Goal: Task Accomplishment & Management: Complete application form

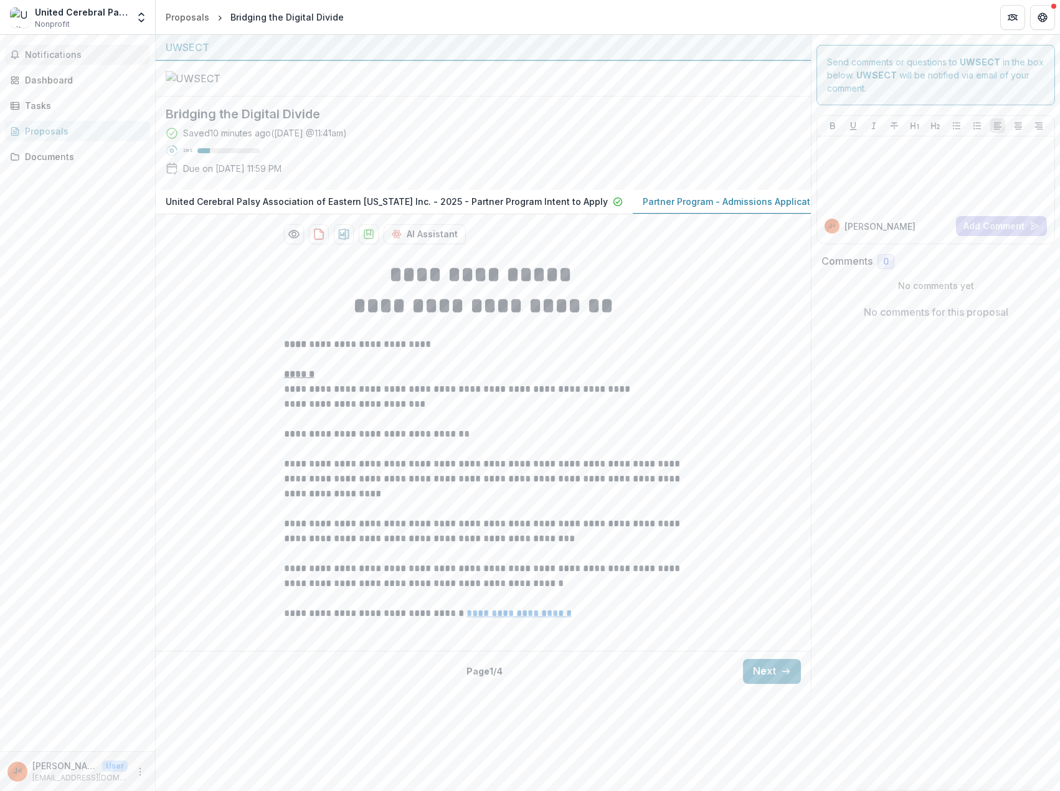
click at [37, 56] on span "Notifications" at bounding box center [85, 55] width 120 height 11
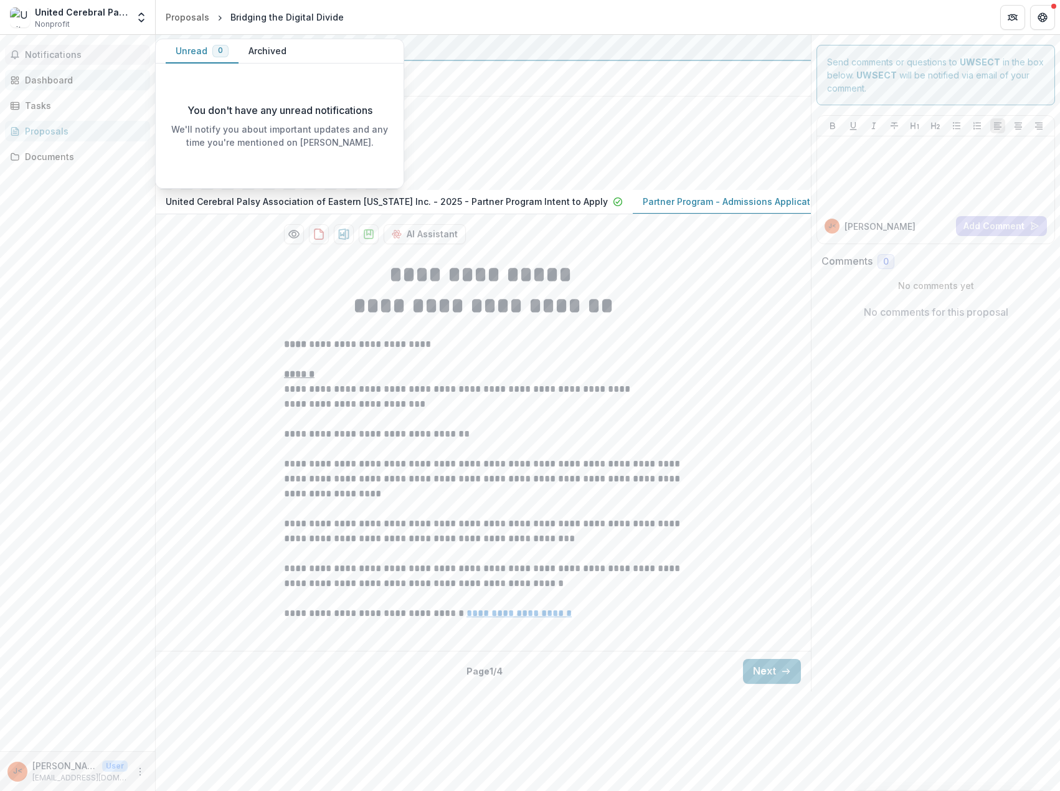
click at [46, 78] on div "Dashboard" at bounding box center [82, 80] width 115 height 13
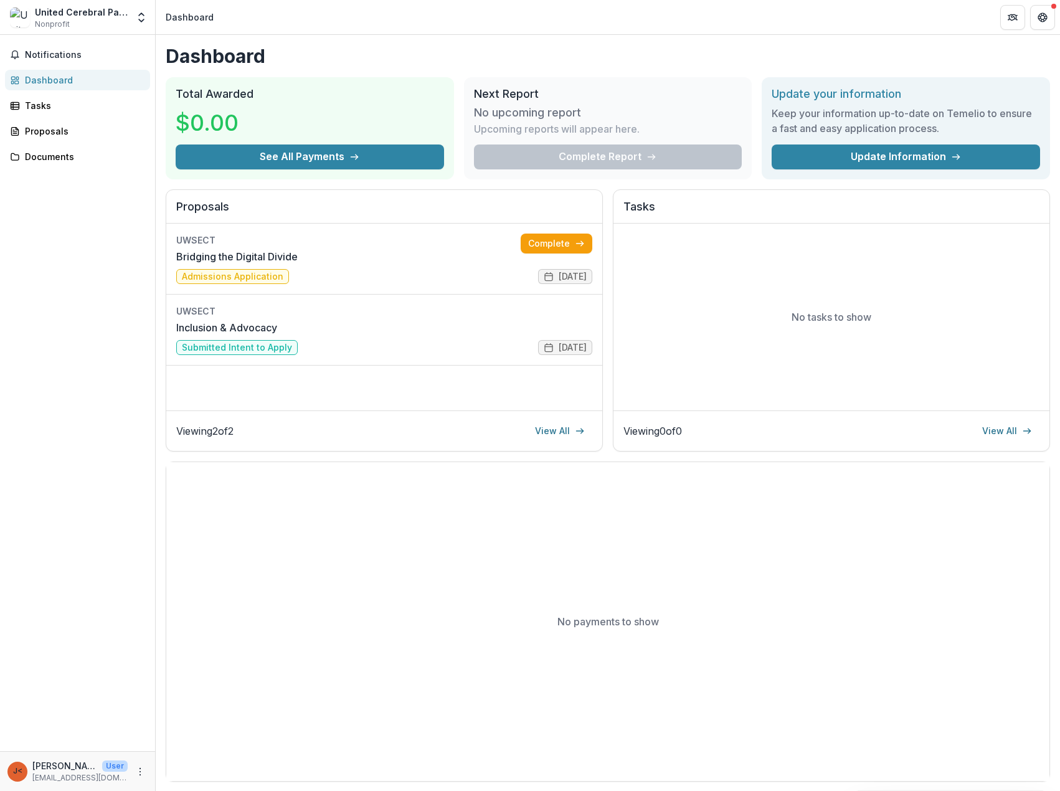
click at [57, 770] on p "[PERSON_NAME] <[EMAIL_ADDRESS][DOMAIN_NAME]> <[EMAIL_ADDRESS][DOMAIN_NAME]>" at bounding box center [64, 765] width 65 height 13
click at [140, 768] on icon "More" at bounding box center [140, 772] width 10 height 10
click at [212, 740] on link "Settings" at bounding box center [222, 745] width 133 height 21
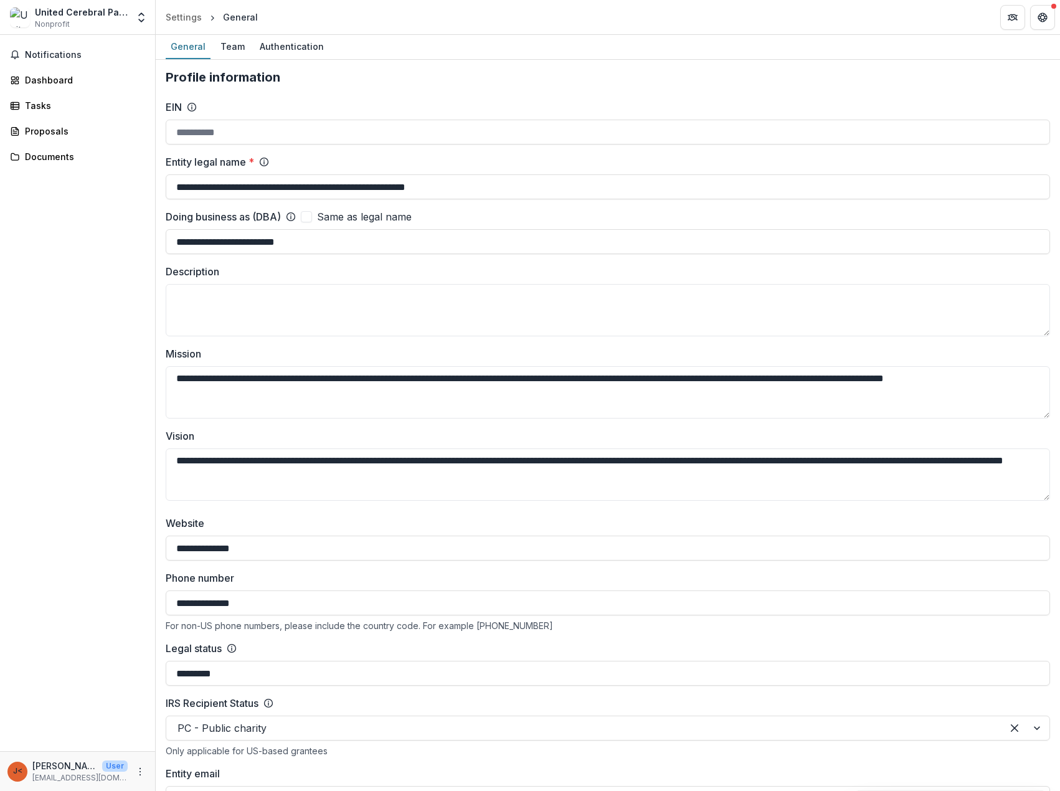
type input "**********"
click at [236, 49] on div "Team" at bounding box center [233, 46] width 34 height 18
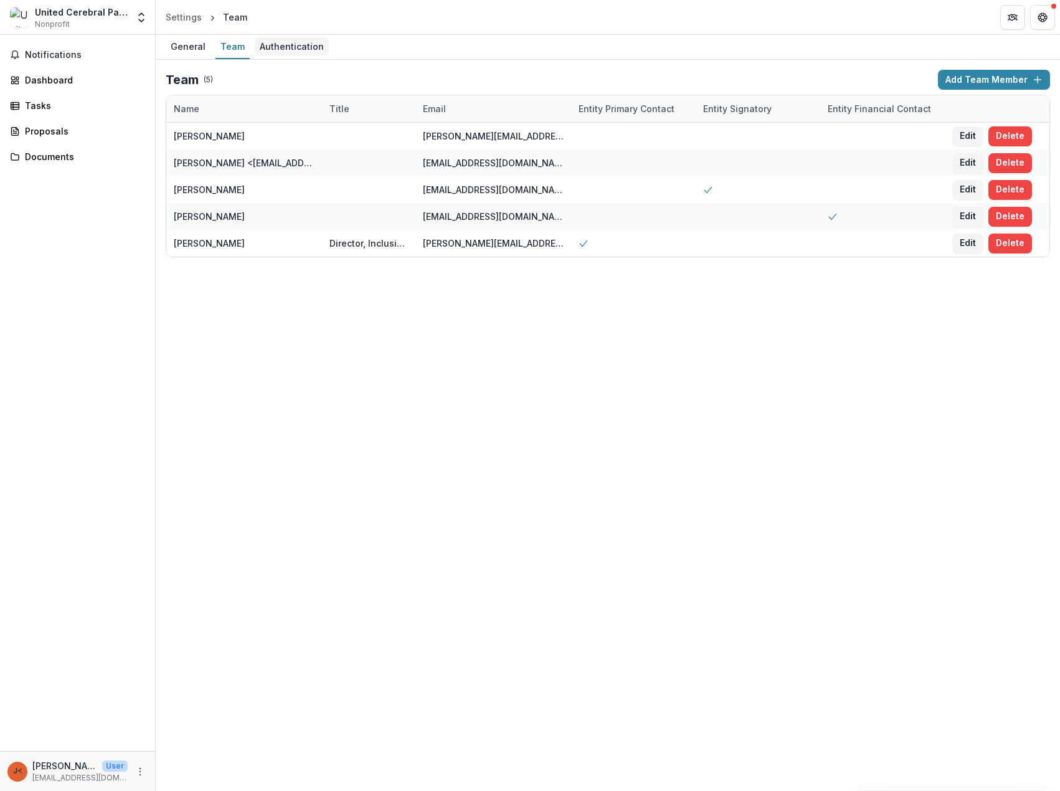
click at [293, 45] on div "Authentication" at bounding box center [292, 46] width 74 height 18
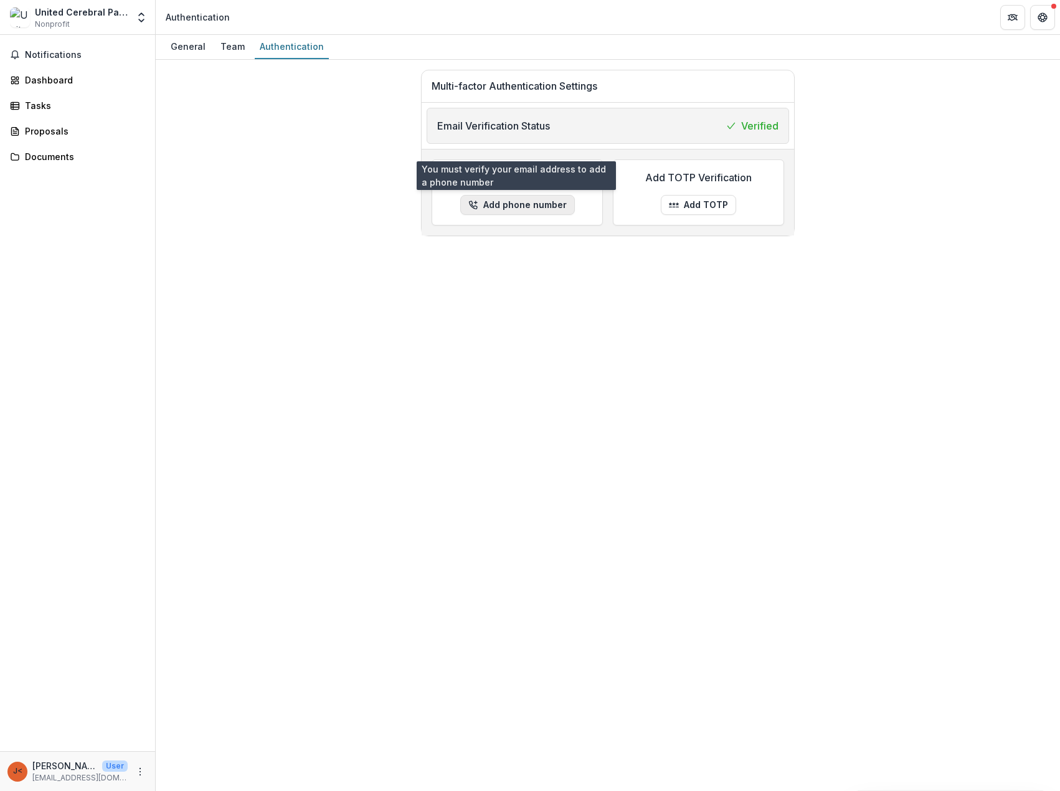
click at [521, 205] on button "Add phone number" at bounding box center [517, 205] width 115 height 20
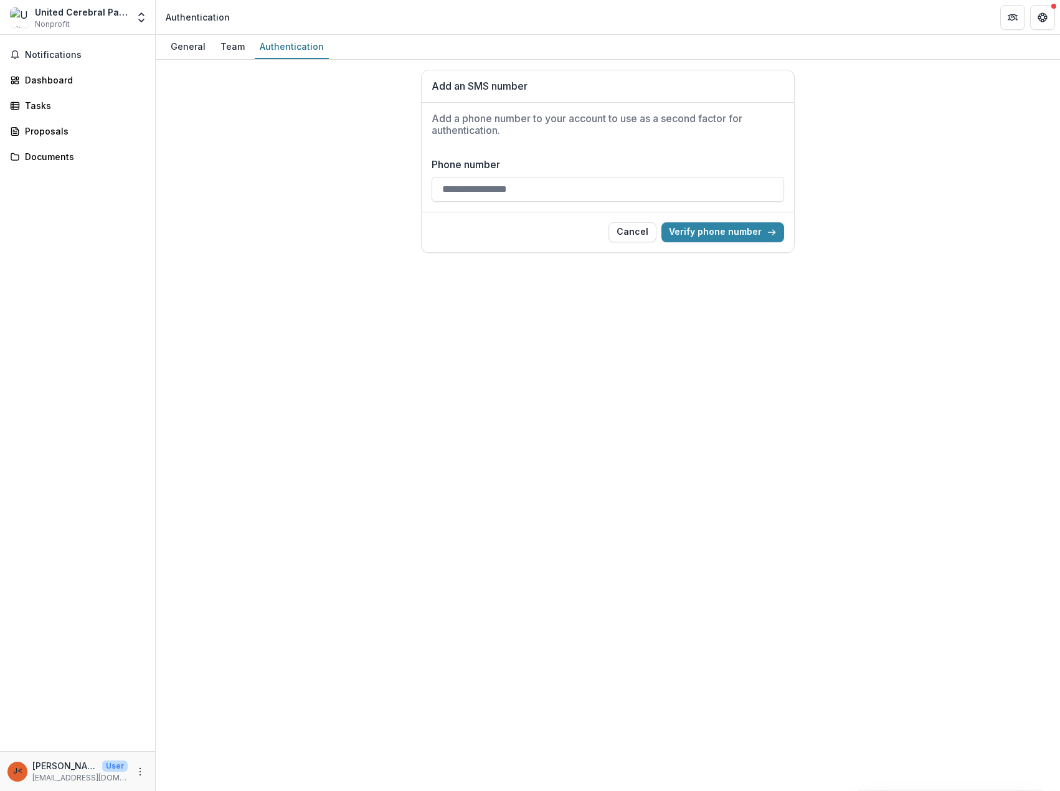
click at [475, 182] on input "Phone number" at bounding box center [608, 189] width 353 height 25
type input "**********"
click at [641, 237] on button "Cancel" at bounding box center [633, 232] width 48 height 20
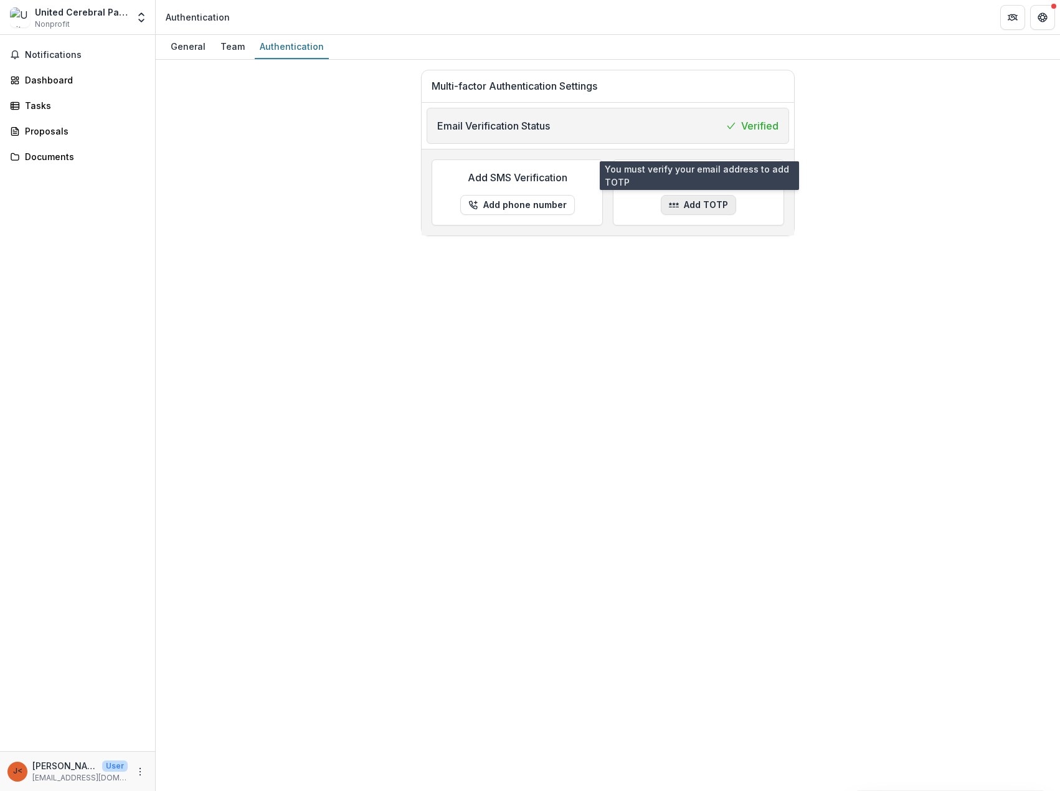
click at [678, 204] on icon "button" at bounding box center [674, 205] width 10 height 10
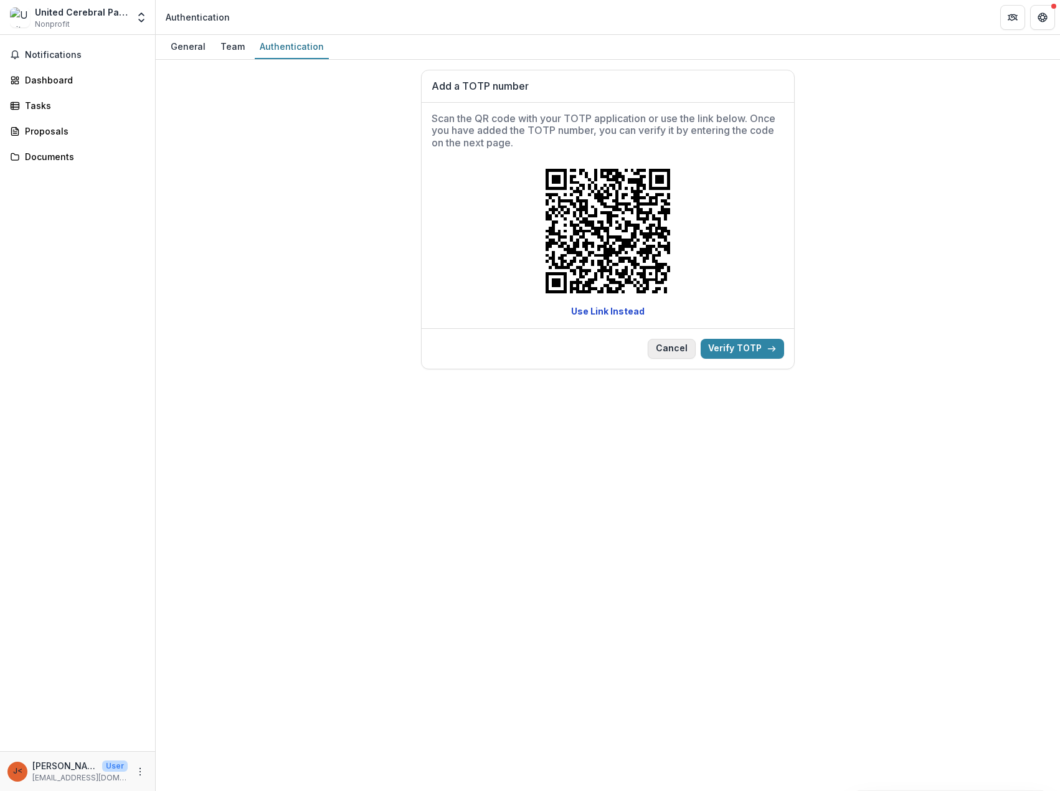
click at [680, 349] on button "Cancel" at bounding box center [672, 349] width 48 height 20
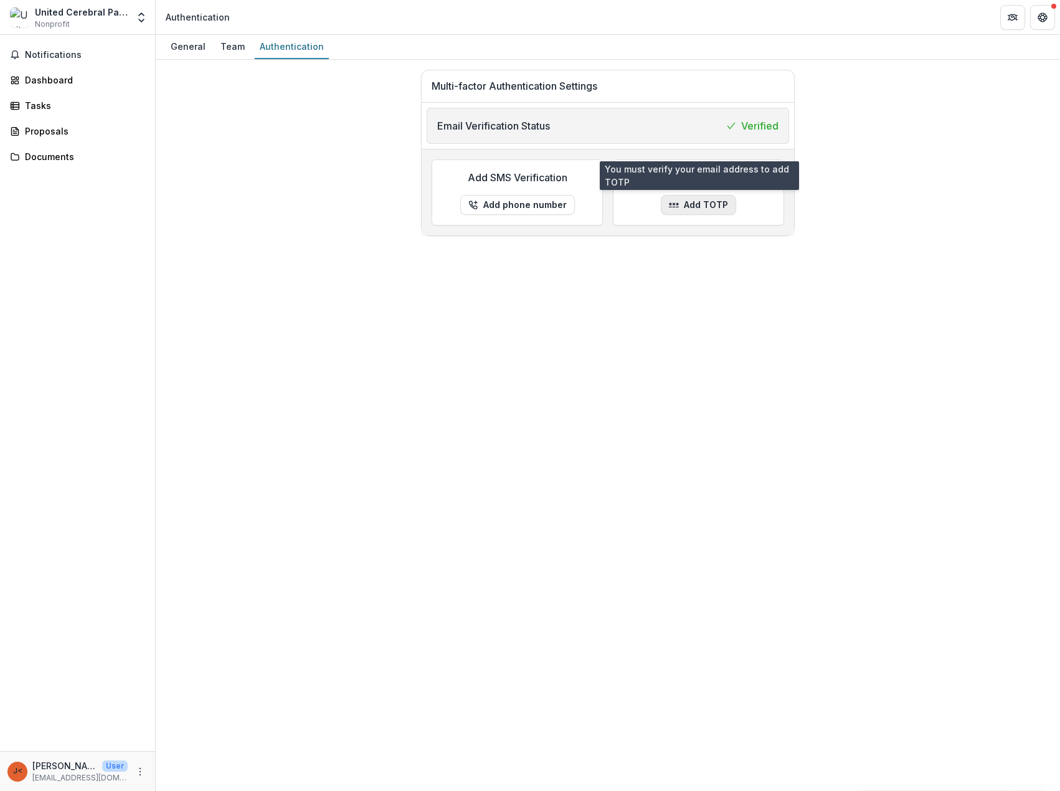
click at [690, 205] on button "Add TOTP" at bounding box center [698, 205] width 75 height 20
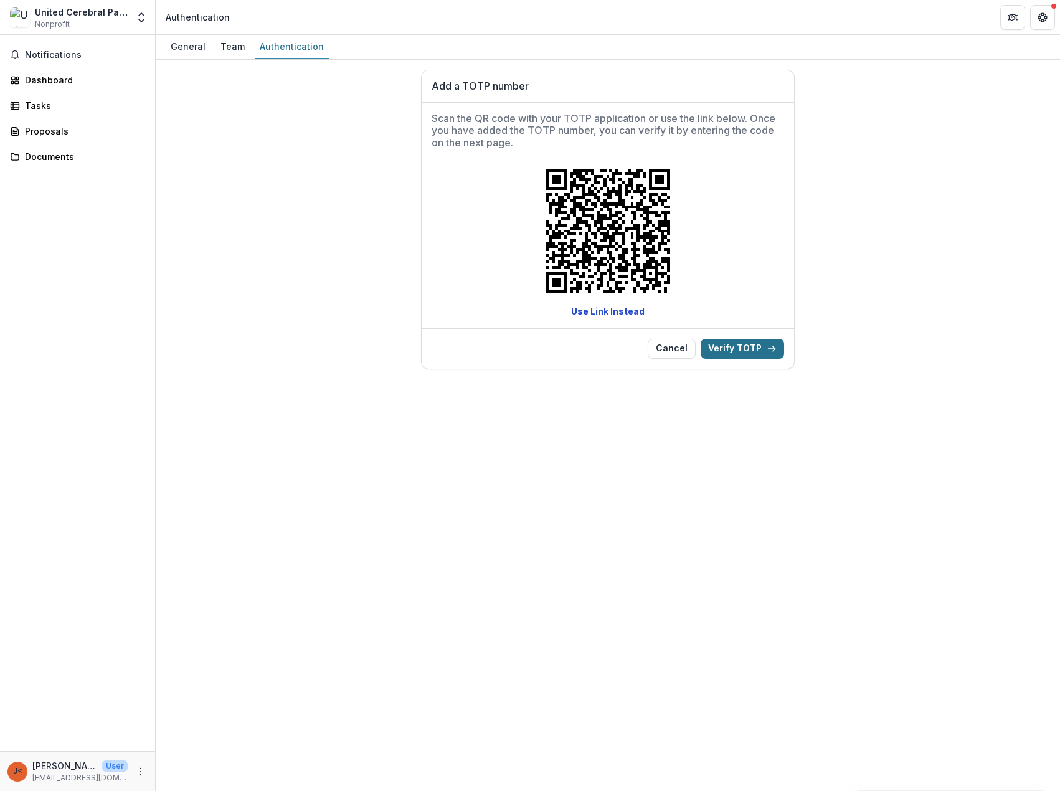
click at [732, 343] on button "Verify TOTP" at bounding box center [742, 349] width 83 height 20
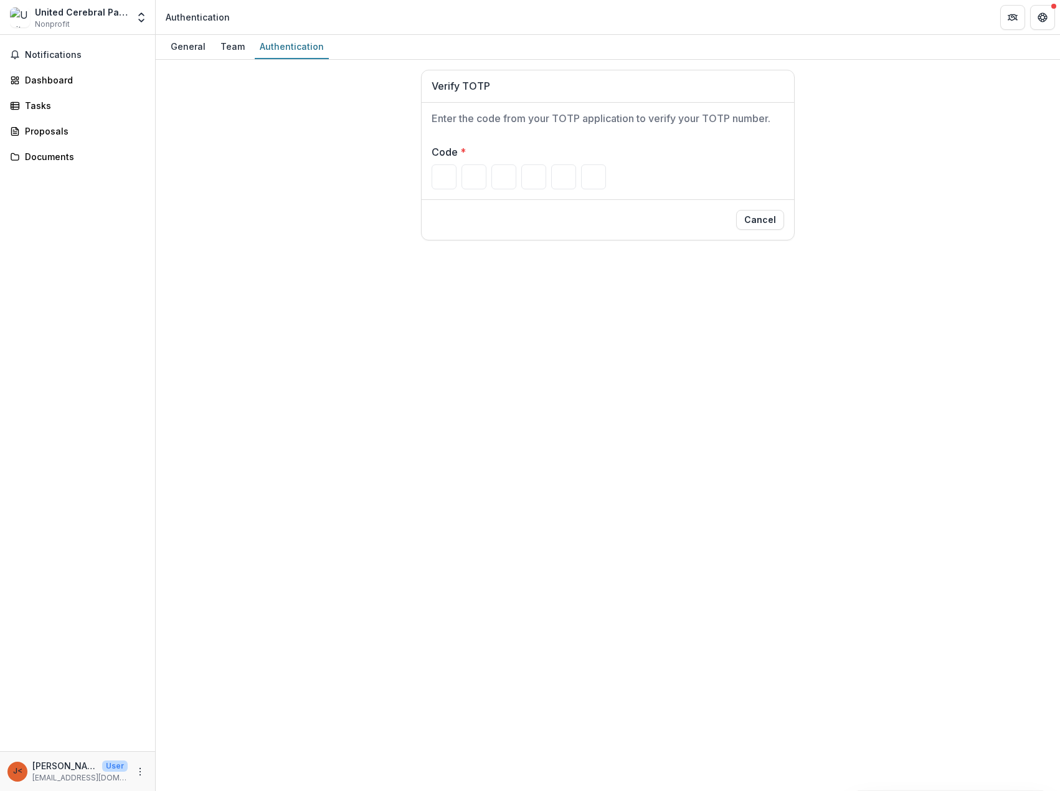
type input "*"
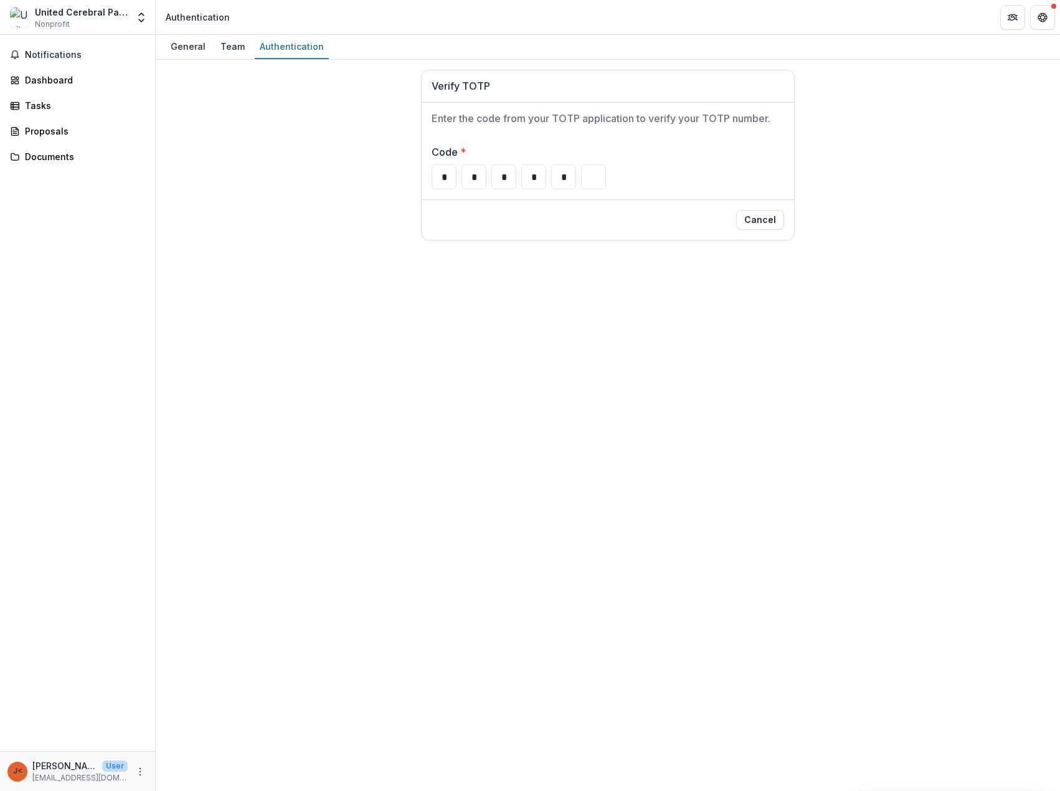
type input "*"
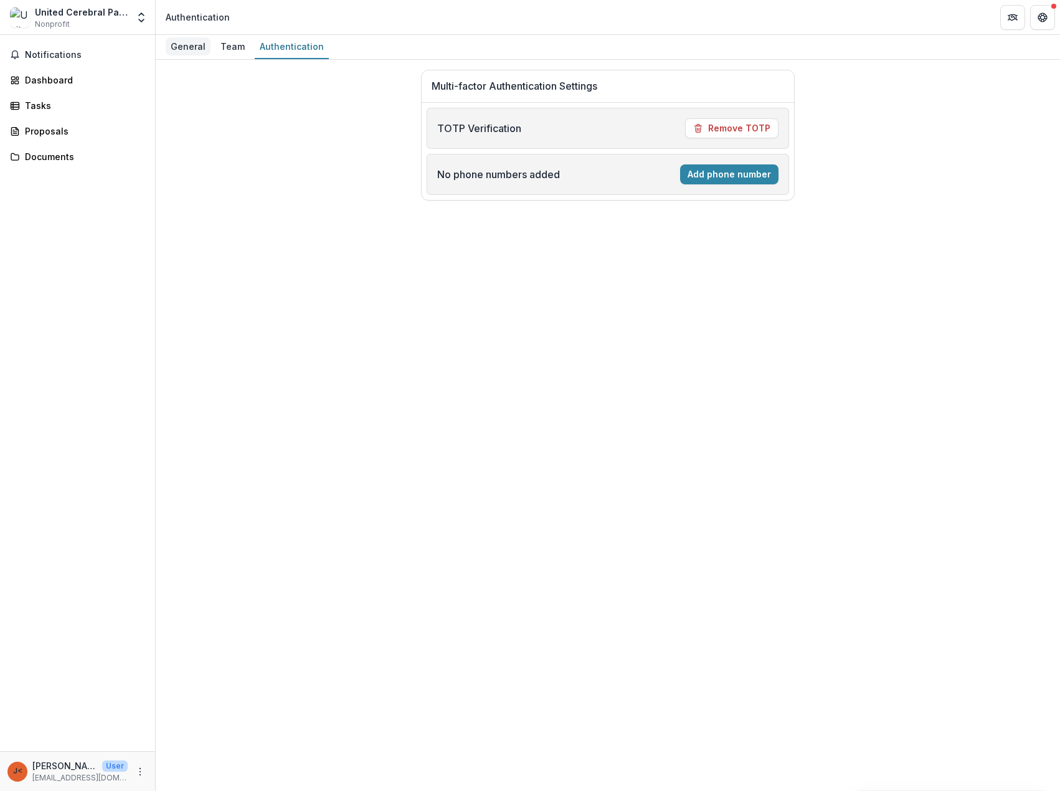
click at [180, 45] on div "General" at bounding box center [188, 46] width 45 height 18
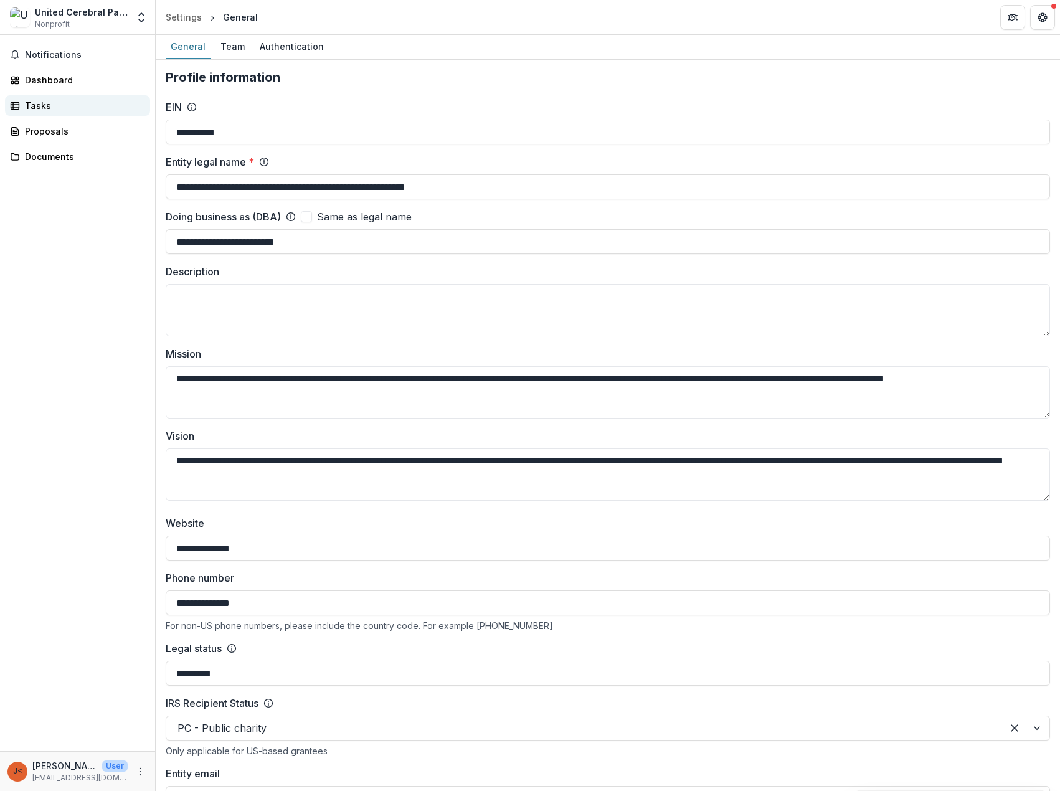
click at [52, 107] on div "Tasks" at bounding box center [82, 105] width 115 height 13
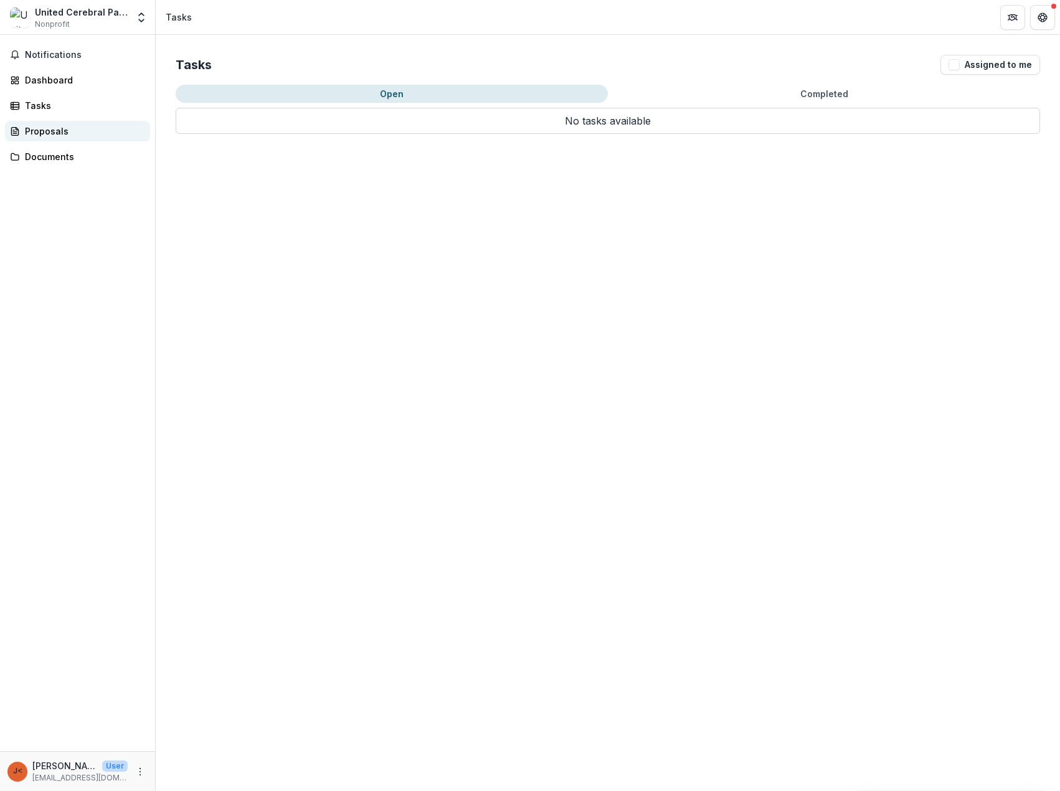
click at [51, 139] on link "Proposals" at bounding box center [77, 131] width 145 height 21
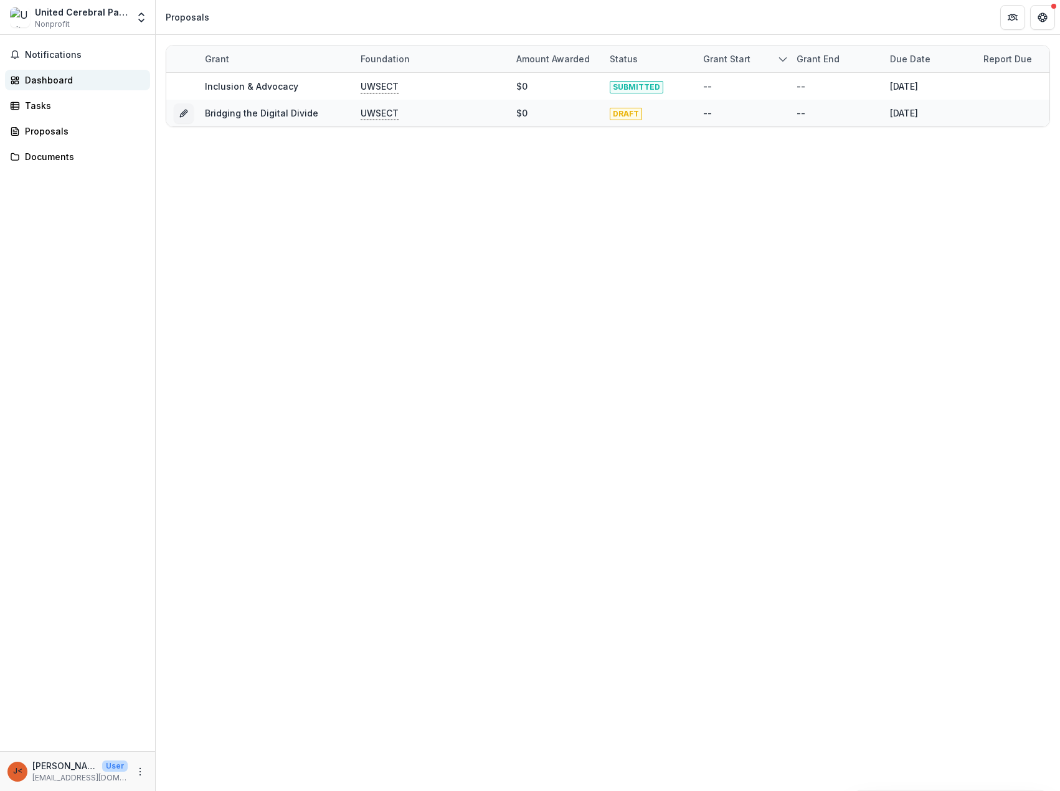
click at [55, 82] on div "Dashboard" at bounding box center [82, 80] width 115 height 13
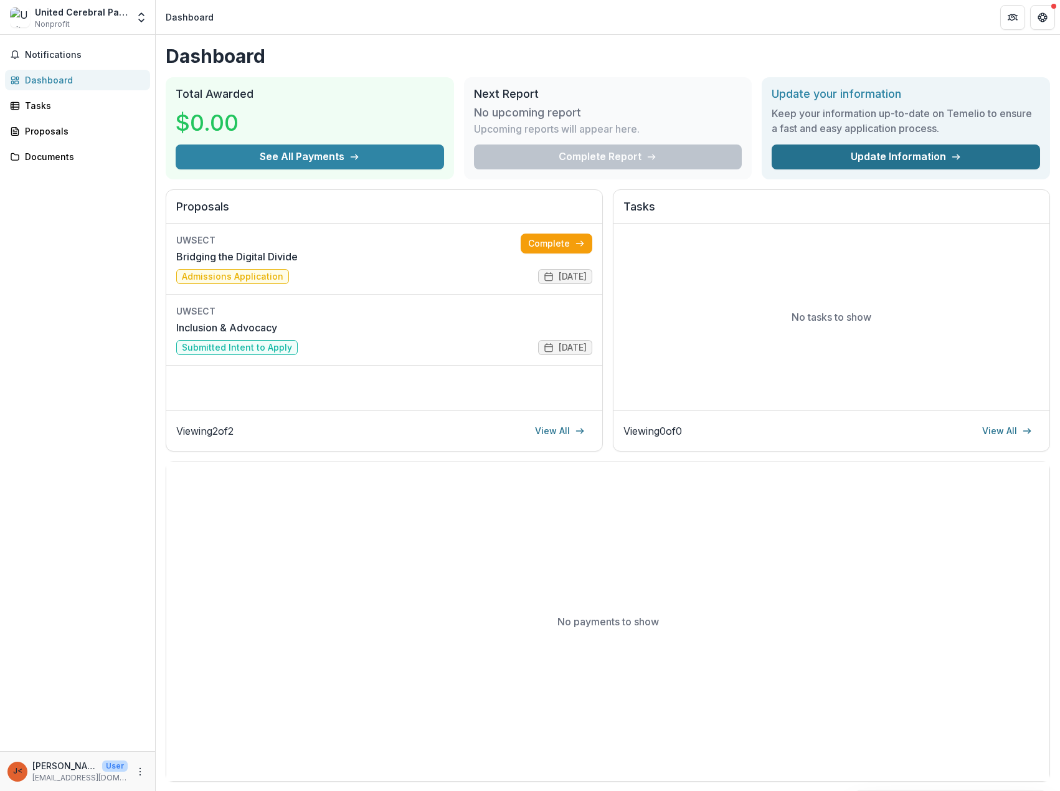
click at [895, 156] on link "Update Information" at bounding box center [906, 157] width 269 height 25
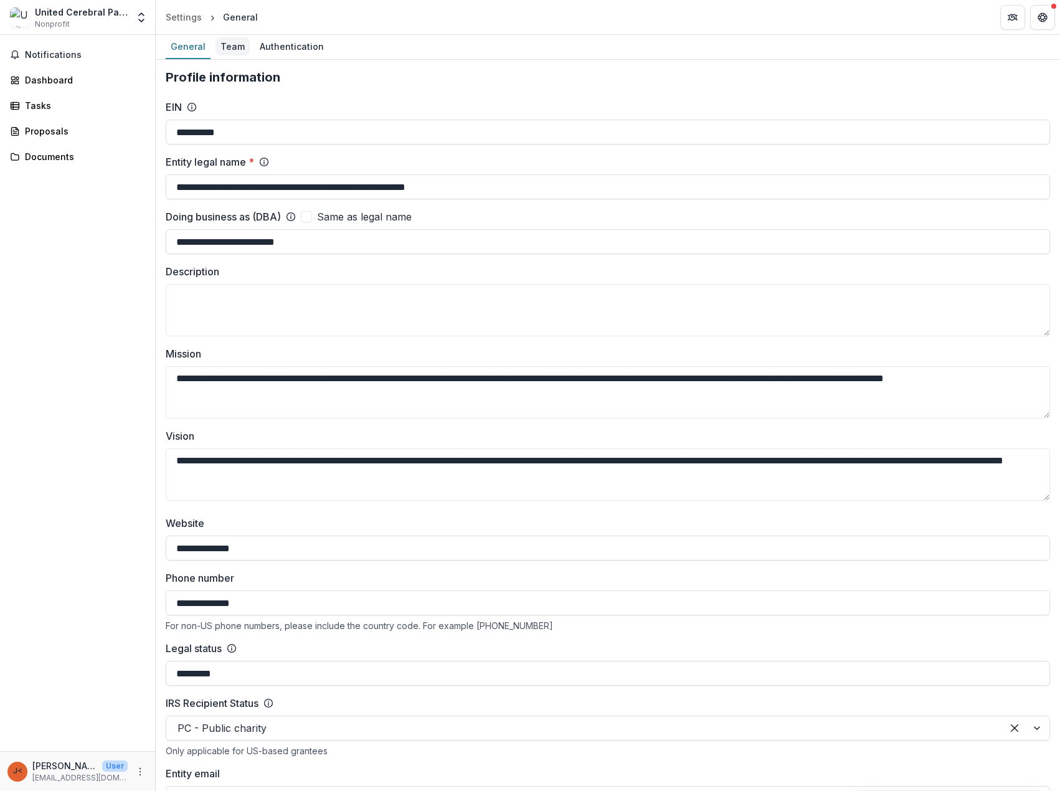
click at [230, 47] on div "Team" at bounding box center [233, 46] width 34 height 18
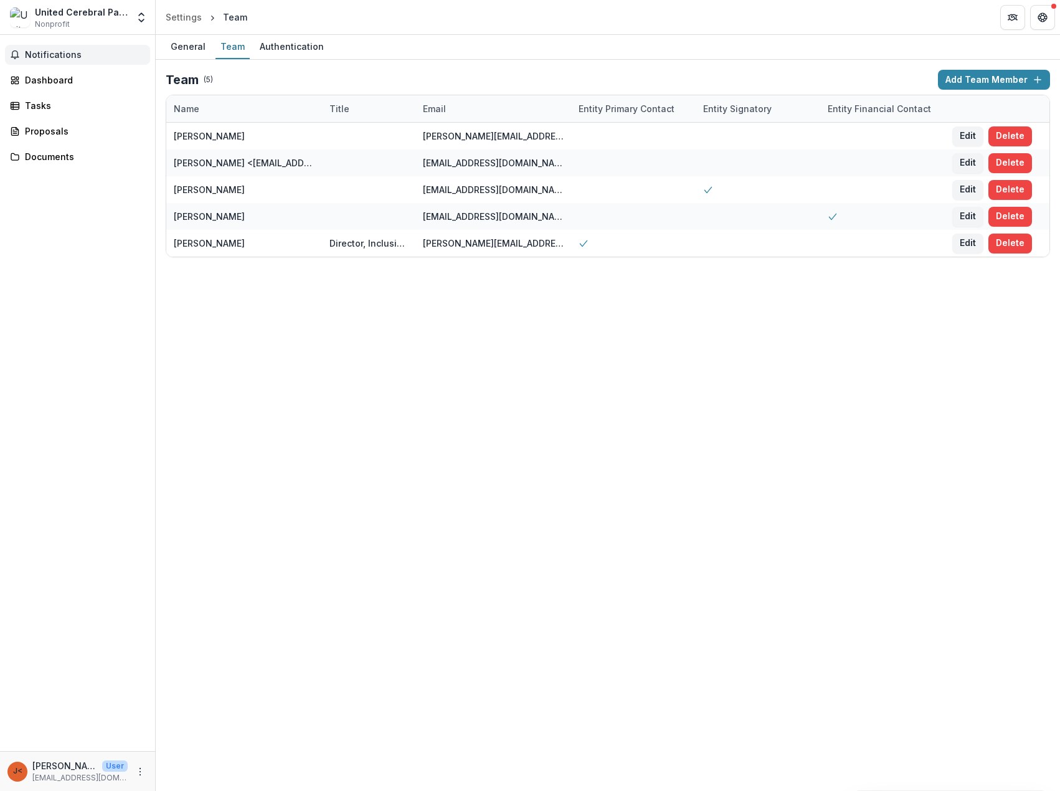
click at [53, 56] on span "Notifications" at bounding box center [85, 55] width 120 height 11
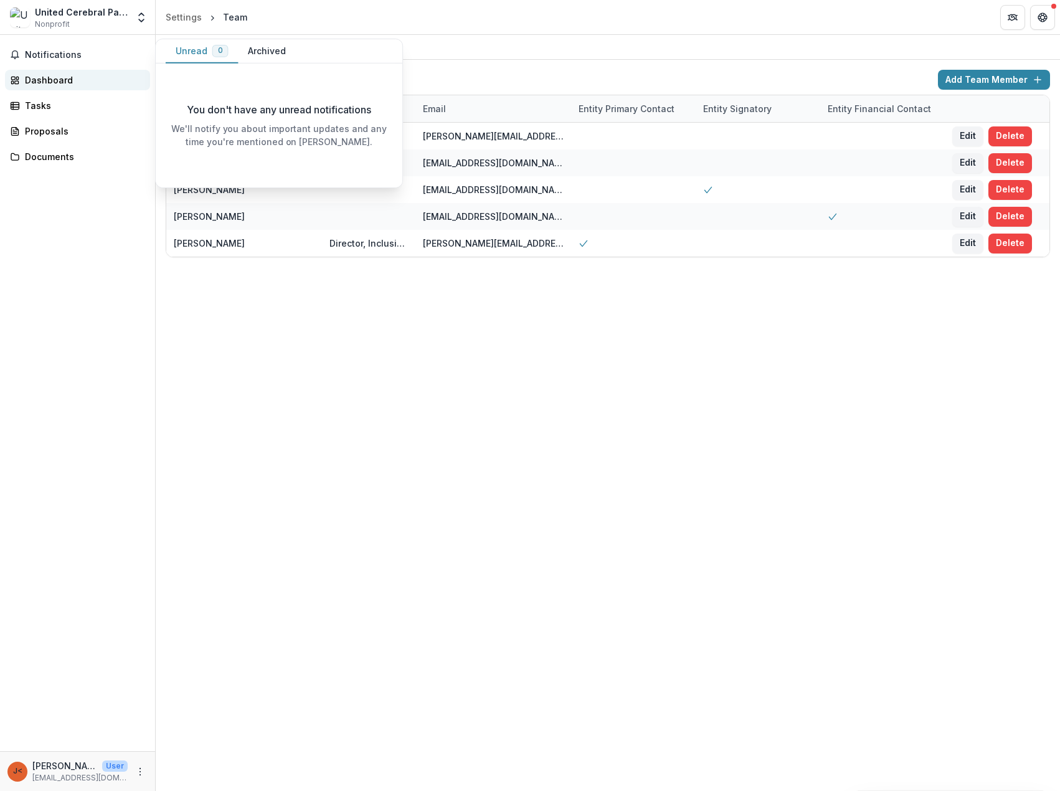
click at [61, 81] on div "Dashboard" at bounding box center [82, 80] width 115 height 13
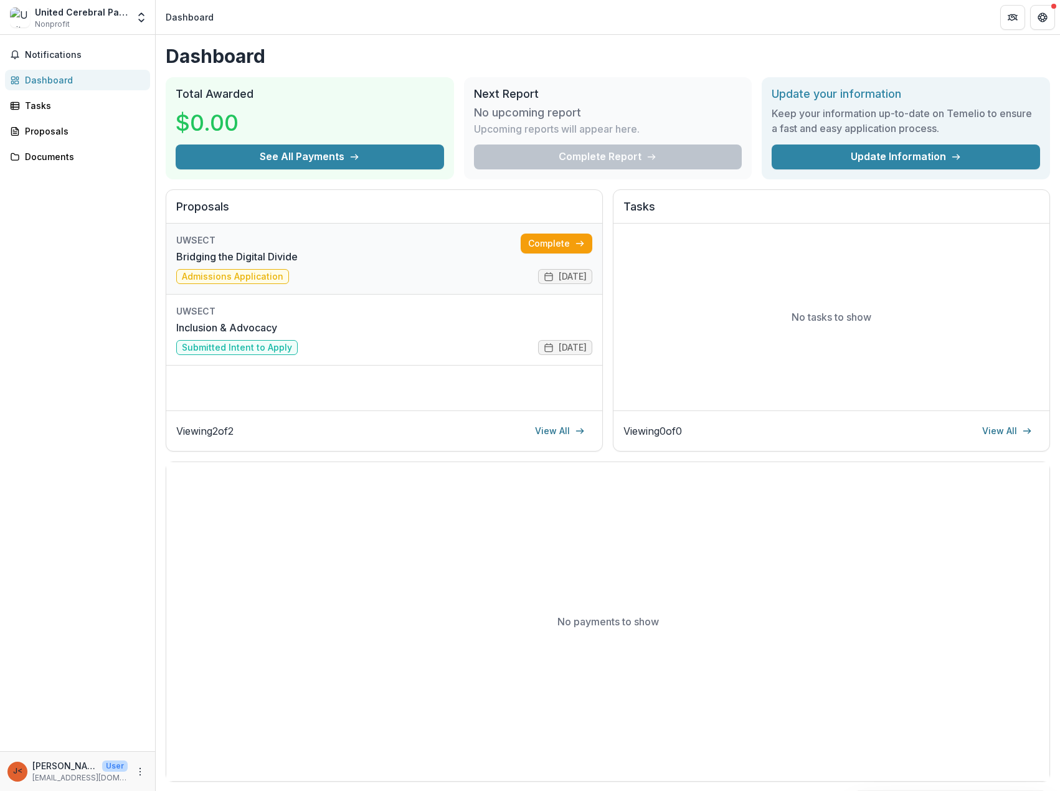
click at [283, 257] on link "Bridging the Digital Divide" at bounding box center [236, 256] width 121 height 15
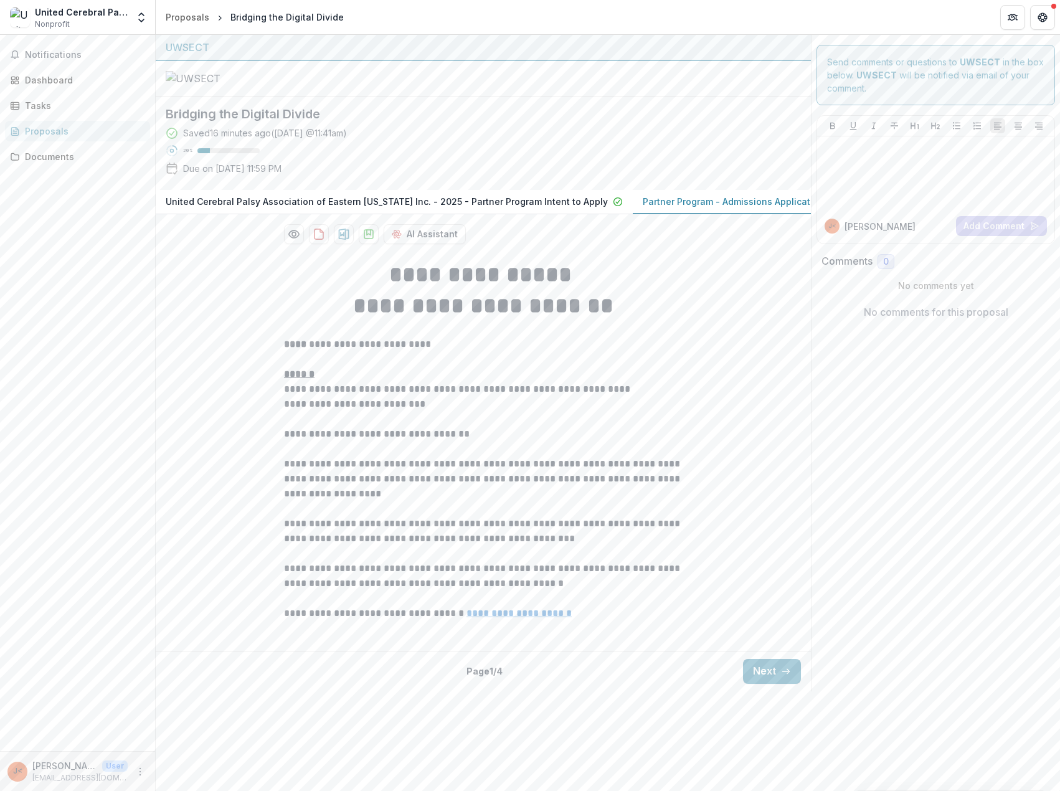
click at [206, 432] on div "**********" at bounding box center [483, 447] width 655 height 397
click at [764, 684] on button "Next" at bounding box center [772, 671] width 58 height 25
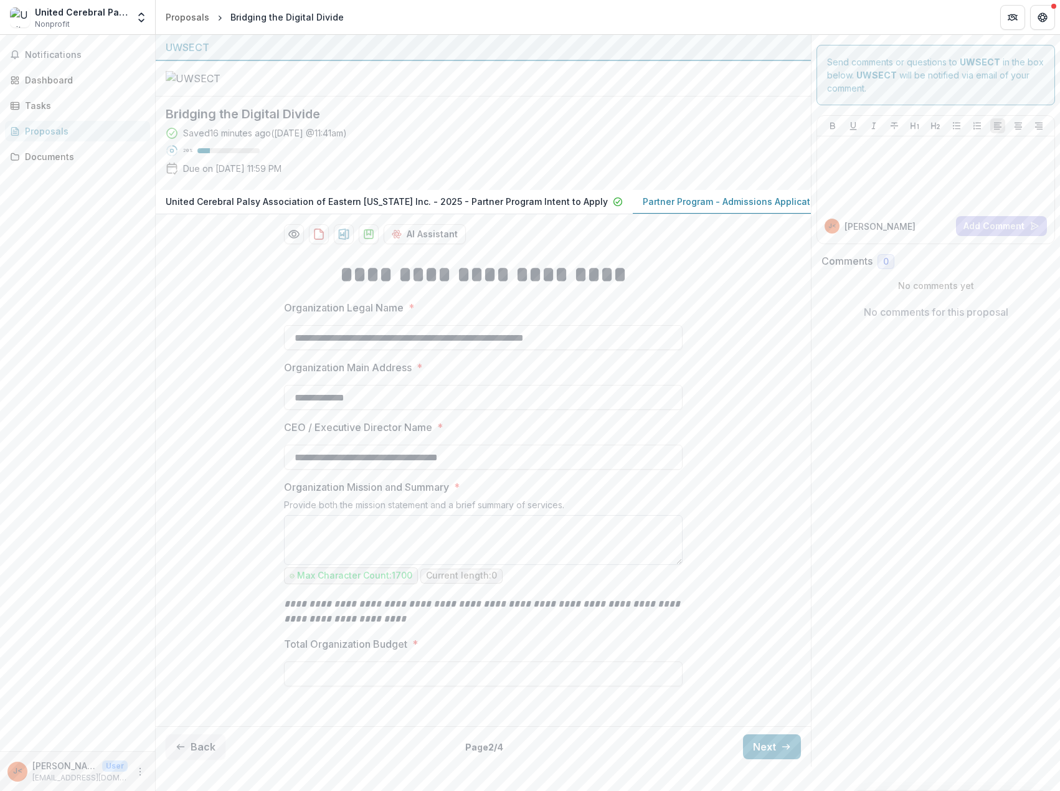
click at [387, 565] on textarea "Organization Mission and Summary *" at bounding box center [483, 540] width 399 height 50
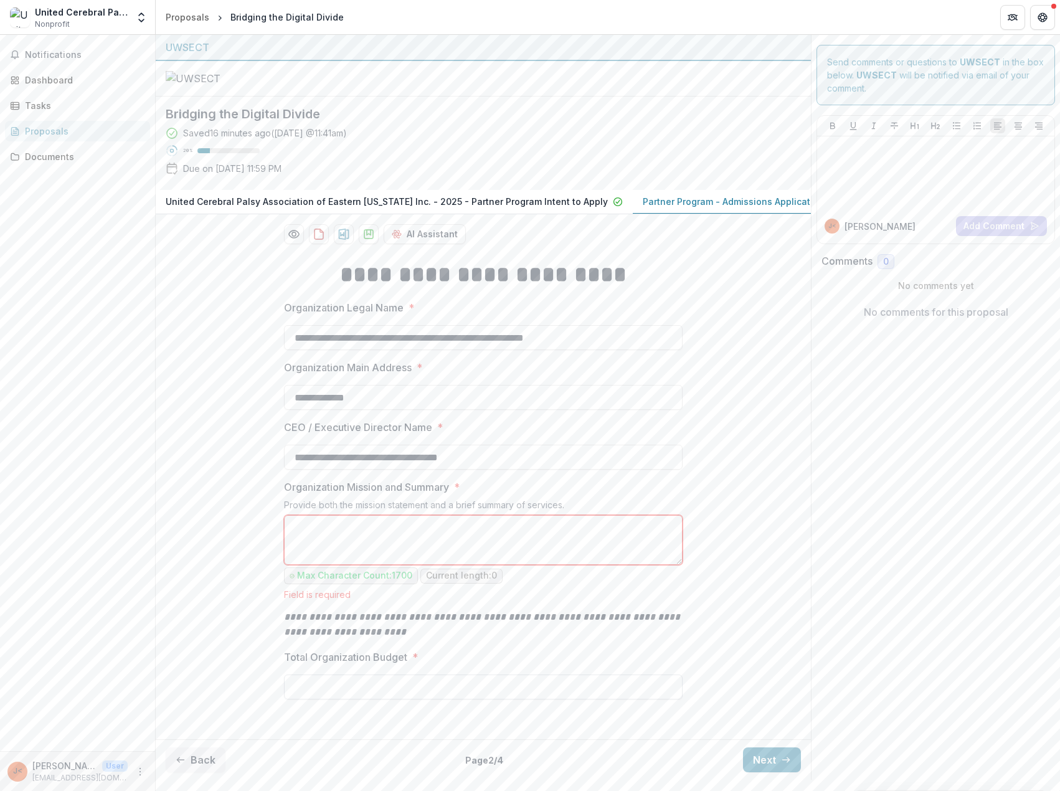
click at [338, 700] on input "Total Organization Budget *" at bounding box center [483, 687] width 399 height 25
type input "**"
click at [306, 540] on textarea "Organization Mission and Summary *" at bounding box center [483, 540] width 399 height 50
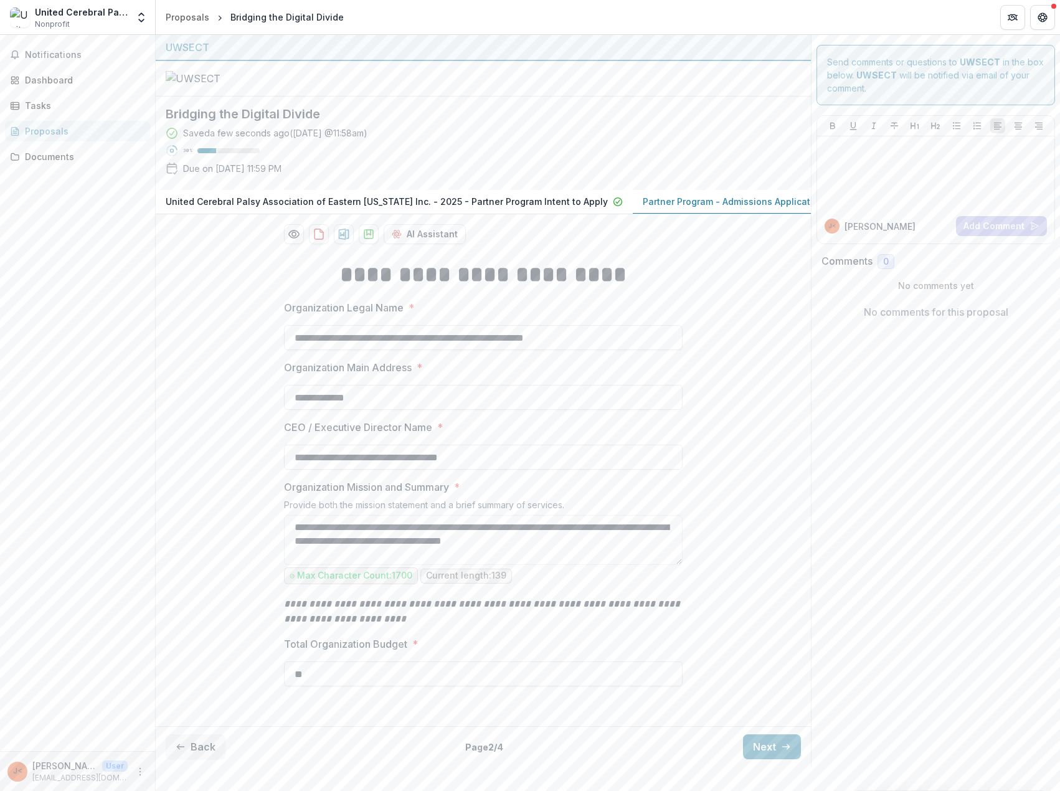
drag, startPoint x: 627, startPoint y: 568, endPoint x: 253, endPoint y: 556, distance: 374.0
click at [253, 556] on div "**********" at bounding box center [483, 485] width 655 height 472
paste textarea "**"
type textarea "**********"
click at [642, 565] on textarea "**********" at bounding box center [483, 540] width 399 height 50
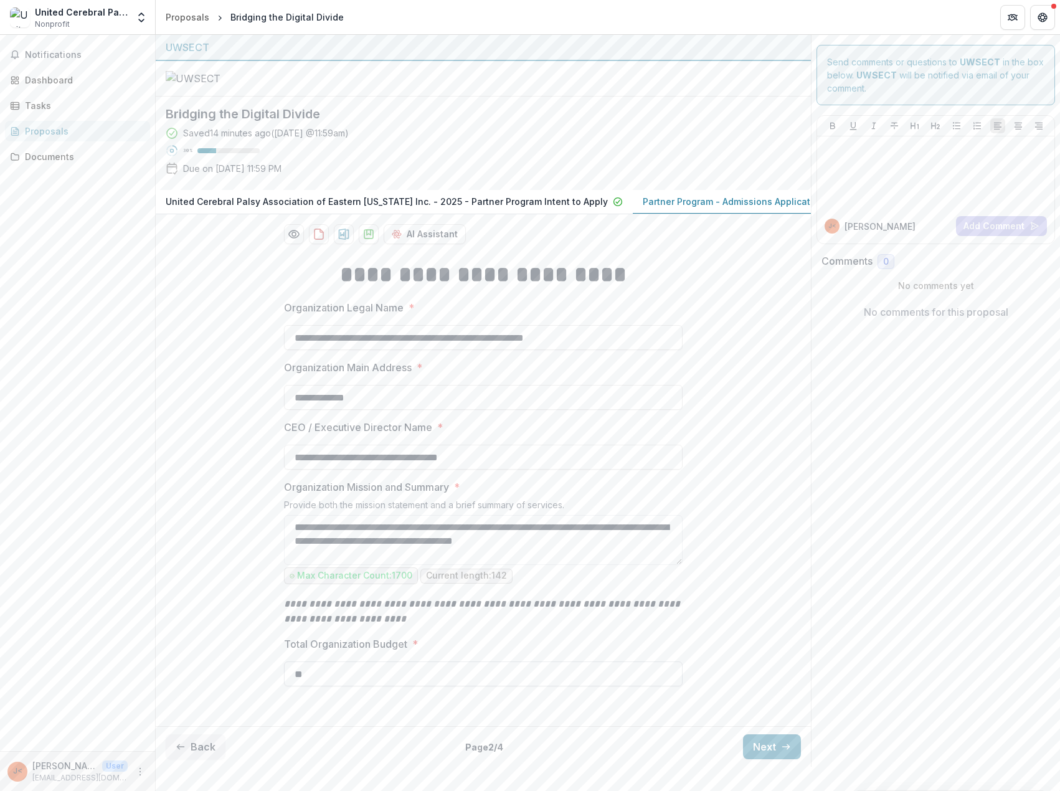
click at [367, 687] on input "**" at bounding box center [483, 674] width 399 height 25
click at [775, 759] on button "Next" at bounding box center [772, 747] width 58 height 25
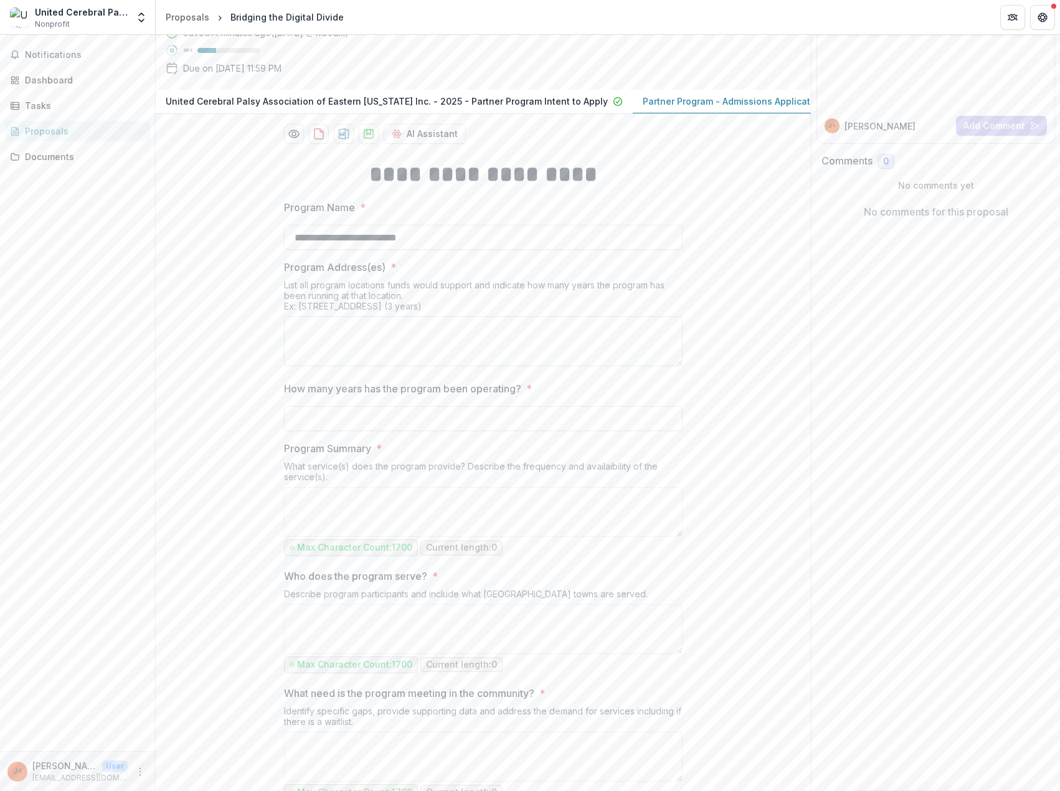
click at [444, 366] on textarea "Program Address(es) *" at bounding box center [483, 341] width 399 height 50
type textarea "**********"
click at [326, 431] on input "How many years has the program been operating? *" at bounding box center [483, 418] width 399 height 25
type input "*"
drag, startPoint x: 332, startPoint y: 619, endPoint x: 328, endPoint y: 607, distance: 12.6
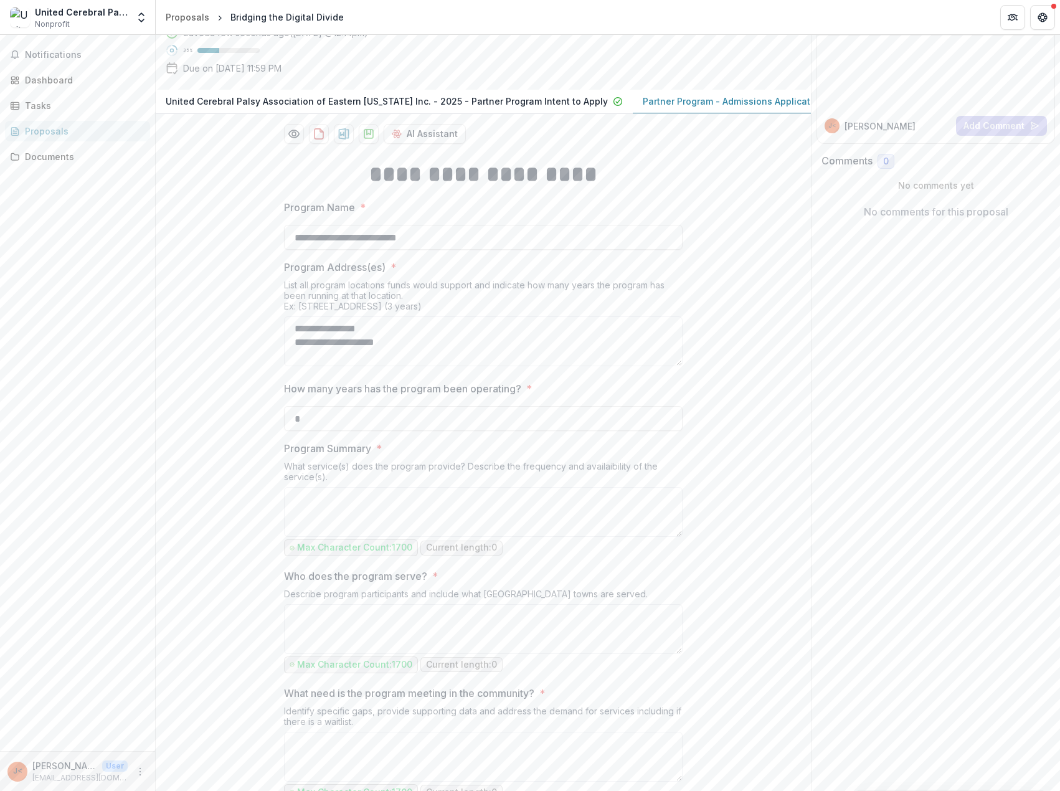
click at [330, 537] on textarea "Program Summary *" at bounding box center [483, 512] width 399 height 50
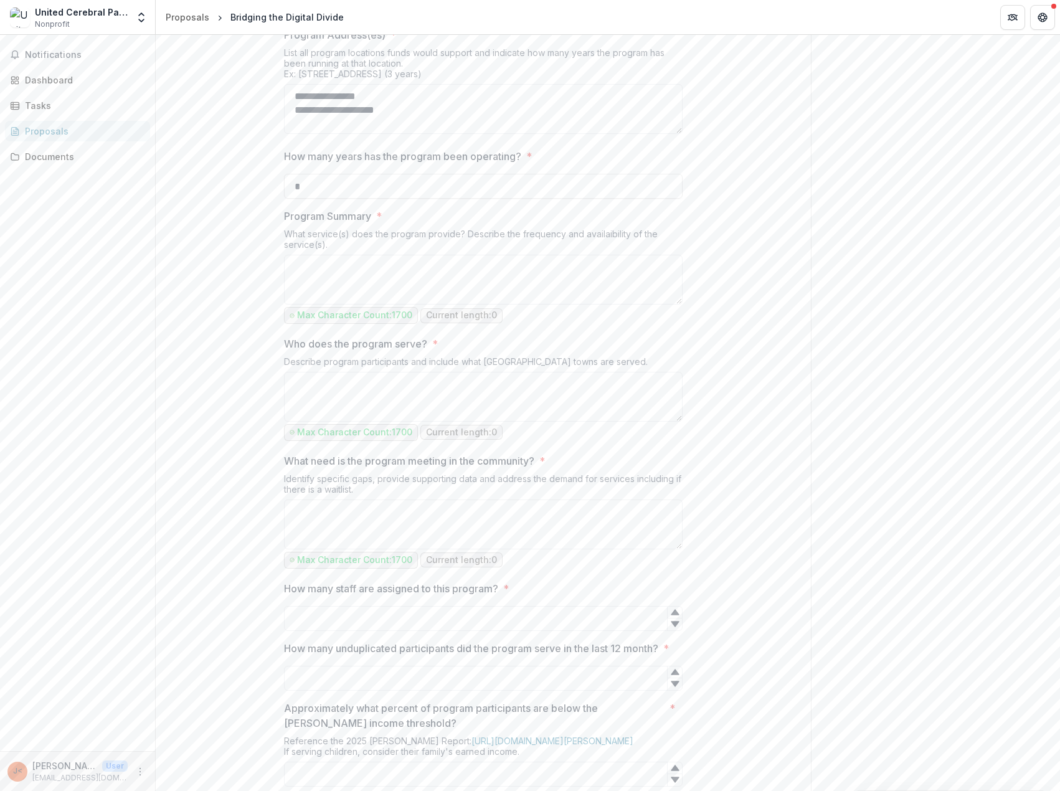
scroll to position [349, 0]
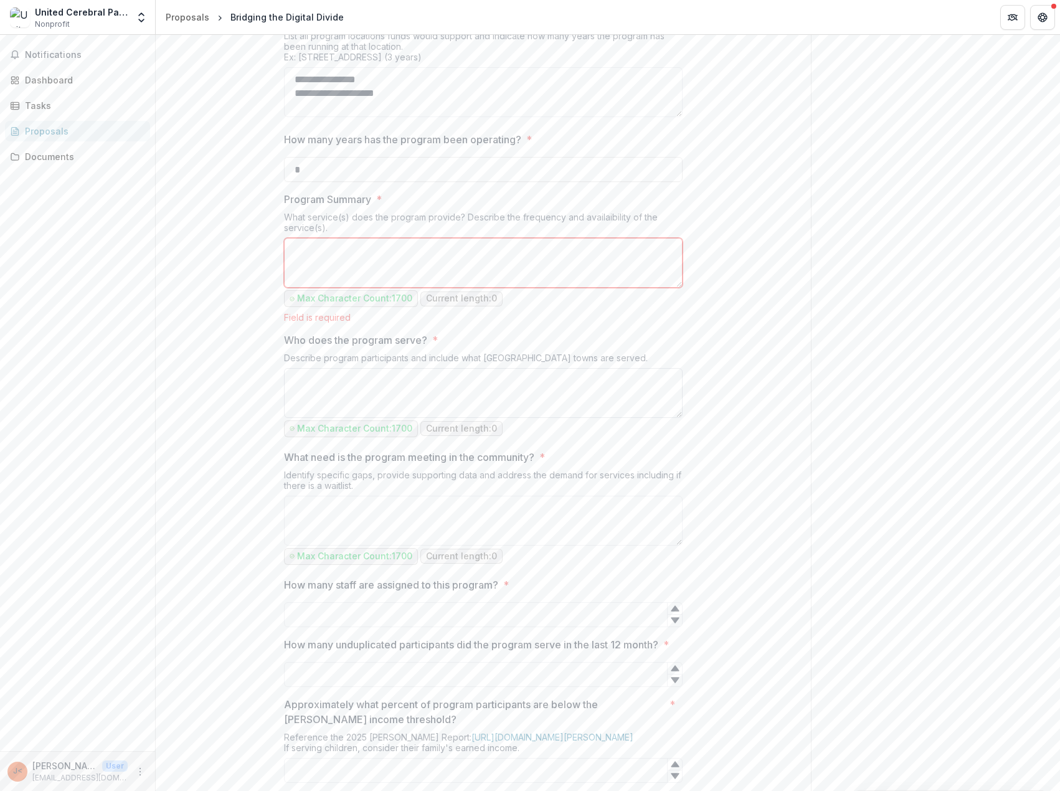
click at [404, 418] on textarea "Who does the program serve? *" at bounding box center [483, 393] width 399 height 50
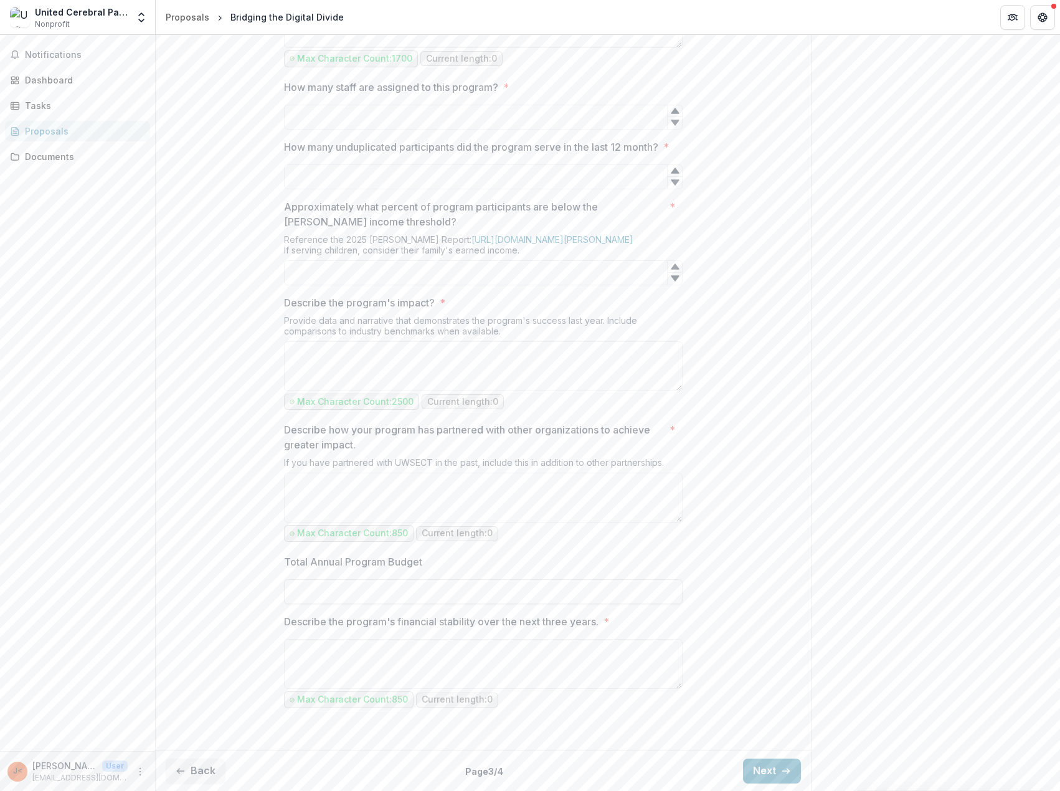
scroll to position [923, 0]
click at [86, 21] on div "United Cerebral Palsy Association of Eastern Connecticut Inc. Nonprofit" at bounding box center [81, 18] width 93 height 24
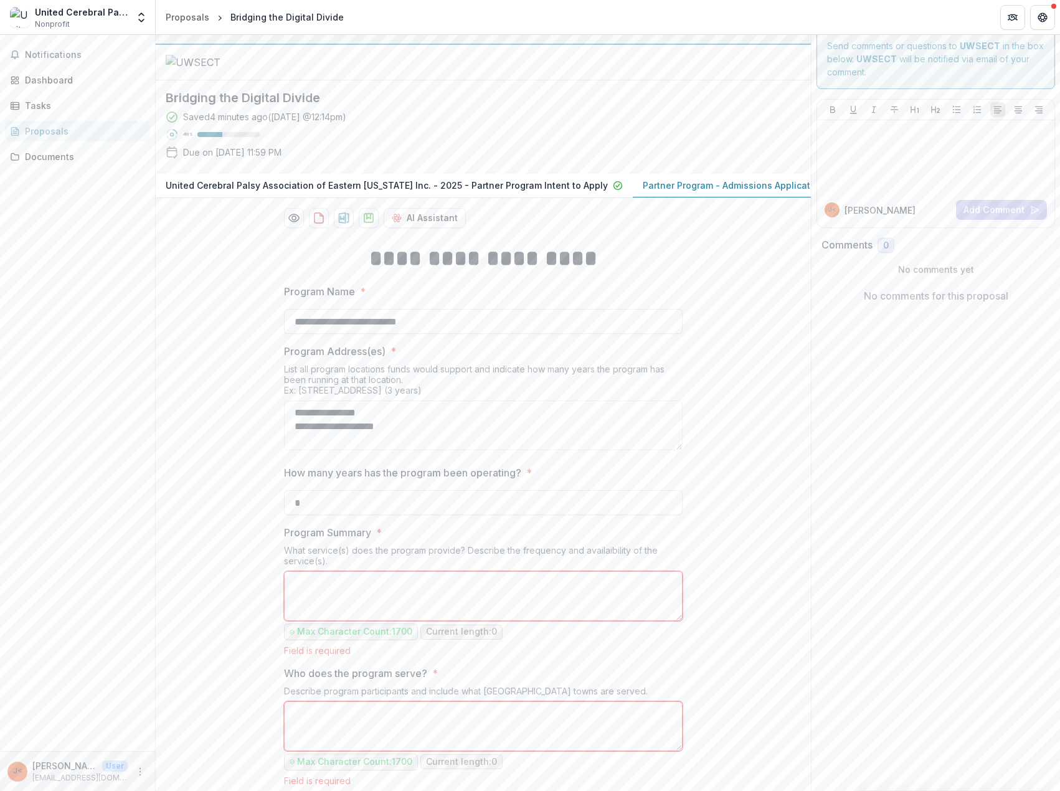
scroll to position [0, 0]
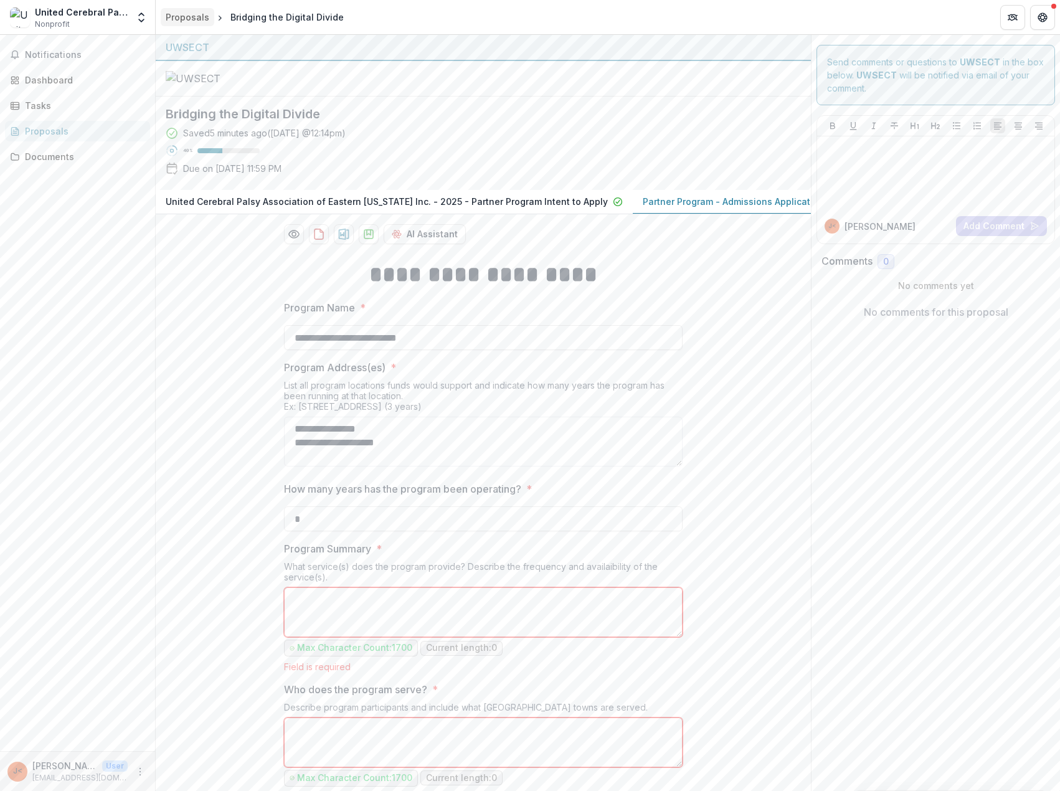
click at [199, 18] on div "Proposals" at bounding box center [188, 17] width 44 height 13
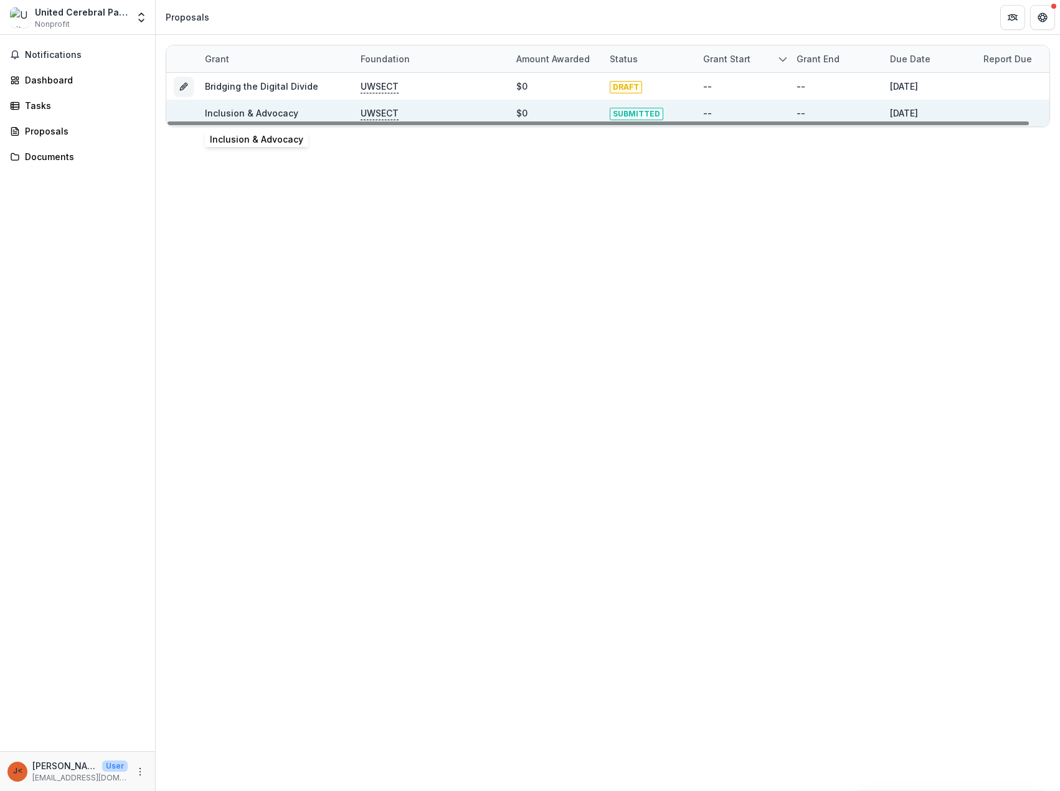
click at [211, 111] on link "Inclusion & Advocacy" at bounding box center [251, 113] width 93 height 11
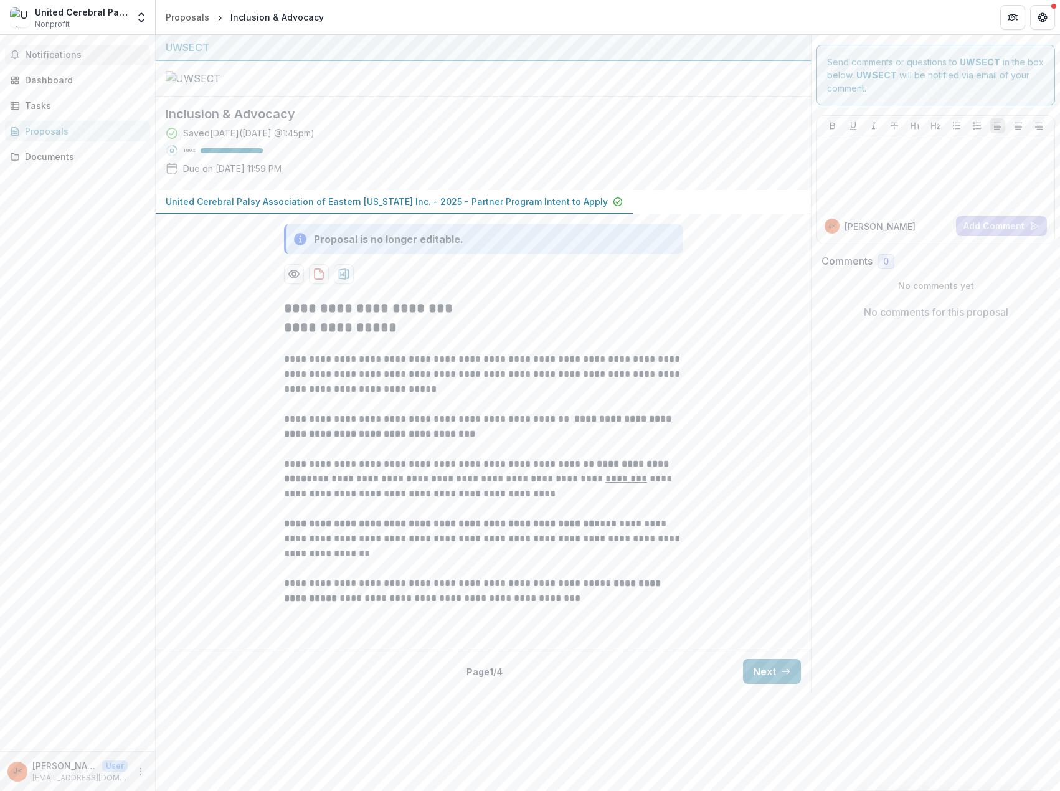
click at [85, 60] on button "Notifications" at bounding box center [77, 55] width 145 height 20
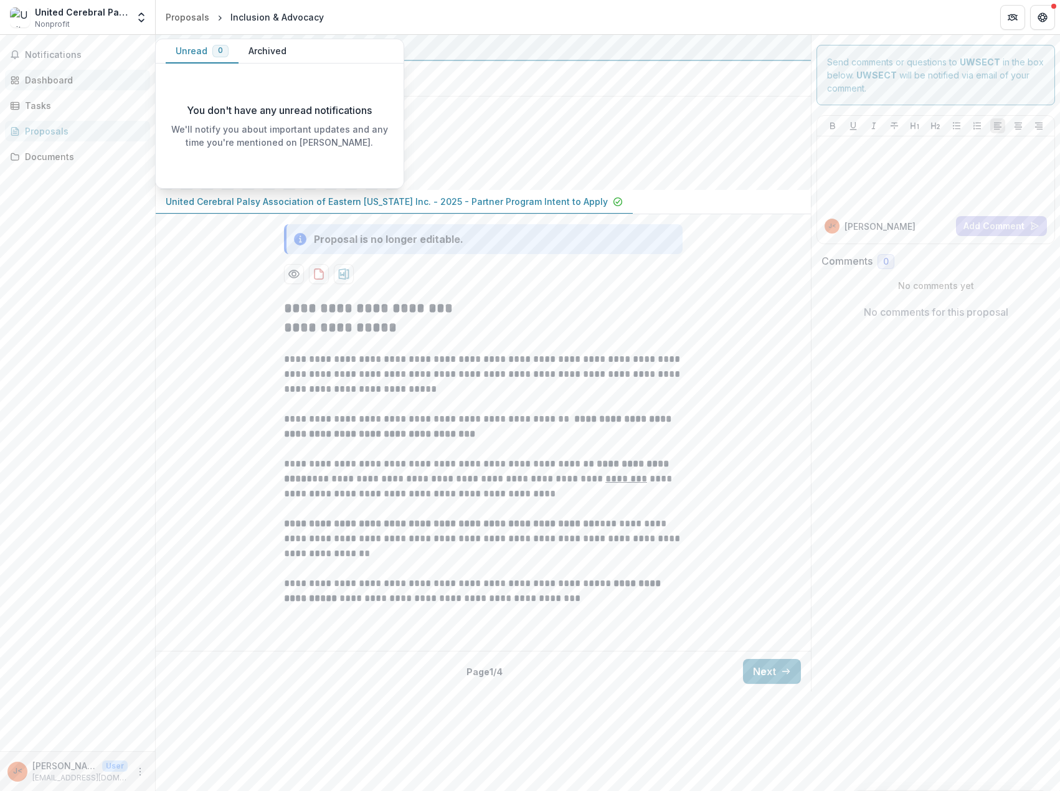
click at [69, 80] on div "Dashboard" at bounding box center [82, 80] width 115 height 13
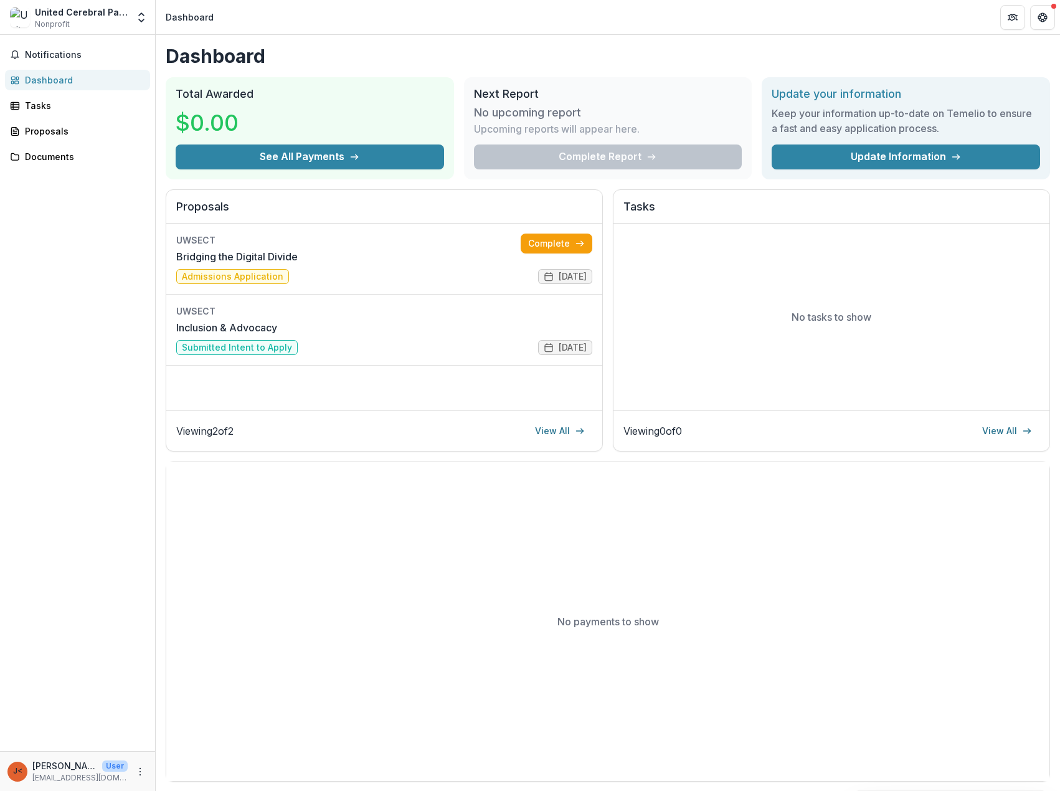
click at [117, 17] on div "United Cerebral Palsy Association of Eastern [US_STATE] Inc." at bounding box center [81, 12] width 93 height 13
click at [141, 19] on icon "Open entity switcher" at bounding box center [141, 17] width 12 height 12
click at [64, 71] on link "Settings" at bounding box center [78, 69] width 150 height 21
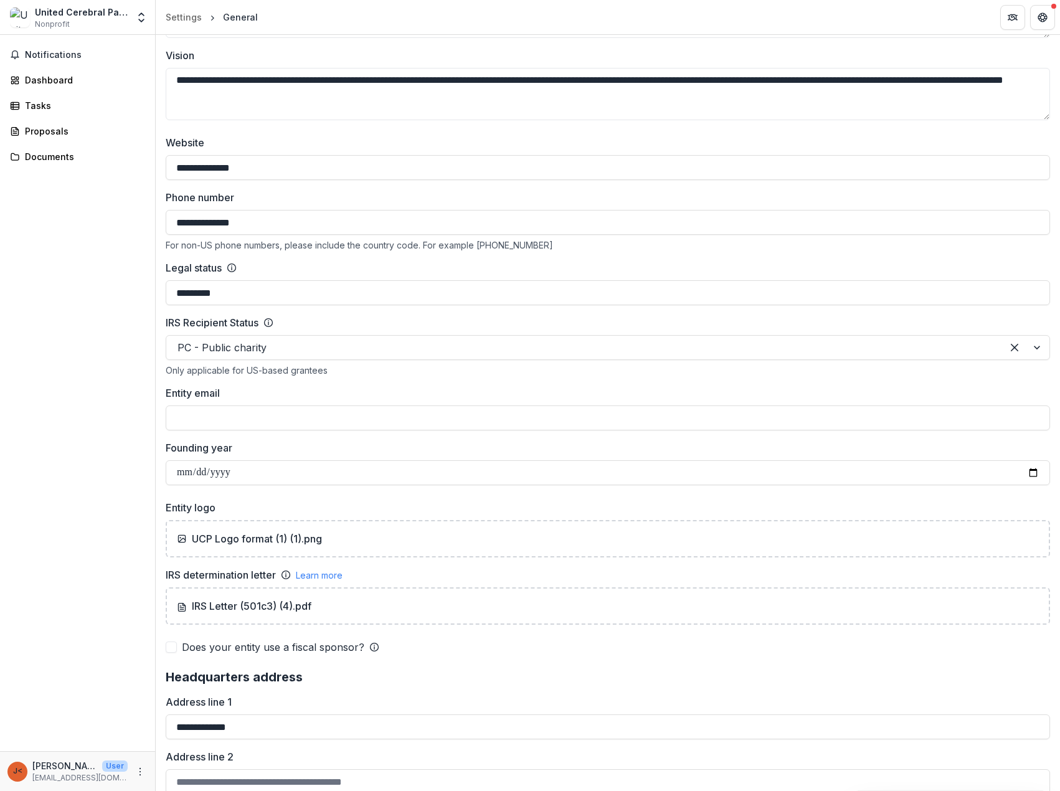
scroll to position [135, 0]
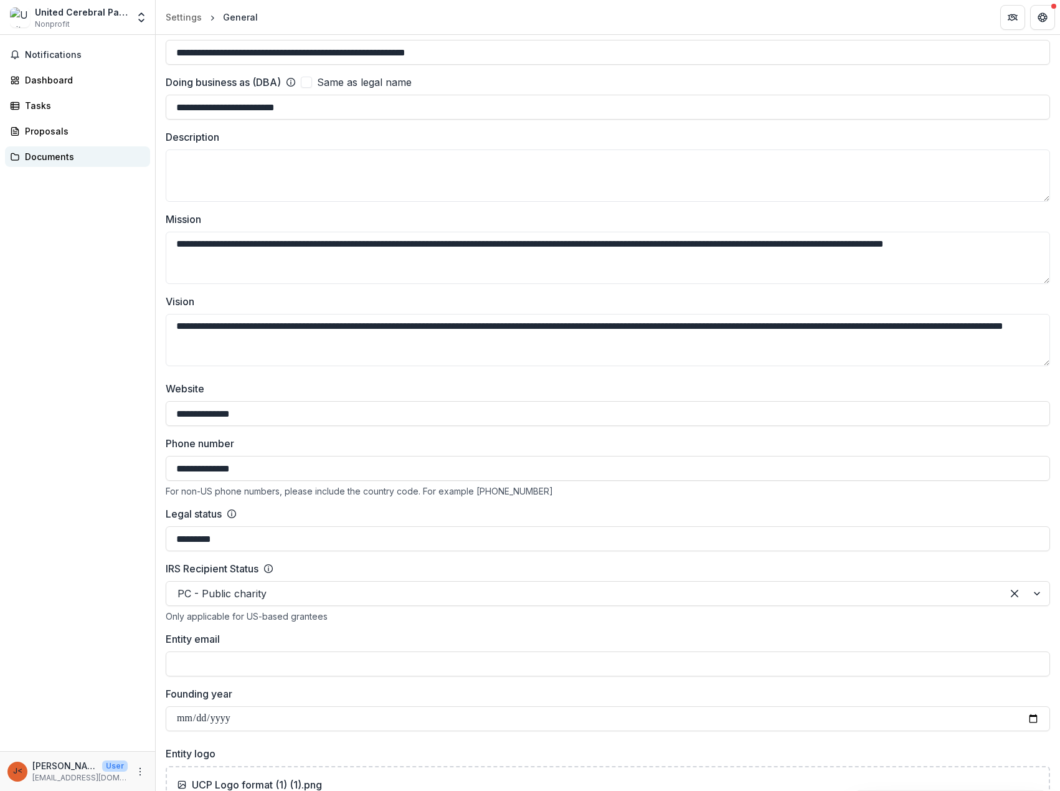
click at [62, 146] on link "Documents" at bounding box center [77, 156] width 145 height 21
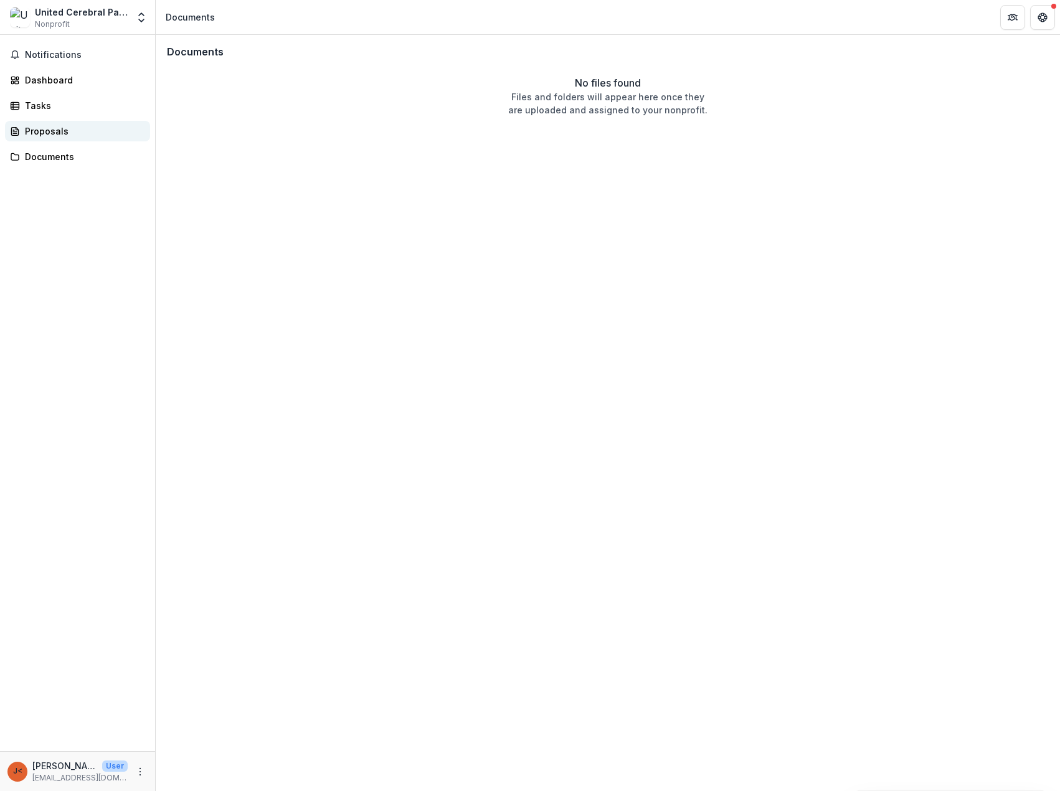
click at [59, 130] on div "Proposals" at bounding box center [82, 131] width 115 height 13
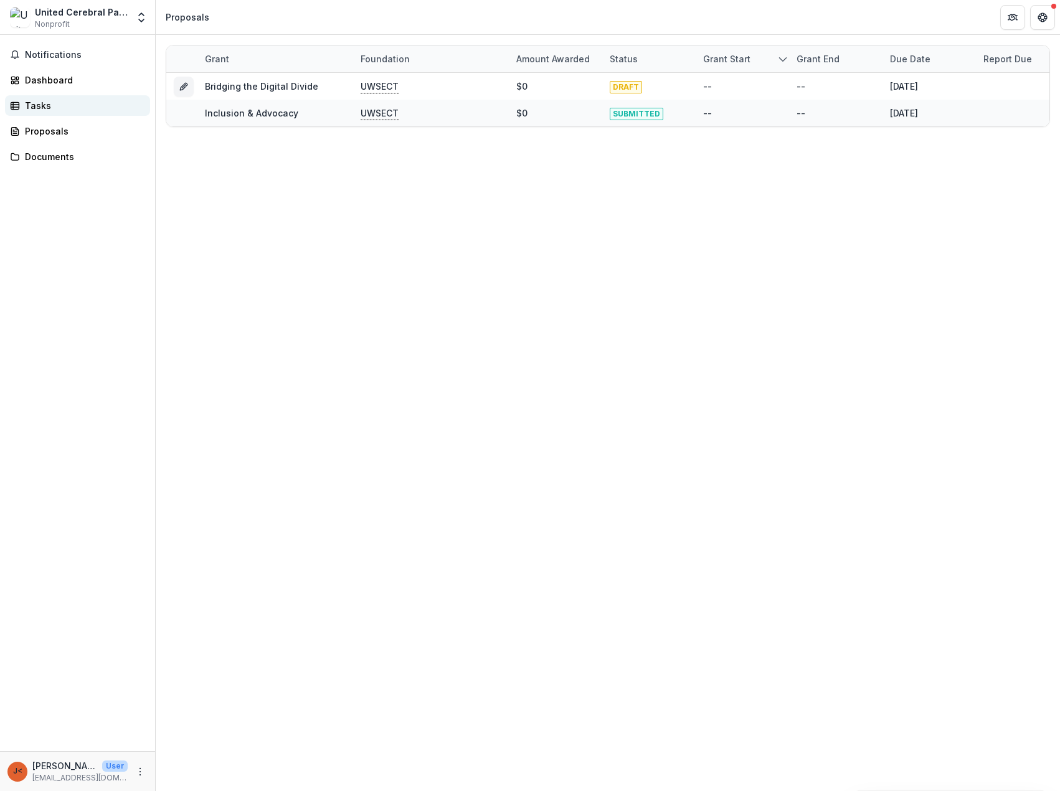
click at [52, 102] on div "Tasks" at bounding box center [82, 105] width 115 height 13
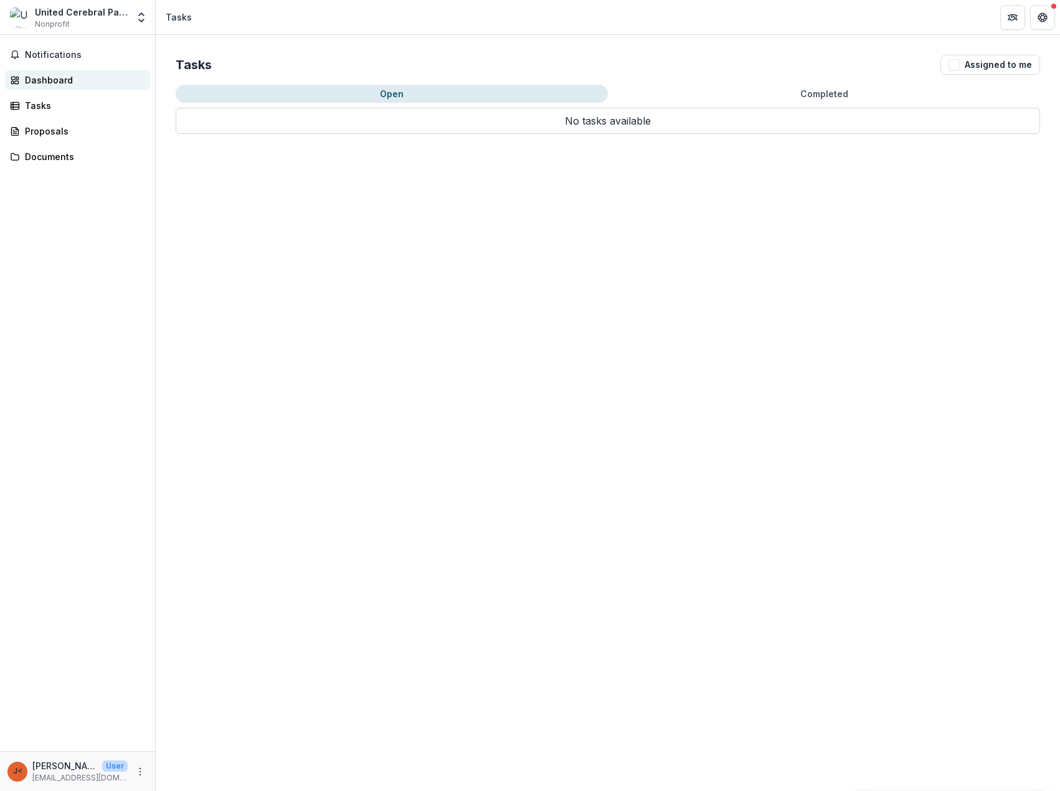
click at [65, 74] on div "Dashboard" at bounding box center [82, 80] width 115 height 13
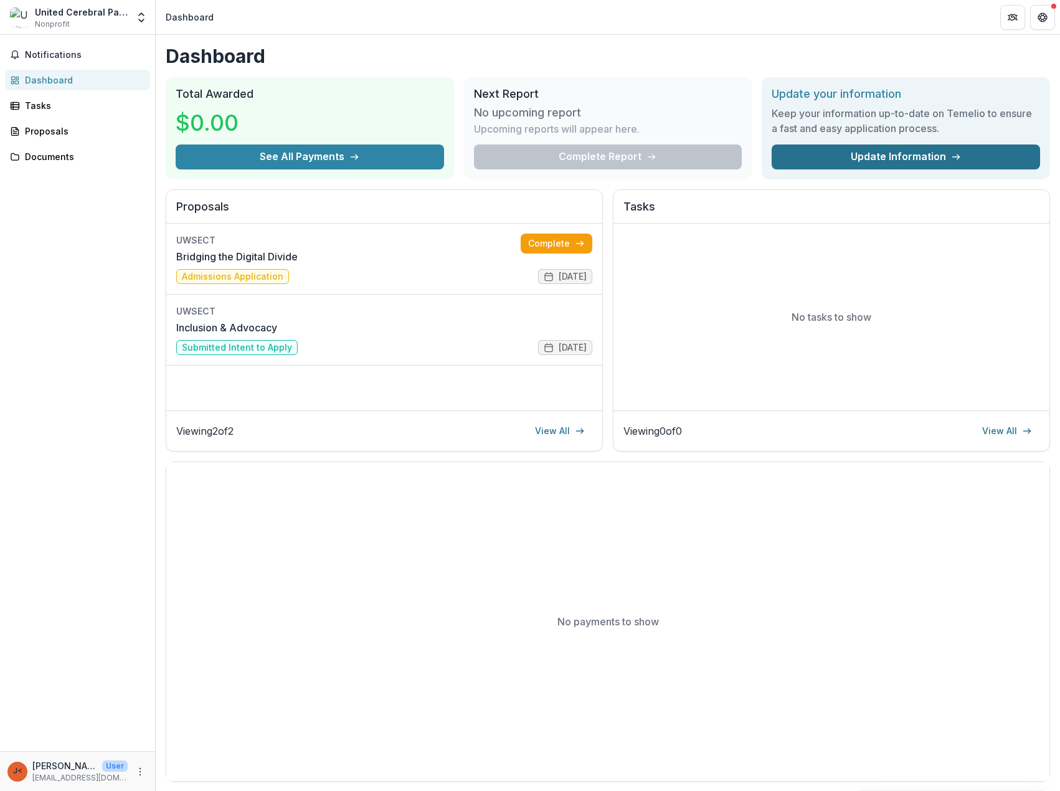
click at [903, 159] on link "Update Information" at bounding box center [906, 157] width 269 height 25
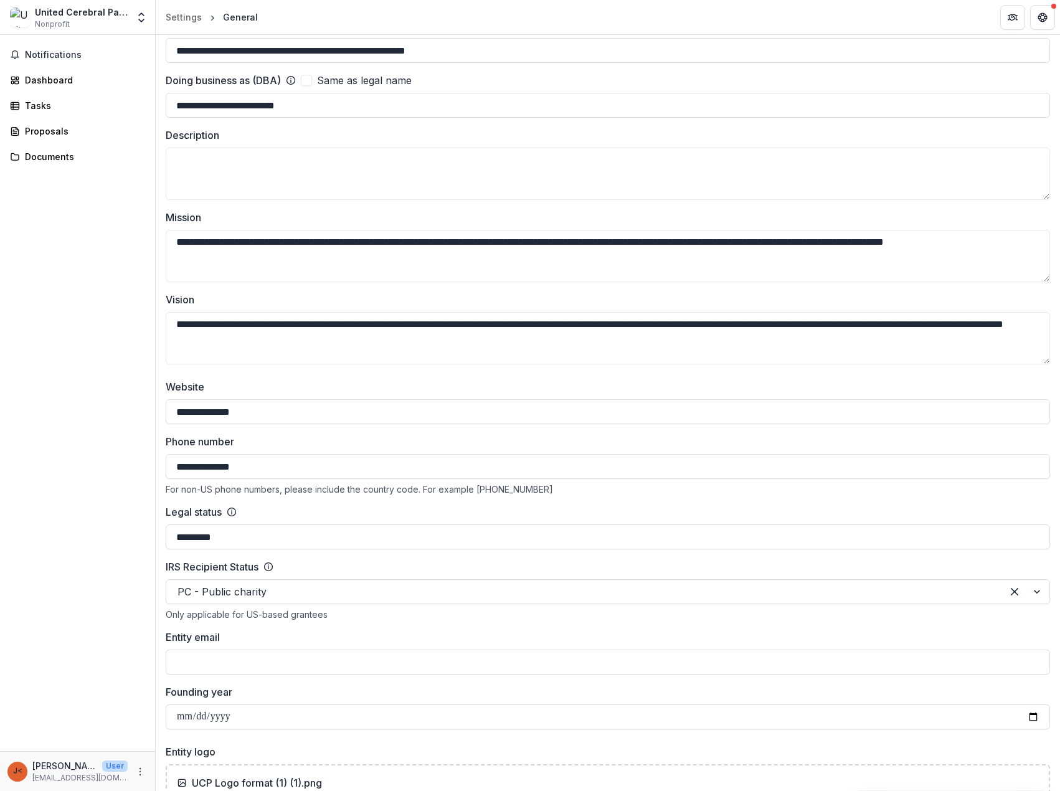
scroll to position [135, 0]
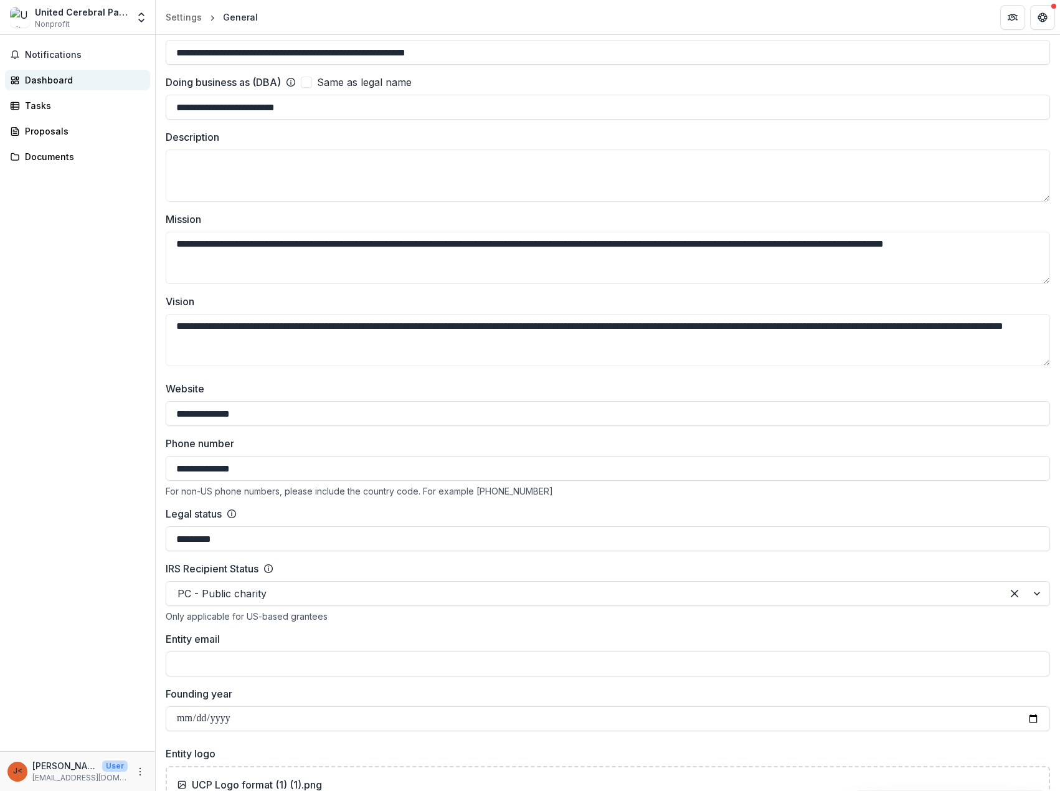
click at [67, 77] on div "Dashboard" at bounding box center [82, 80] width 115 height 13
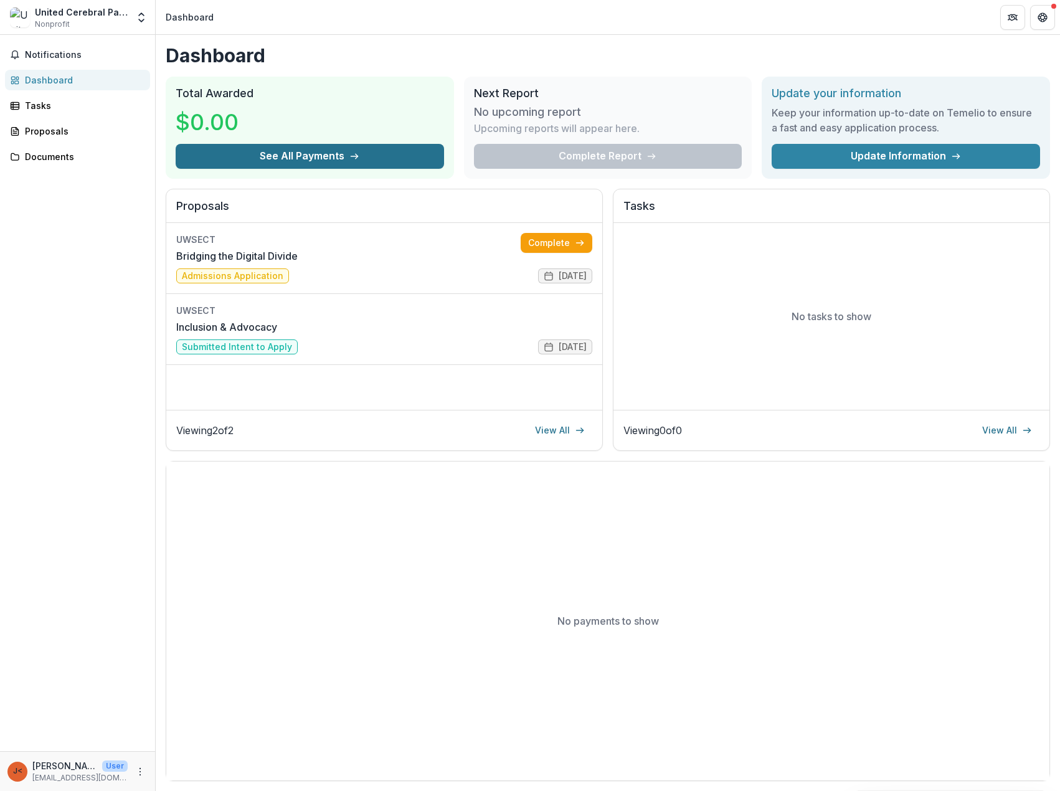
click at [359, 154] on button "See All Payments" at bounding box center [310, 156] width 269 height 25
click at [333, 154] on button "See All Payments" at bounding box center [310, 157] width 269 height 25
click at [88, 51] on span "Notifications" at bounding box center [85, 55] width 120 height 11
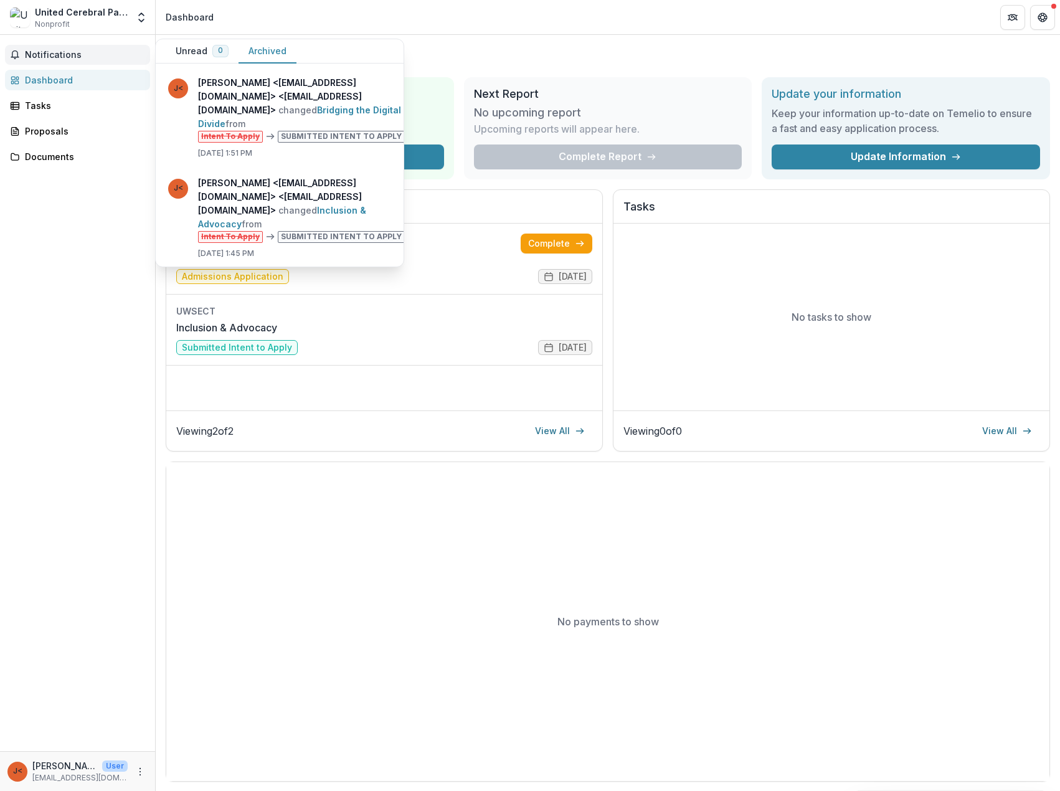
click at [267, 46] on button "Archived" at bounding box center [268, 51] width 58 height 24
click at [467, 44] on div "Dashboard Total Awarded $0.00 See All Payments Next Report No upcoming report U…" at bounding box center [608, 413] width 905 height 757
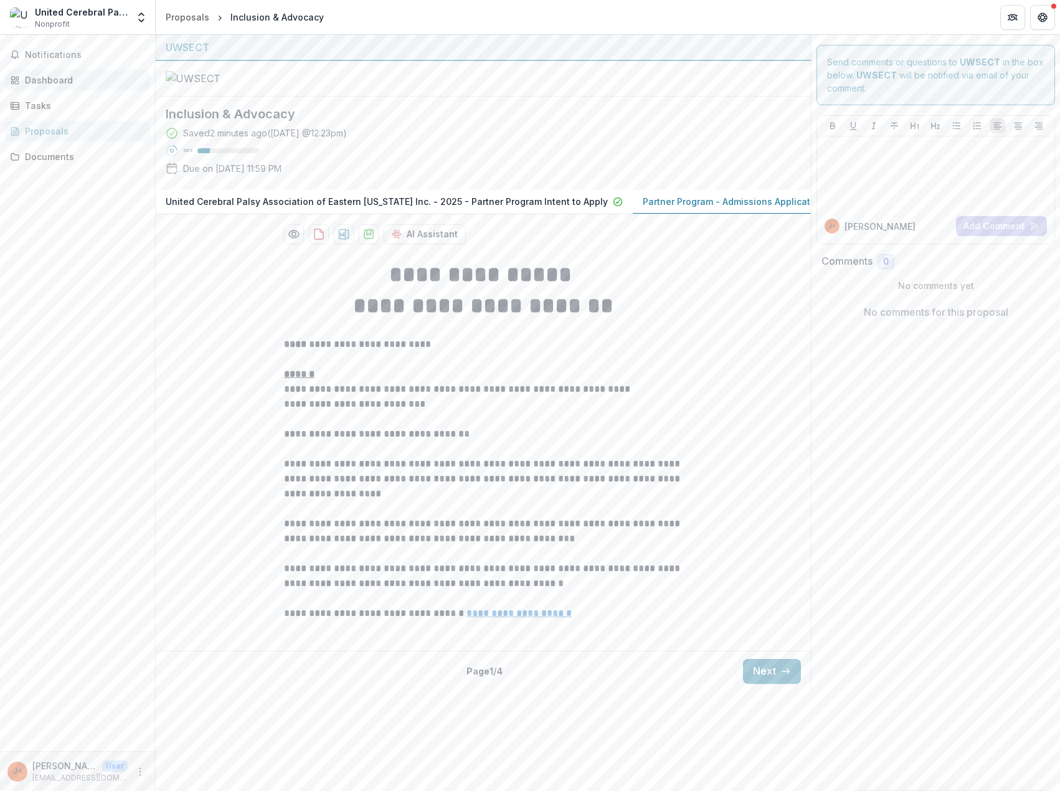
click at [75, 73] on link "Dashboard" at bounding box center [77, 80] width 145 height 21
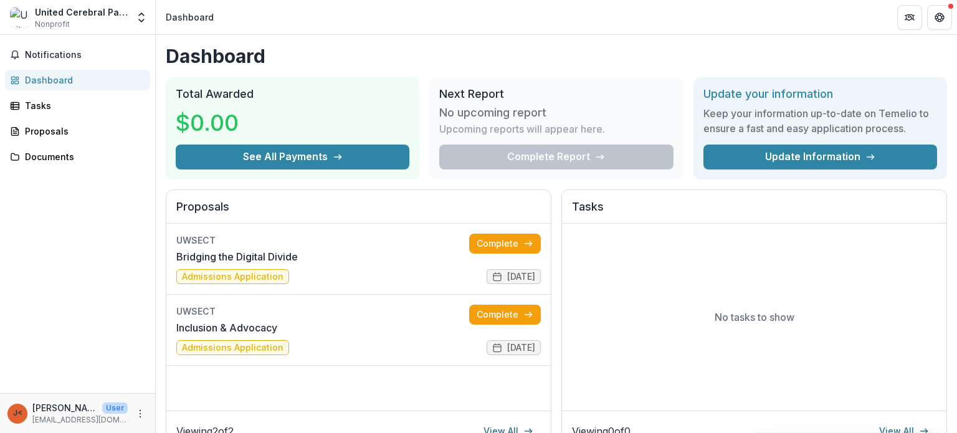
click at [341, 15] on header "Dashboard" at bounding box center [556, 17] width 801 height 34
click at [140, 412] on icon "More" at bounding box center [140, 414] width 10 height 10
click at [28, 259] on div "Notifications Dashboard Tasks Proposals Documents" at bounding box center [77, 214] width 155 height 358
click at [254, 323] on link "Inclusion & Advocacy" at bounding box center [226, 327] width 101 height 15
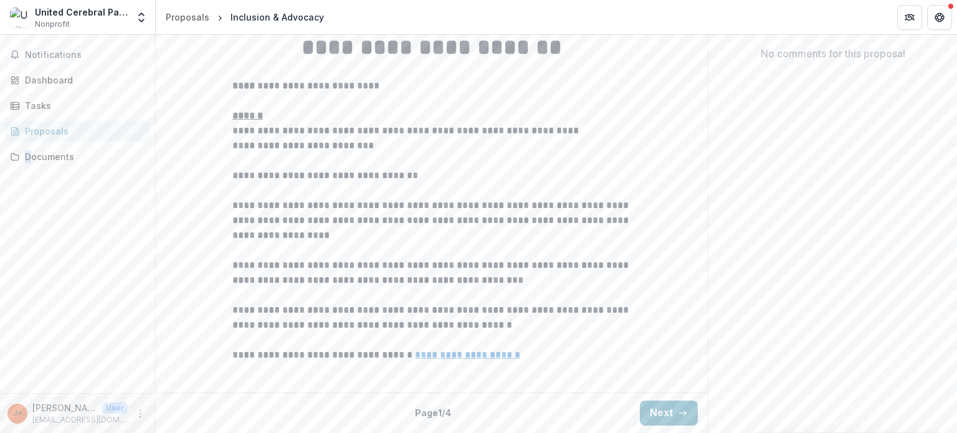
scroll to position [381, 0]
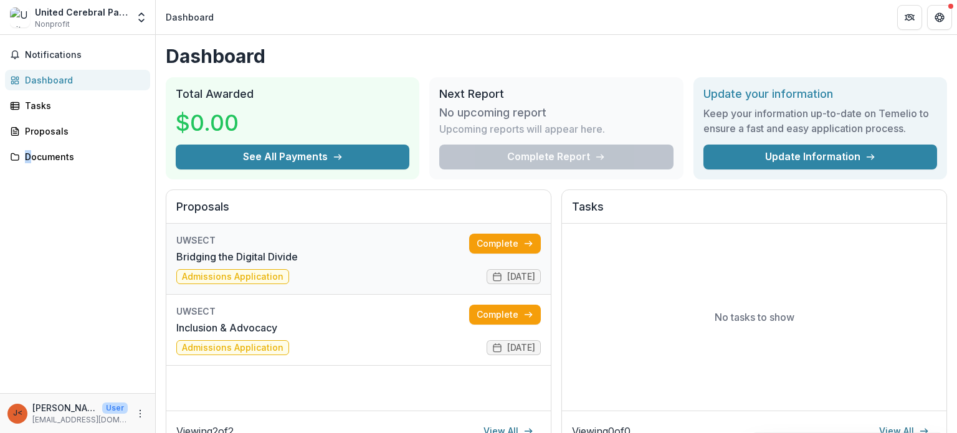
click at [283, 249] on link "Bridging the Digital Divide" at bounding box center [236, 256] width 121 height 15
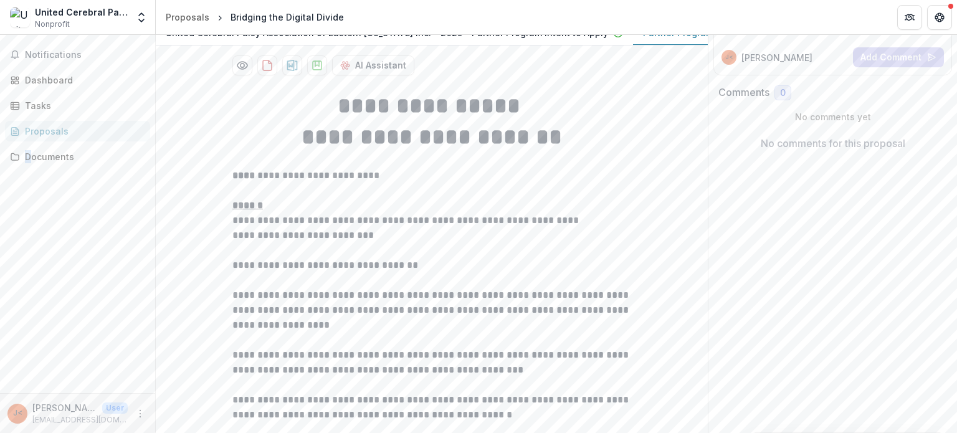
scroll to position [187, 0]
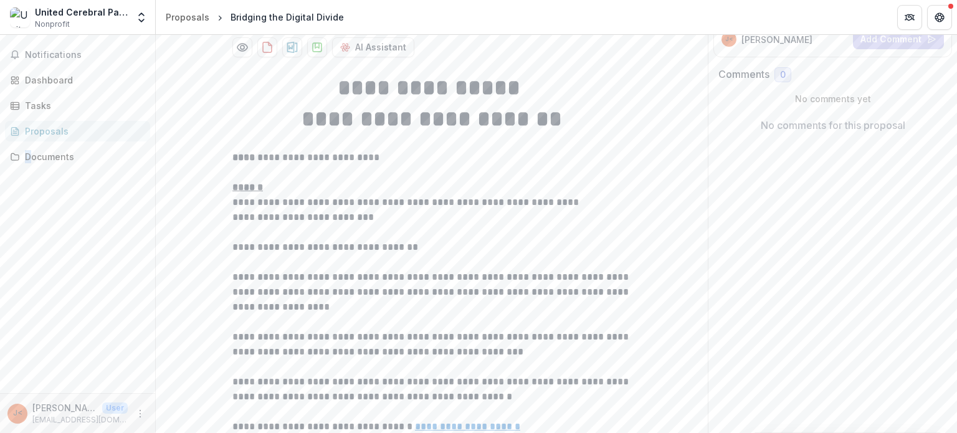
click at [671, 21] on p "Partner Program - Admissions Application" at bounding box center [733, 14] width 181 height 13
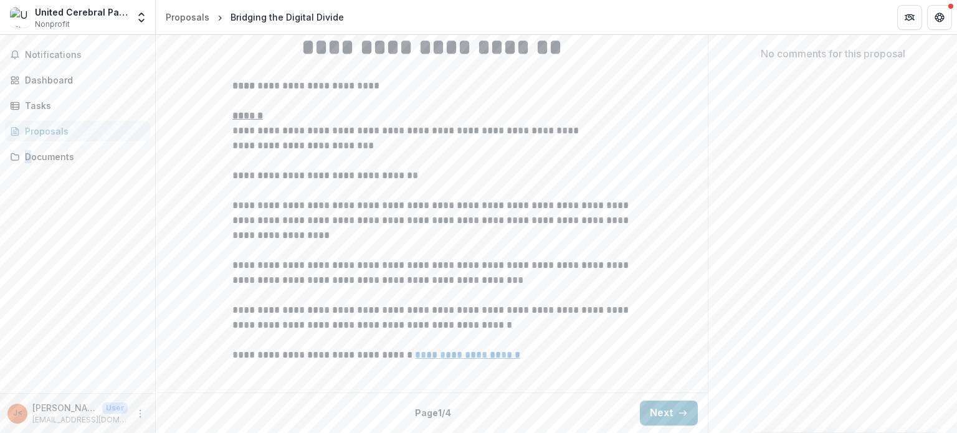
scroll to position [381, 0]
click at [673, 409] on button "Next" at bounding box center [669, 413] width 58 height 25
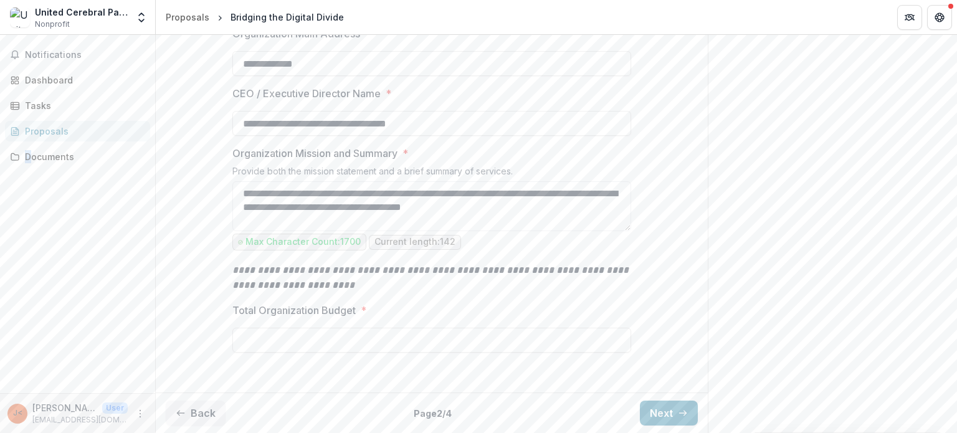
type input "**"
click at [678, 416] on icon "button" at bounding box center [683, 413] width 10 height 10
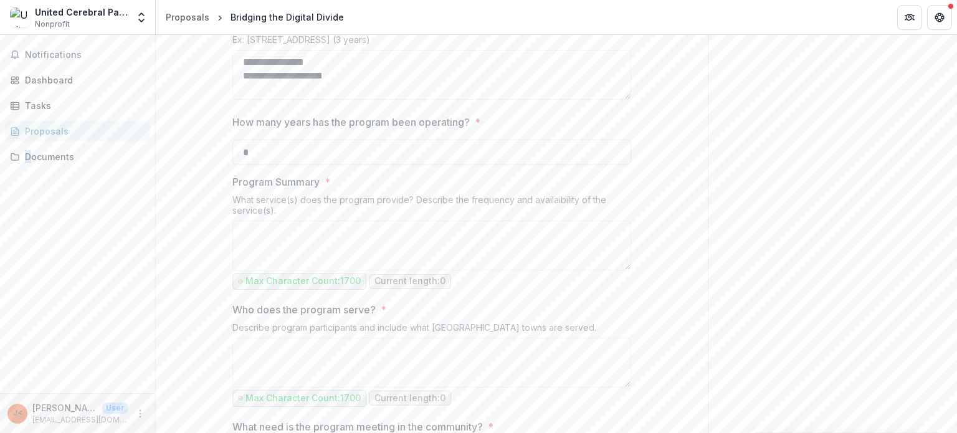
scroll to position [331, 0]
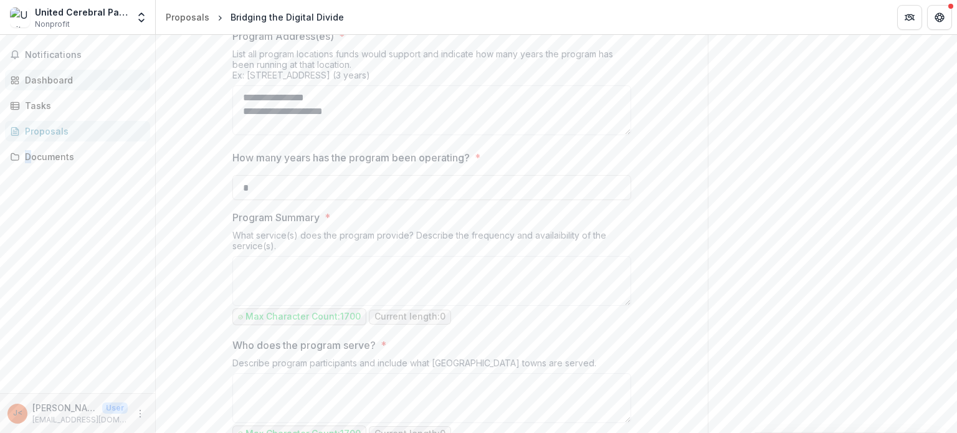
click at [67, 74] on div "Dashboard" at bounding box center [82, 80] width 115 height 13
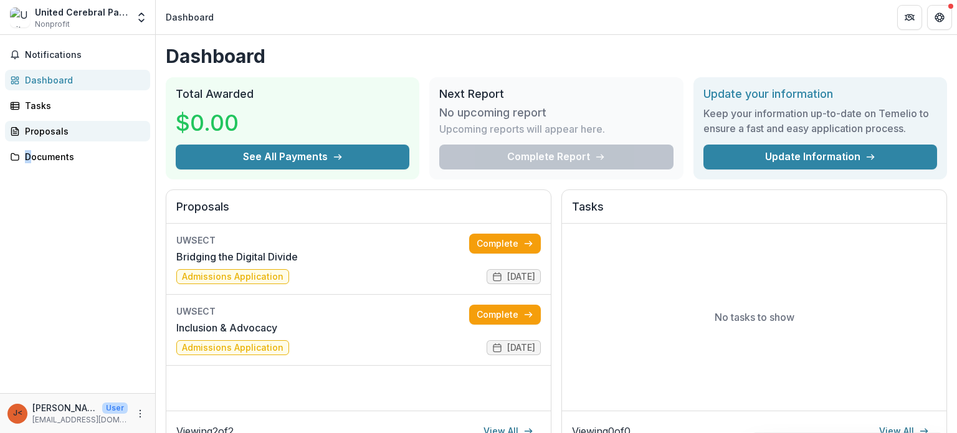
click at [44, 134] on div "Proposals" at bounding box center [82, 131] width 115 height 13
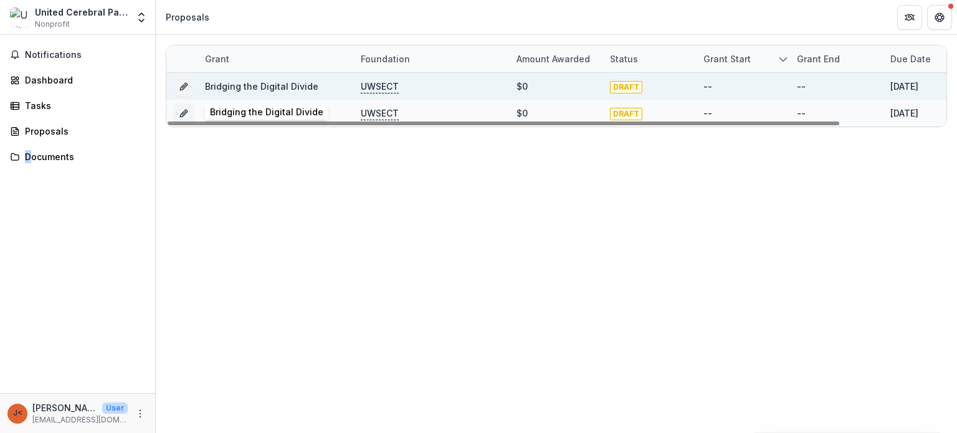
click at [258, 81] on link "Bridging the Digital Divide" at bounding box center [261, 86] width 113 height 11
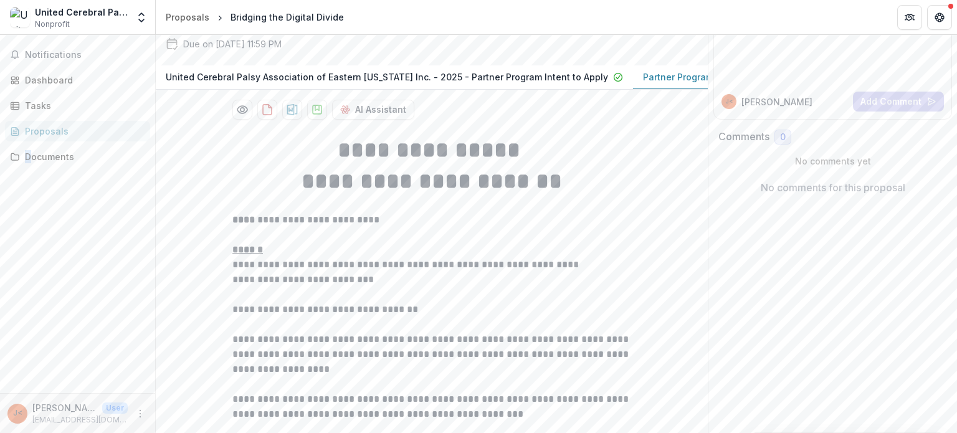
scroll to position [187, 0]
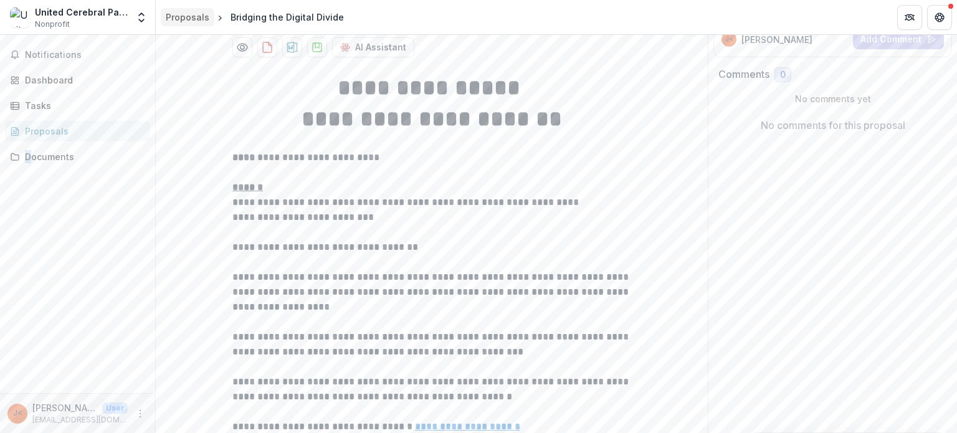
click at [189, 15] on div "Proposals" at bounding box center [188, 17] width 44 height 13
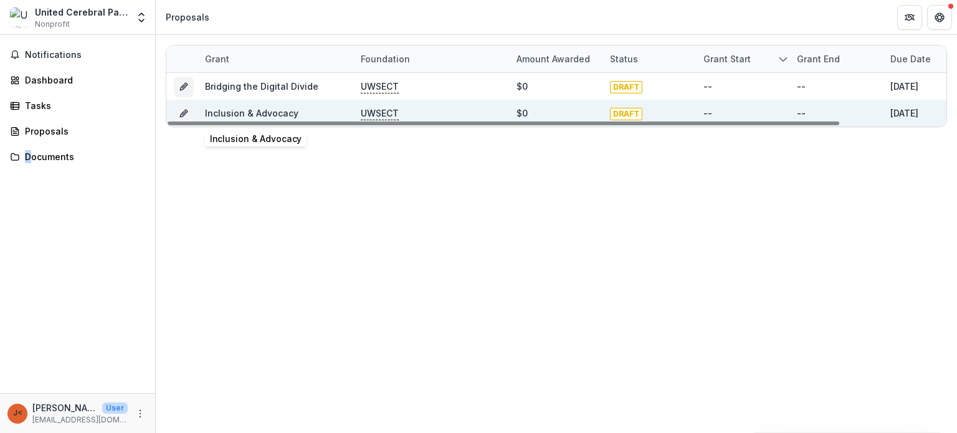
click at [273, 116] on link "Inclusion & Advocacy" at bounding box center [251, 113] width 93 height 11
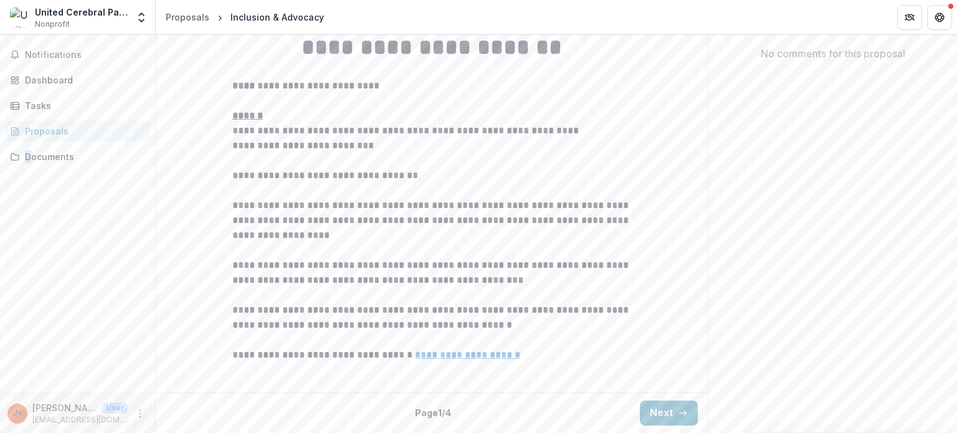
scroll to position [381, 0]
click at [660, 414] on button "Next" at bounding box center [669, 413] width 58 height 25
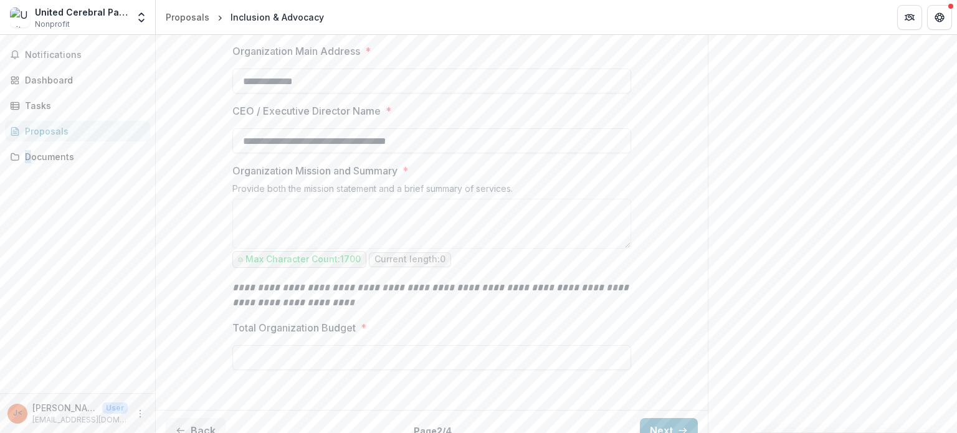
scroll to position [456, 0]
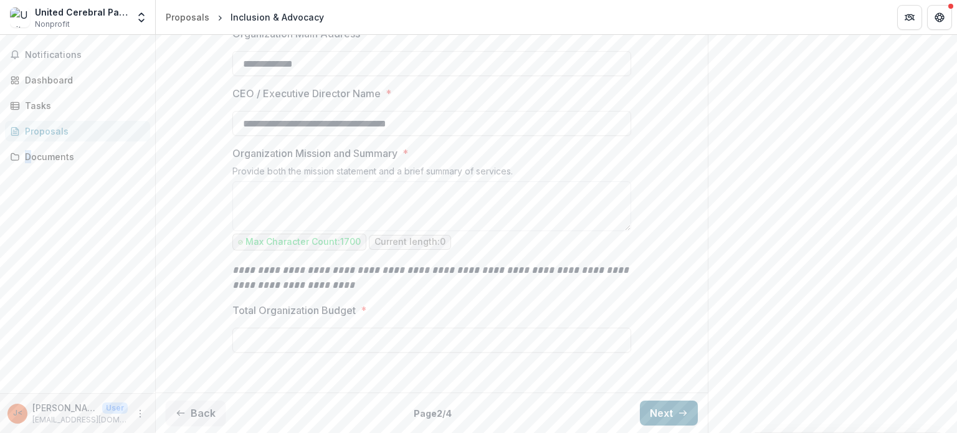
click at [665, 407] on button "Next" at bounding box center [669, 413] width 58 height 25
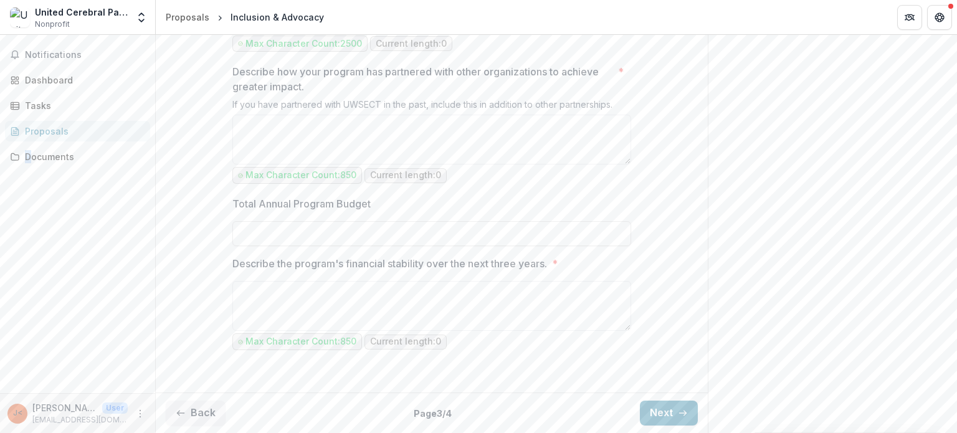
scroll to position [1327, 0]
click at [663, 404] on button "Next" at bounding box center [669, 413] width 58 height 25
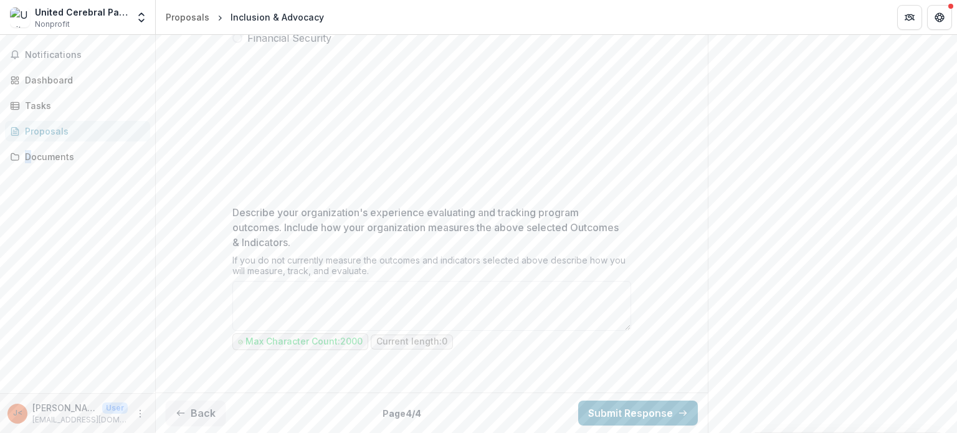
scroll to position [531, 0]
click at [200, 411] on button "Back" at bounding box center [196, 413] width 60 height 25
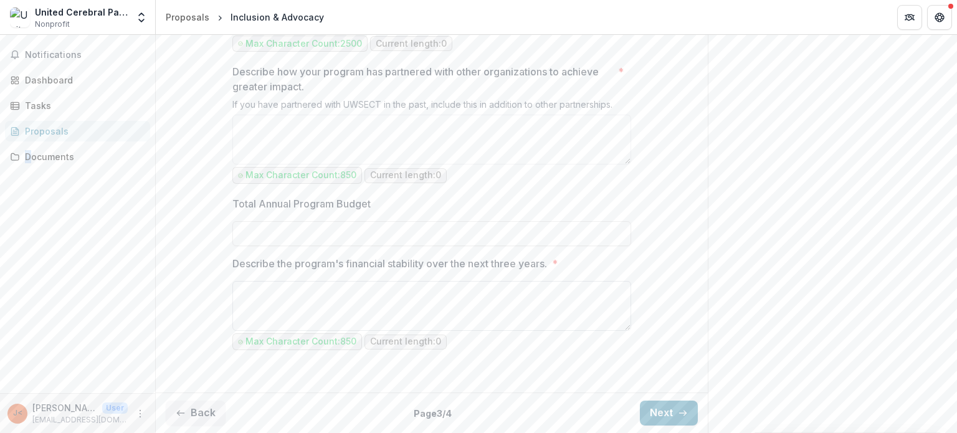
scroll to position [1327, 0]
click at [204, 421] on button "Back" at bounding box center [196, 413] width 60 height 25
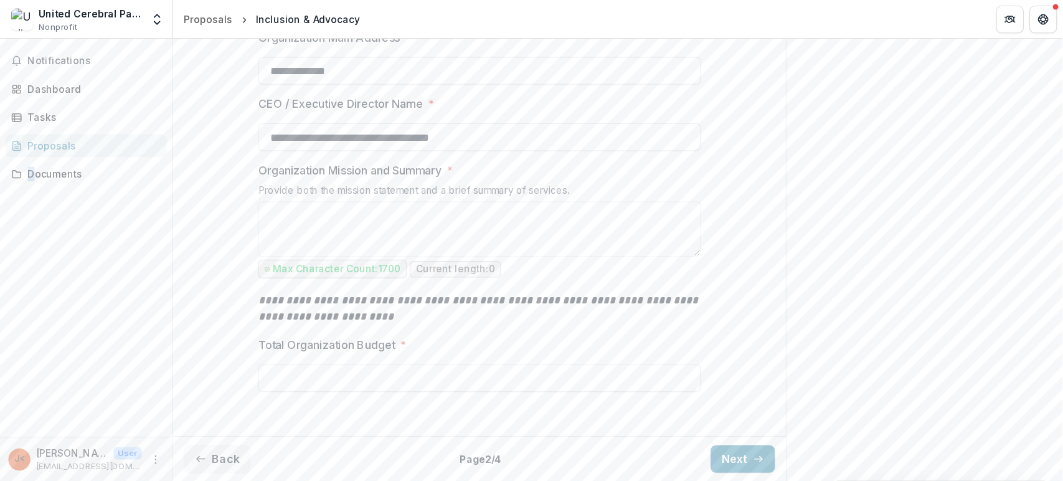
scroll to position [410, 0]
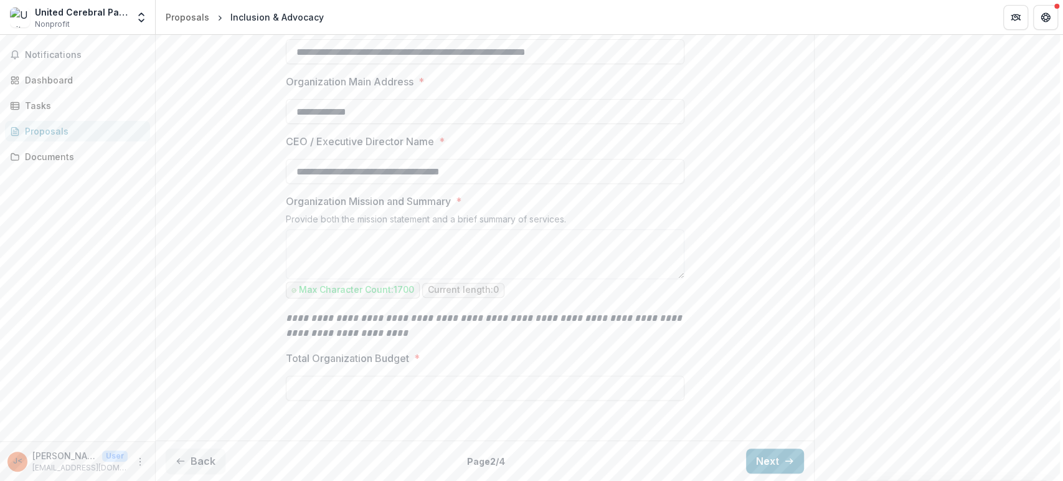
drag, startPoint x: 863, startPoint y: 7, endPoint x: 747, endPoint y: 231, distance: 251.9
click at [747, 231] on div "**********" at bounding box center [485, 199] width 658 height 472
click at [765, 454] on button "Next" at bounding box center [775, 461] width 58 height 25
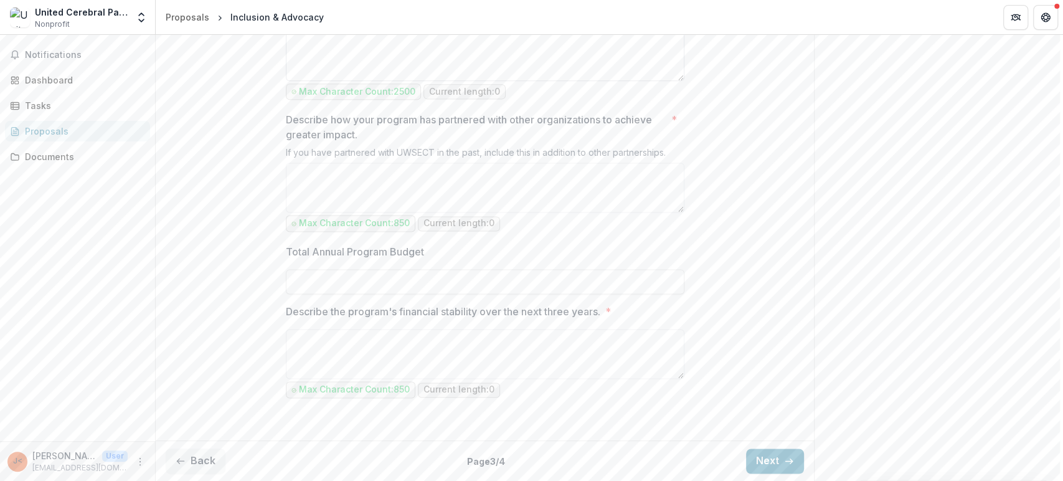
scroll to position [1281, 0]
click at [782, 449] on button "Next" at bounding box center [775, 461] width 58 height 25
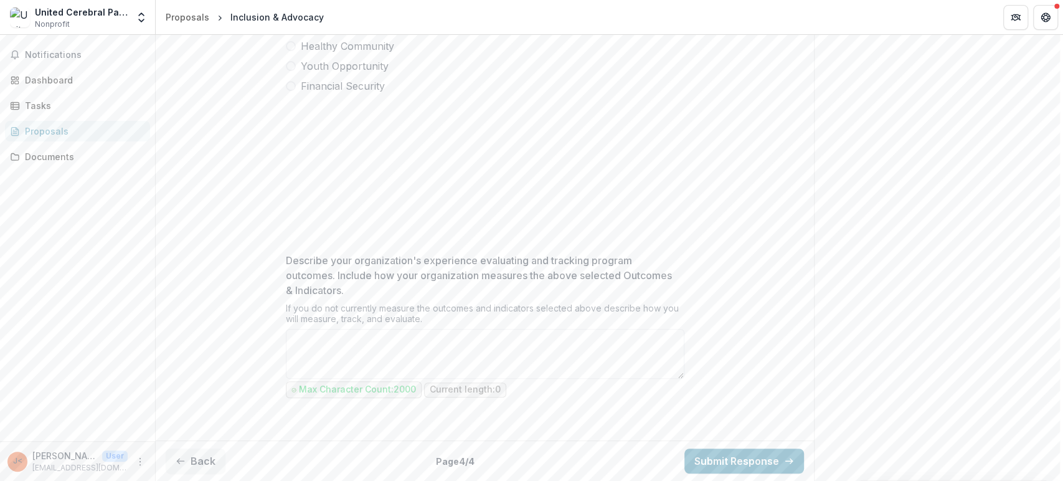
scroll to position [485, 0]
click at [526, 353] on textarea "Describe your organization's experience evaluating and tracking program outcome…" at bounding box center [485, 354] width 399 height 50
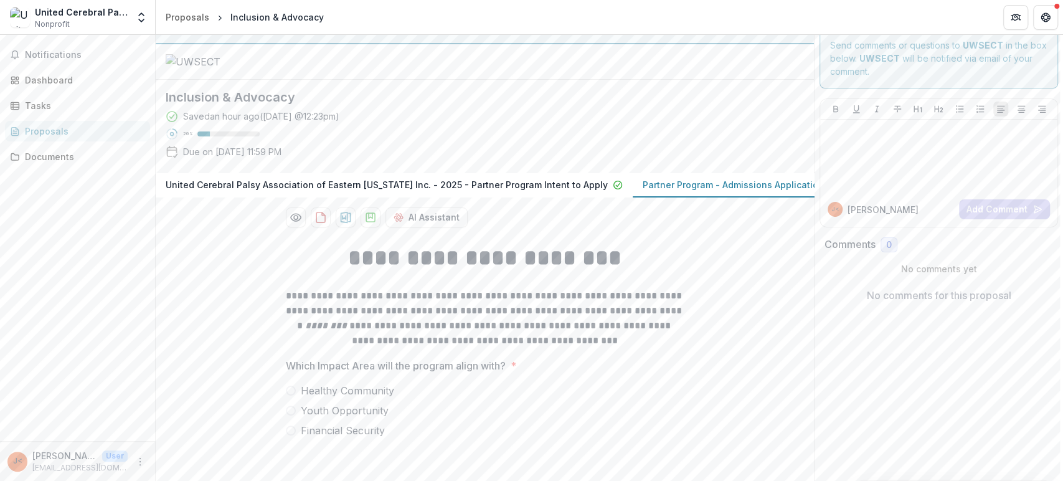
scroll to position [0, 0]
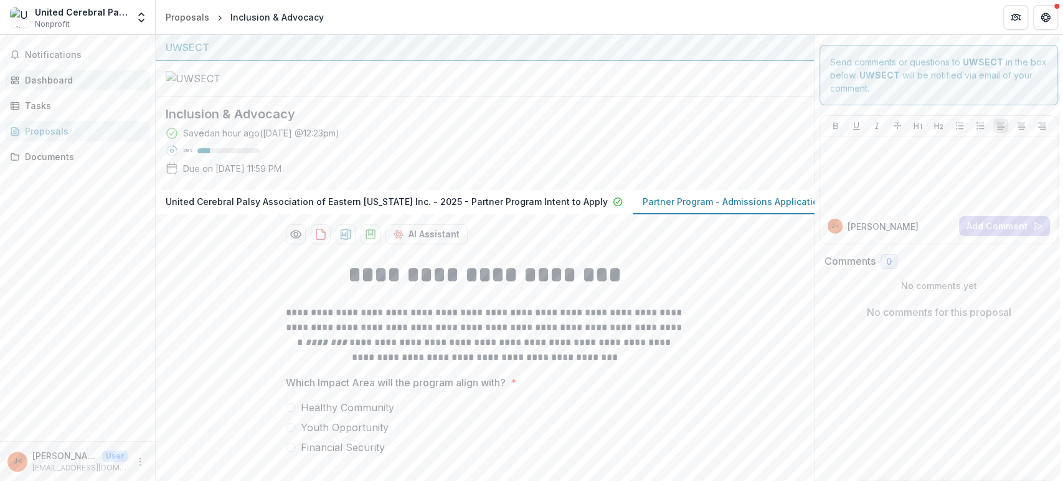
click at [116, 74] on div "Dashboard" at bounding box center [82, 80] width 115 height 13
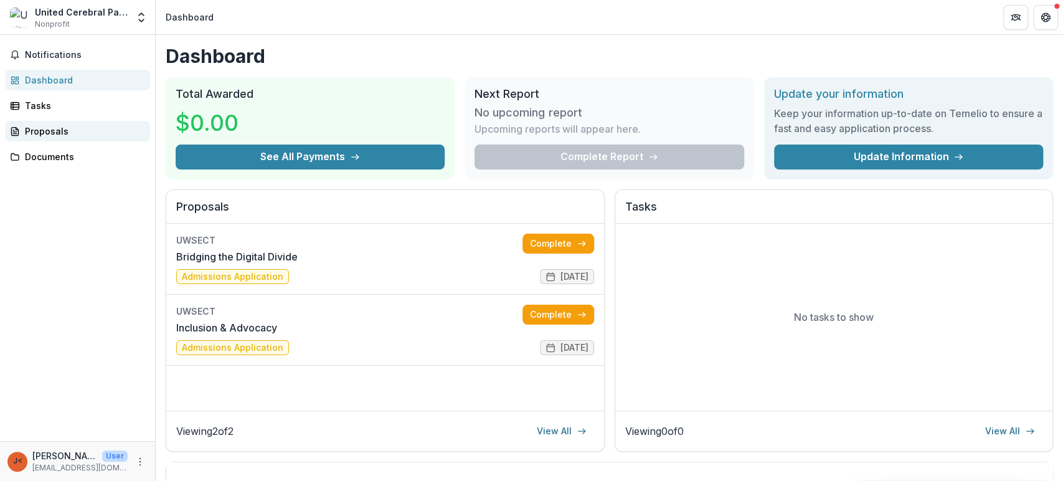
click at [47, 129] on div "Proposals" at bounding box center [82, 131] width 115 height 13
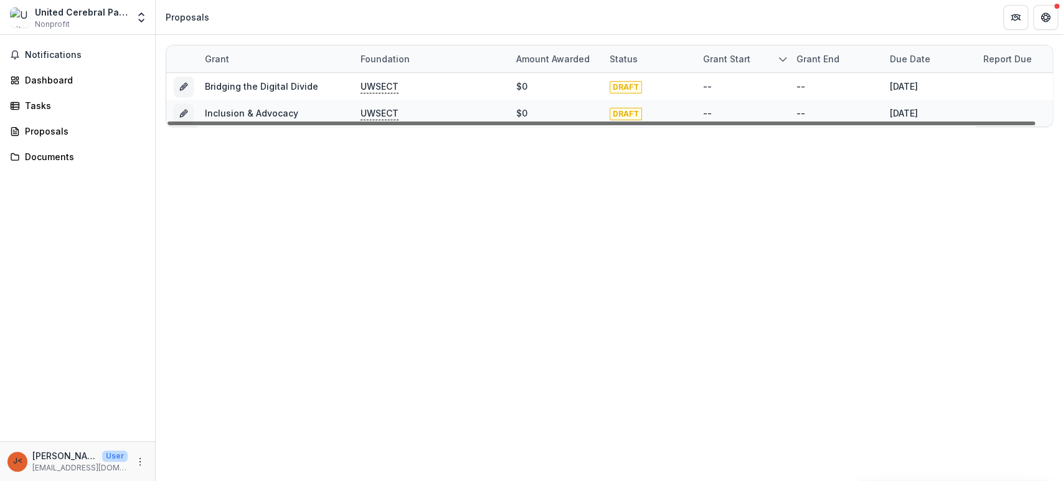
click at [272, 121] on div at bounding box center [602, 123] width 868 height 4
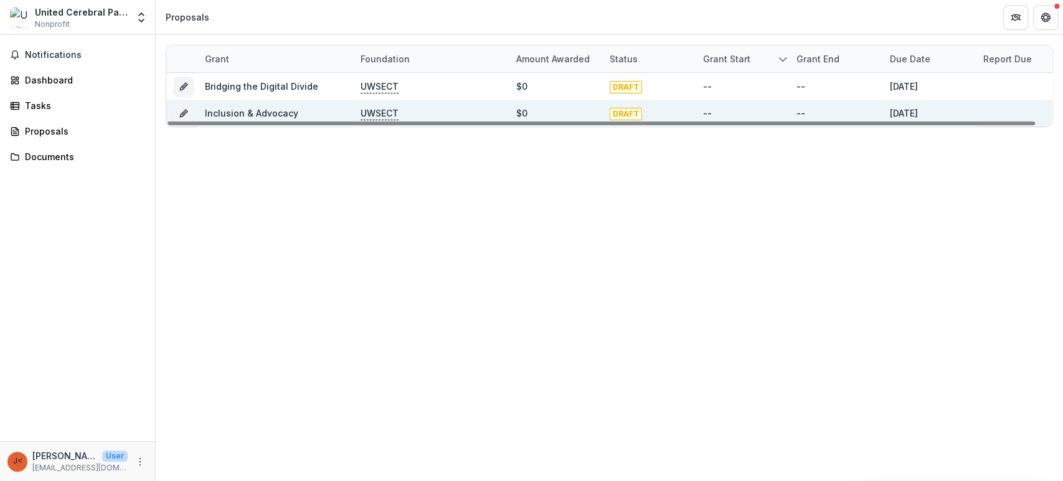
click at [270, 112] on link "Inclusion & Advocacy" at bounding box center [251, 113] width 93 height 11
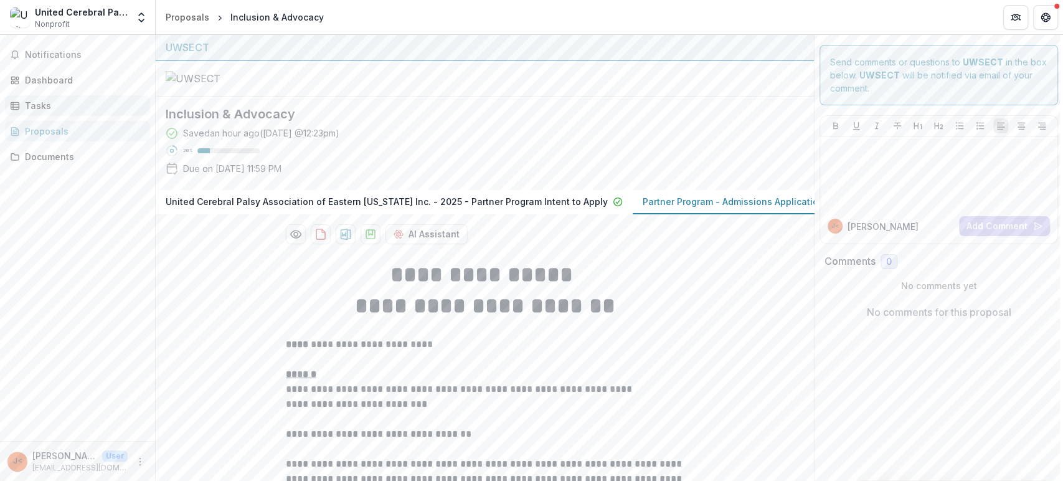
click at [33, 102] on div "Tasks" at bounding box center [82, 105] width 115 height 13
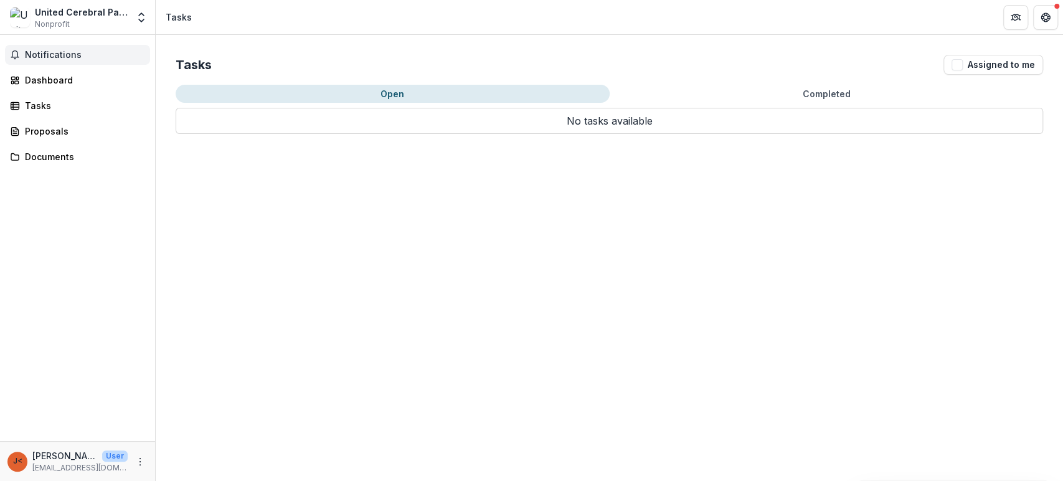
click at [39, 54] on span "Notifications" at bounding box center [85, 55] width 120 height 11
click at [554, 78] on div "Tasks Assigned to me Open Completed No tasks available No tasks available" at bounding box center [610, 94] width 908 height 119
click at [141, 21] on polyline "Open entity switcher" at bounding box center [141, 20] width 5 height 2
click at [54, 85] on div "Dashboard" at bounding box center [82, 80] width 115 height 13
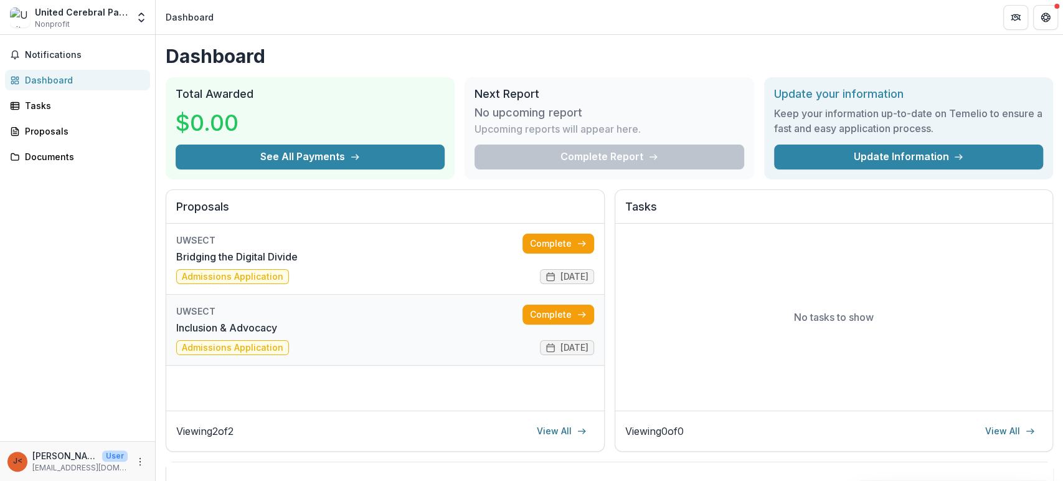
click at [219, 320] on link "Inclusion & Advocacy" at bounding box center [226, 327] width 101 height 15
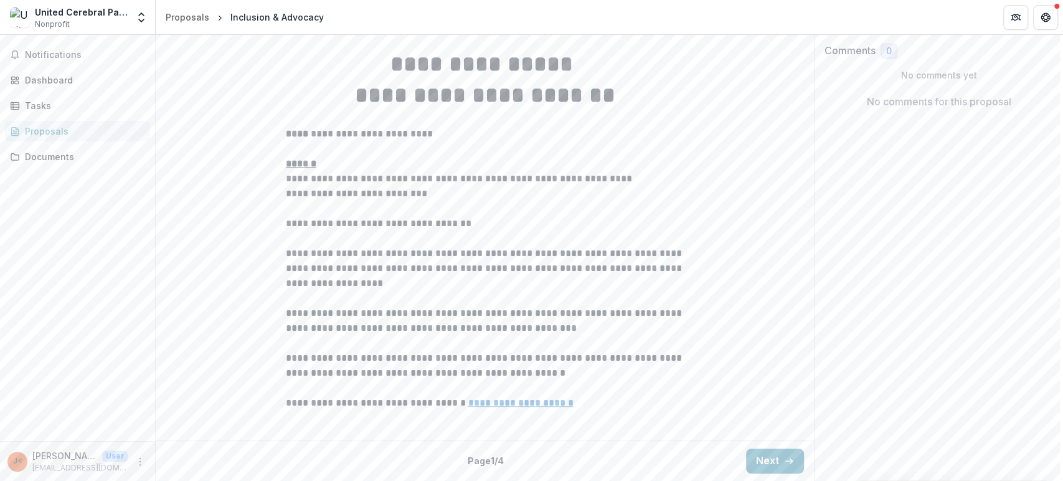
scroll to position [335, 0]
click at [766, 461] on button "Next" at bounding box center [775, 461] width 58 height 25
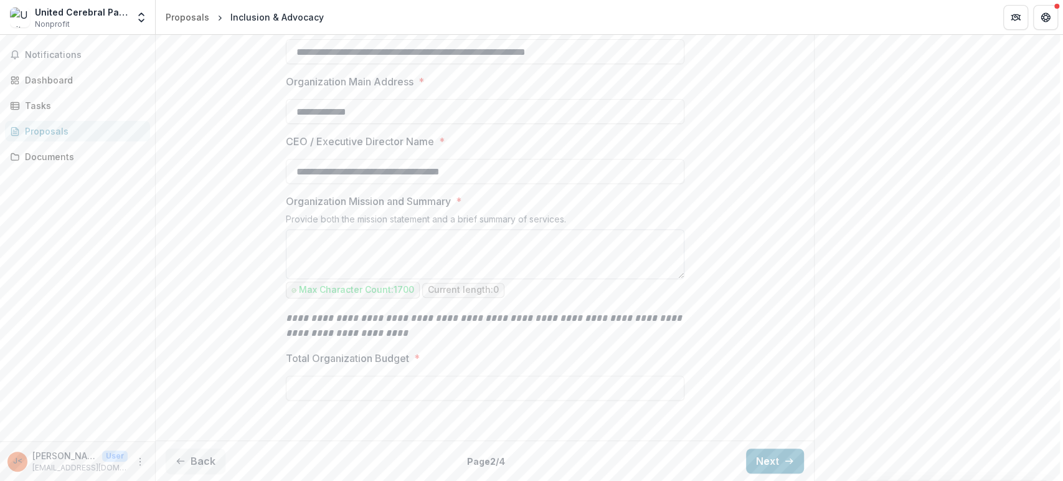
scroll to position [410, 0]
click at [758, 455] on button "Next" at bounding box center [775, 461] width 58 height 25
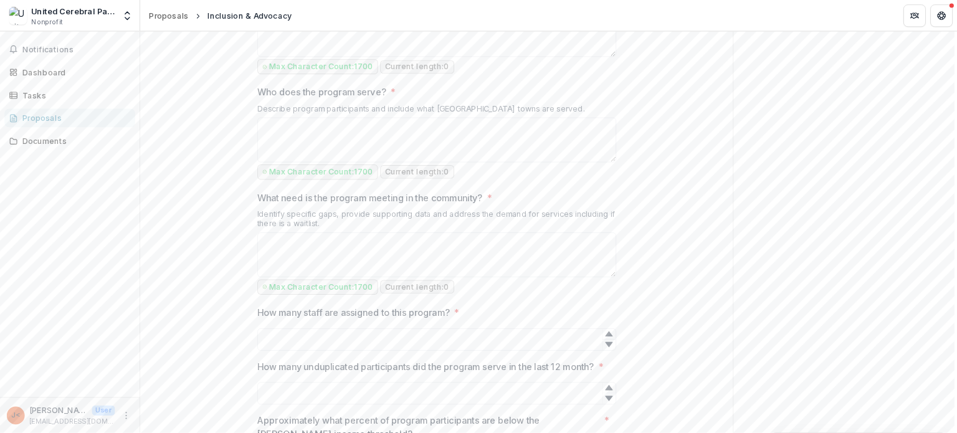
scroll to position [618, 0]
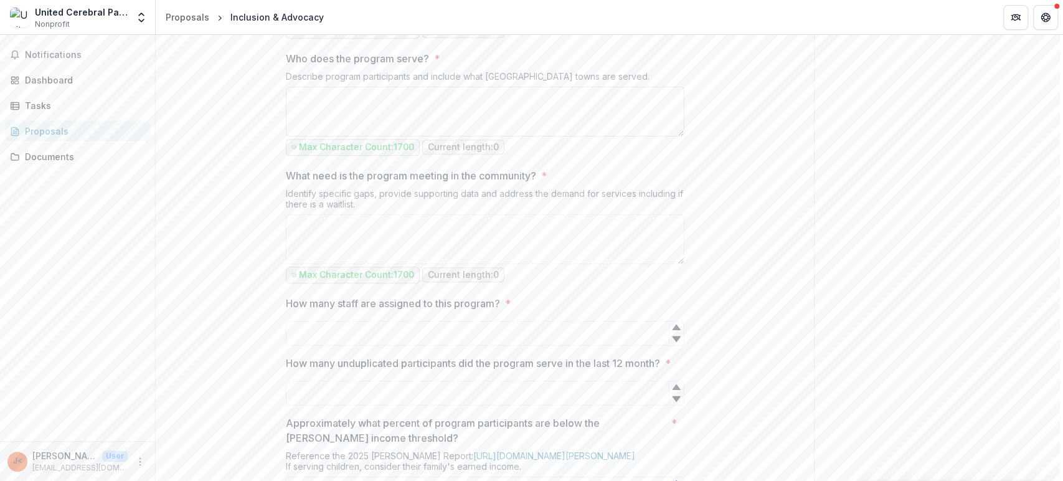
click at [373, 136] on textarea "Who does the program serve? *" at bounding box center [485, 112] width 399 height 50
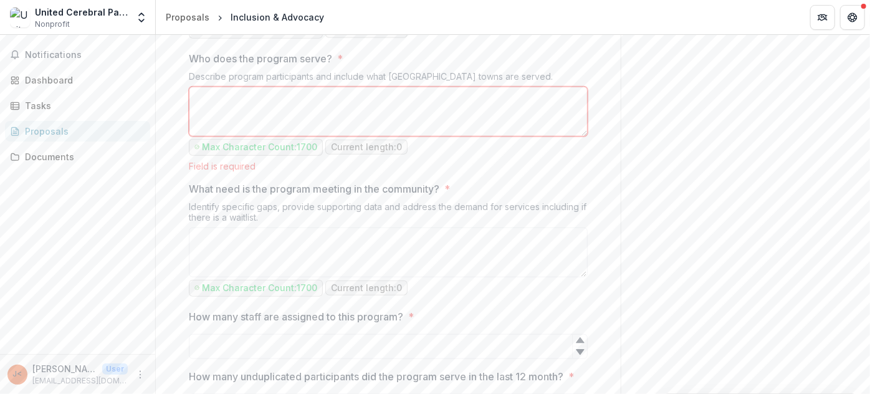
drag, startPoint x: 823, startPoint y: 2, endPoint x: 644, endPoint y: 174, distance: 248.1
click at [644, 174] on div "Send comments or questions to UWSECT in the box below. UWSECT will be notified …" at bounding box center [744, 219] width 249 height 1604
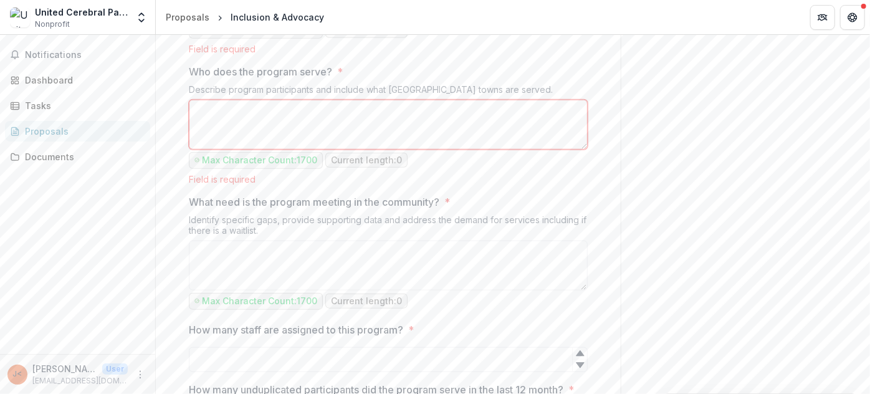
click at [423, 150] on textarea "Who does the program serve? *" at bounding box center [388, 125] width 399 height 50
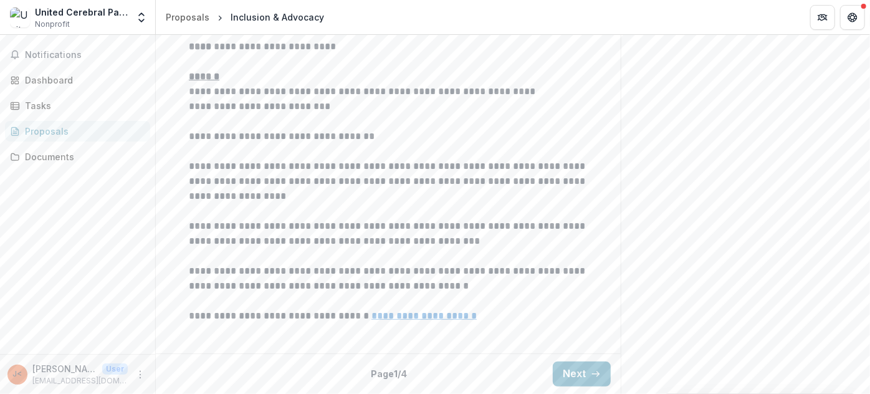
scroll to position [419, 0]
click at [574, 370] on button "Next" at bounding box center [582, 373] width 58 height 25
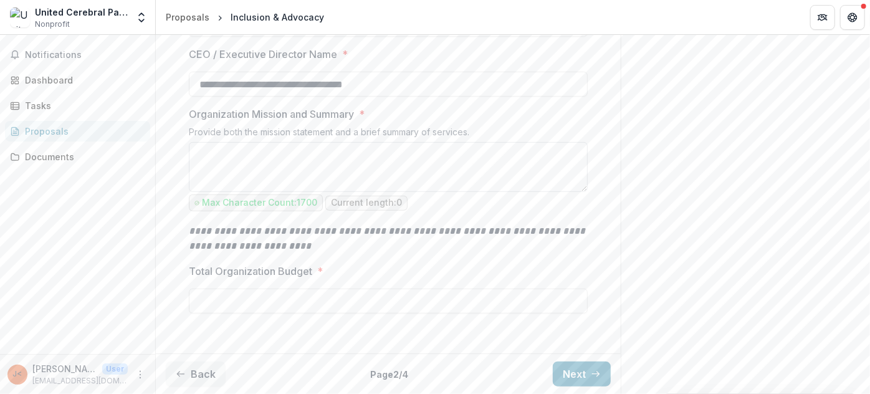
scroll to position [495, 0]
click at [579, 369] on button "Next" at bounding box center [582, 373] width 58 height 25
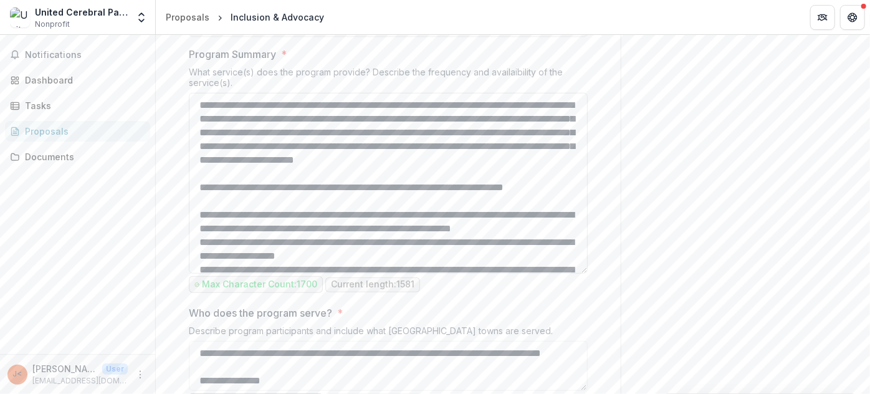
drag, startPoint x: 584, startPoint y: 264, endPoint x: 565, endPoint y: 391, distance: 129.1
click at [566, 393] on html "**********" at bounding box center [435, 197] width 870 height 394
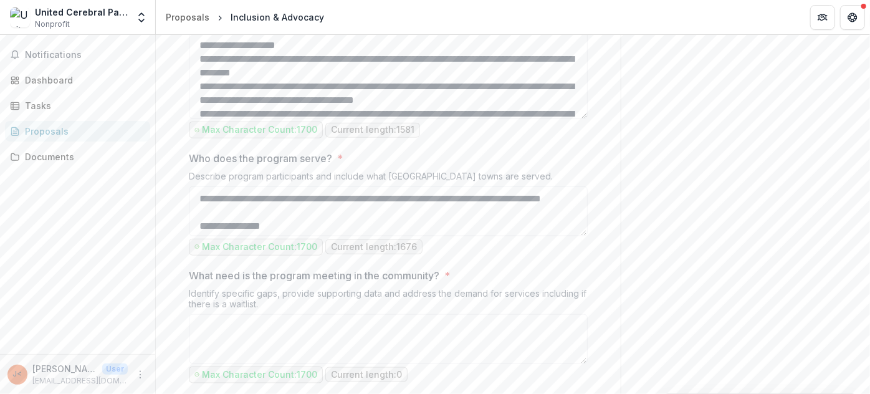
scroll to position [665, 0]
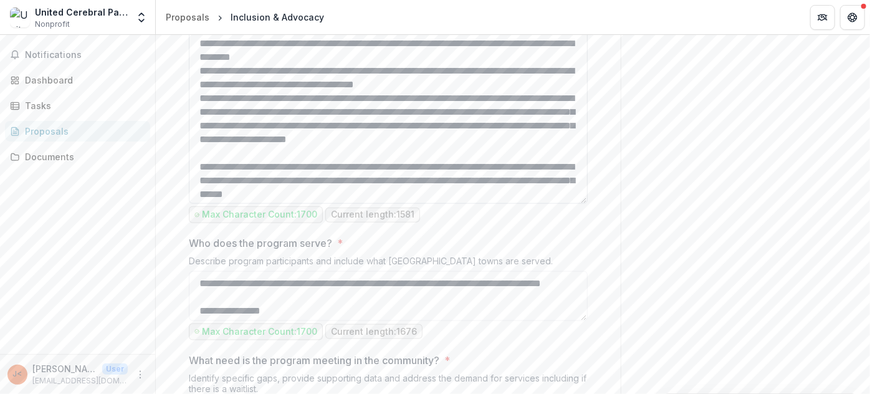
drag, startPoint x: 584, startPoint y: 224, endPoint x: 548, endPoint y: 325, distance: 106.6
click at [549, 204] on textarea "Program Summary *" at bounding box center [388, 63] width 399 height 281
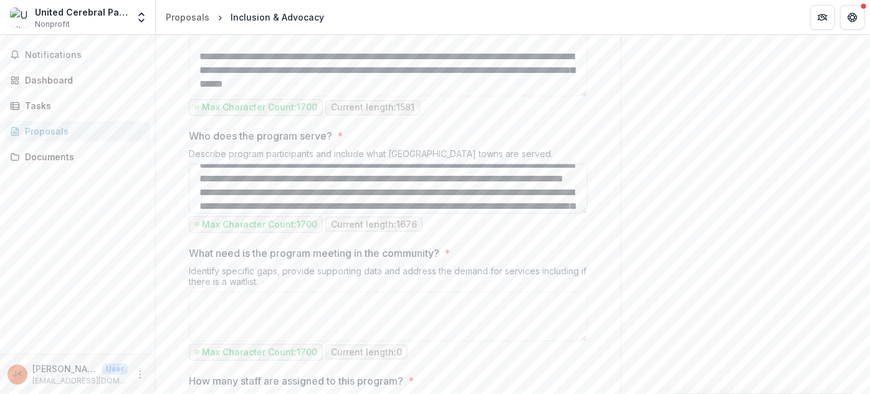
scroll to position [113, 0]
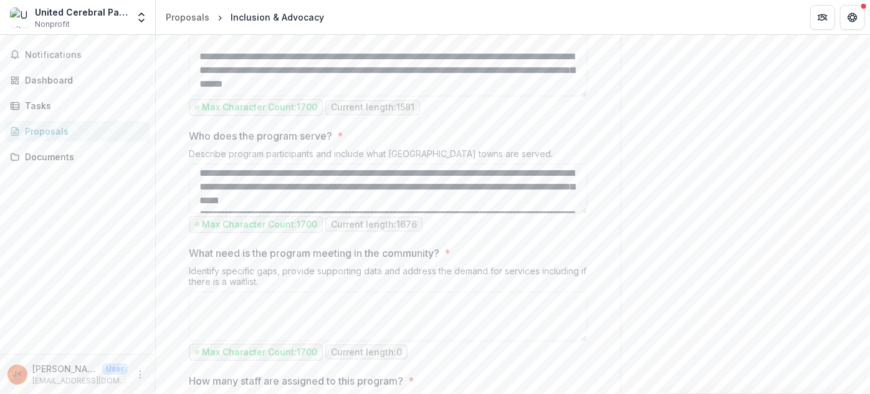
drag, startPoint x: 580, startPoint y: 335, endPoint x: 570, endPoint y: 361, distance: 28.0
click at [564, 375] on div "**********" at bounding box center [388, 255] width 399 height 1568
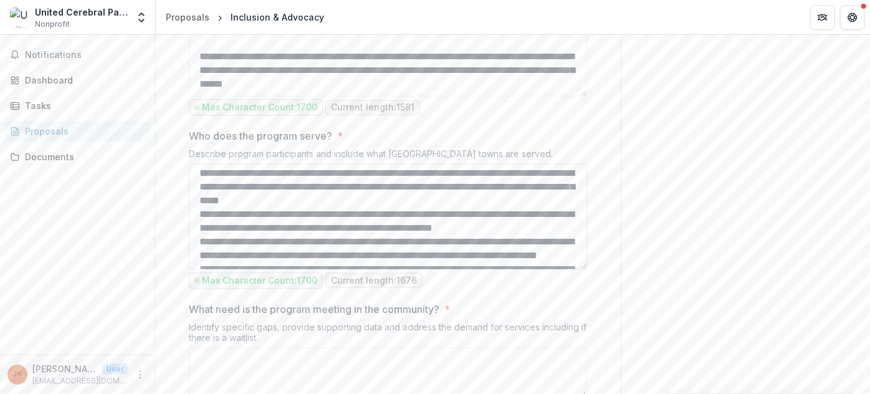
drag, startPoint x: 583, startPoint y: 333, endPoint x: 556, endPoint y: 368, distance: 44.0
click at [569, 270] on textarea "Who does the program serve? *" at bounding box center [388, 217] width 399 height 106
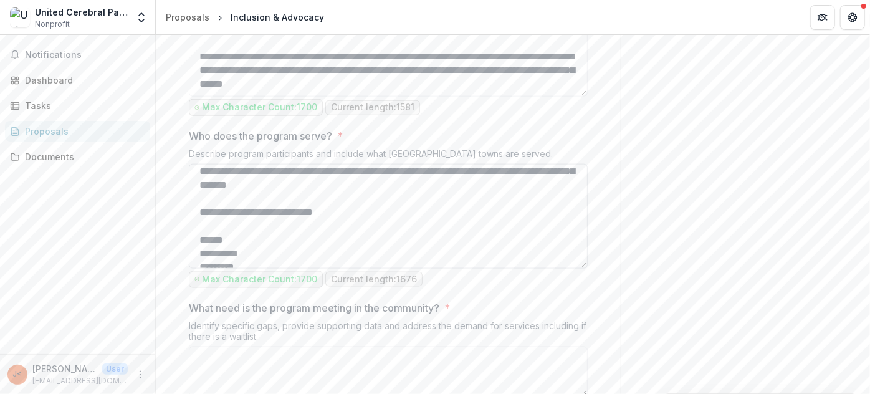
scroll to position [226, 0]
click at [650, 205] on div "Send comments or questions to UWSECT in the box below. UWSECT will be notified …" at bounding box center [744, 198] width 249 height 1883
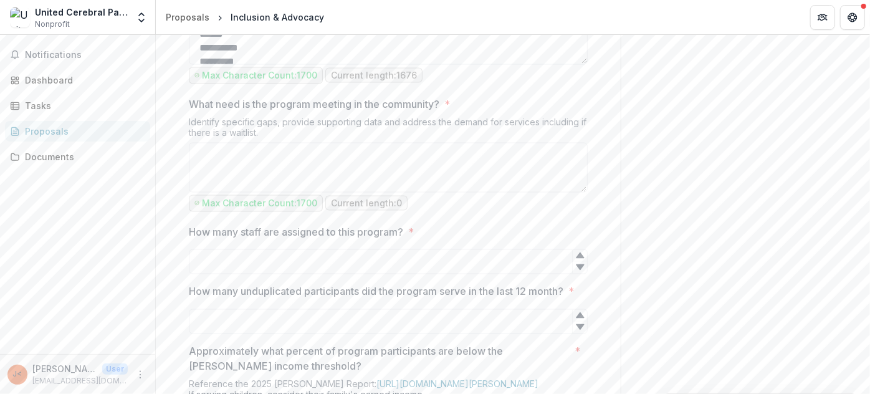
scroll to position [1005, 0]
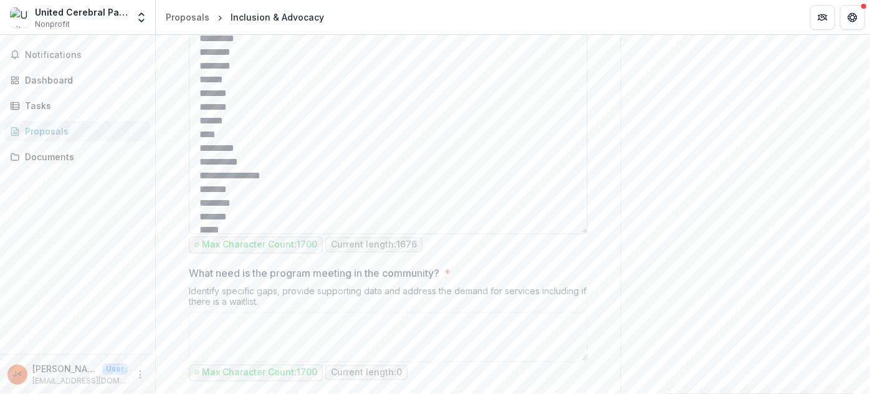
drag, startPoint x: 584, startPoint y: 163, endPoint x: 518, endPoint y: 356, distance: 203.9
click at [518, 234] on textarea "Who does the program serve? *" at bounding box center [388, 85] width 399 height 297
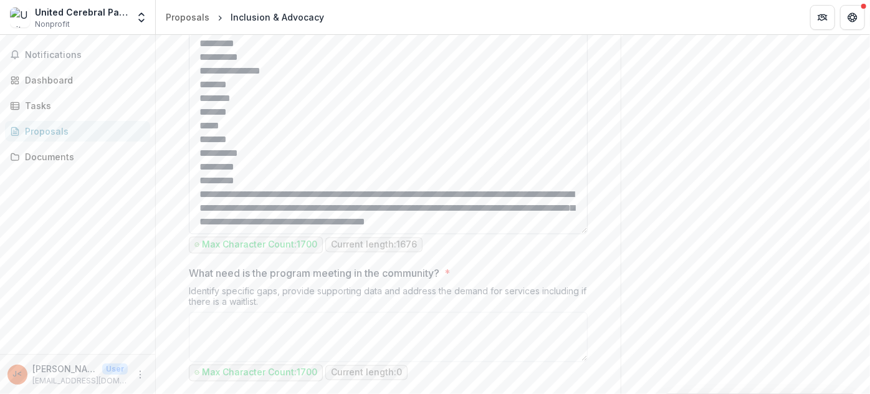
scroll to position [399, 0]
click at [654, 295] on div "Send comments or questions to UWSECT in the box below. UWSECT will be notified …" at bounding box center [744, 67] width 249 height 2075
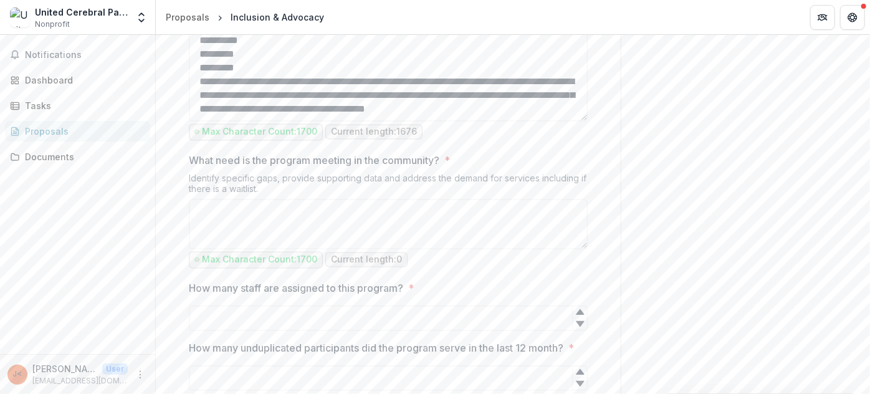
scroll to position [1174, 0]
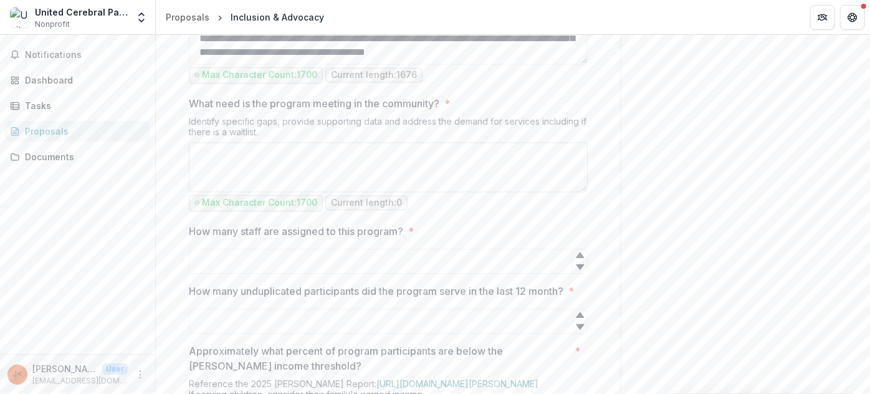
click at [409, 193] on textarea "What need is the program meeting in the community? *" at bounding box center [388, 168] width 399 height 50
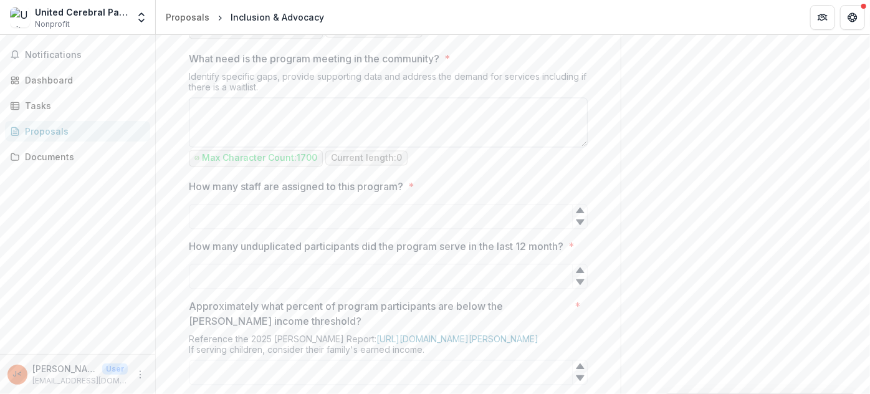
scroll to position [1231, 0]
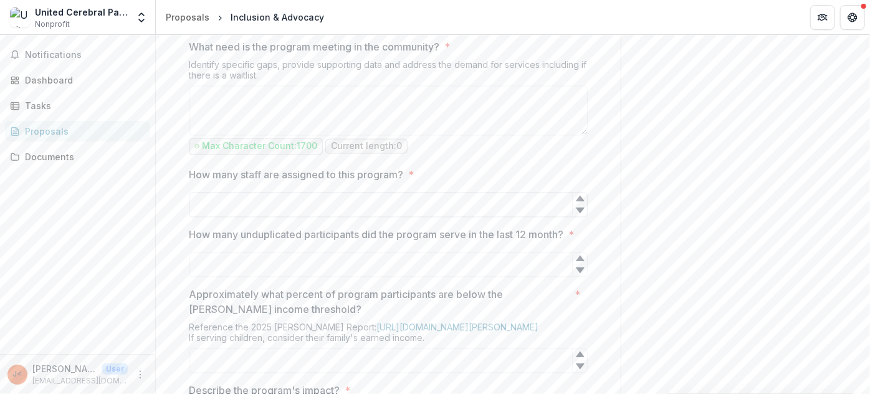
click at [323, 217] on div "How many staff are assigned to this program? *" at bounding box center [388, 193] width 399 height 50
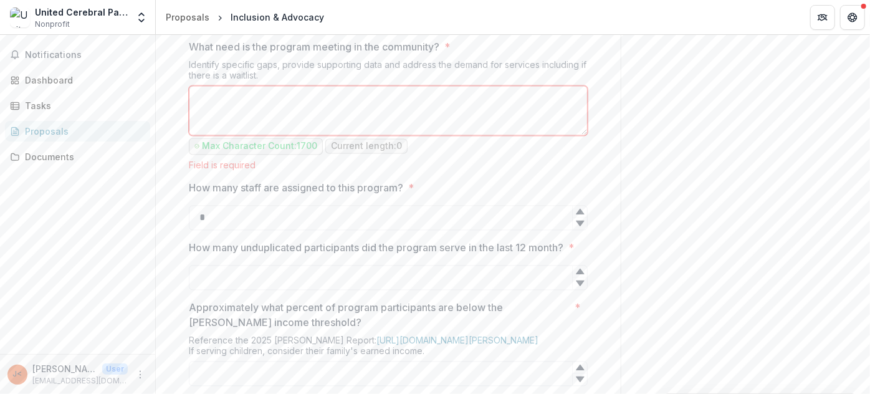
type input "*"
click at [473, 171] on div "Field is required" at bounding box center [388, 165] width 399 height 11
click at [414, 136] on textarea "What need is the program meeting in the community? *" at bounding box center [388, 111] width 399 height 50
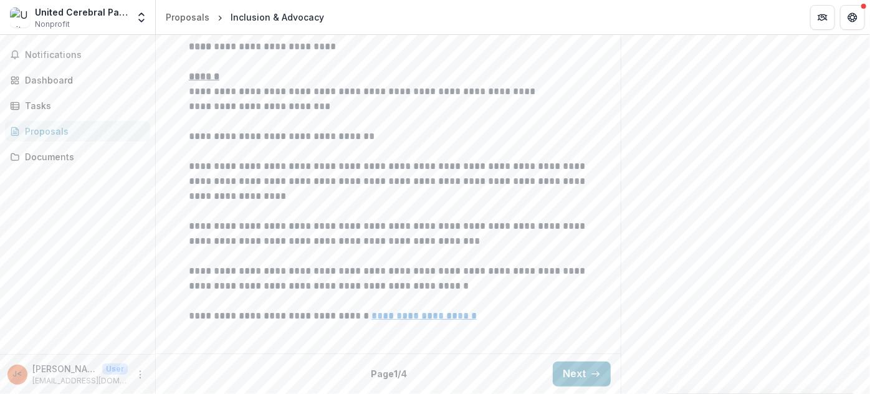
scroll to position [419, 0]
click at [573, 367] on button "Next" at bounding box center [582, 373] width 58 height 25
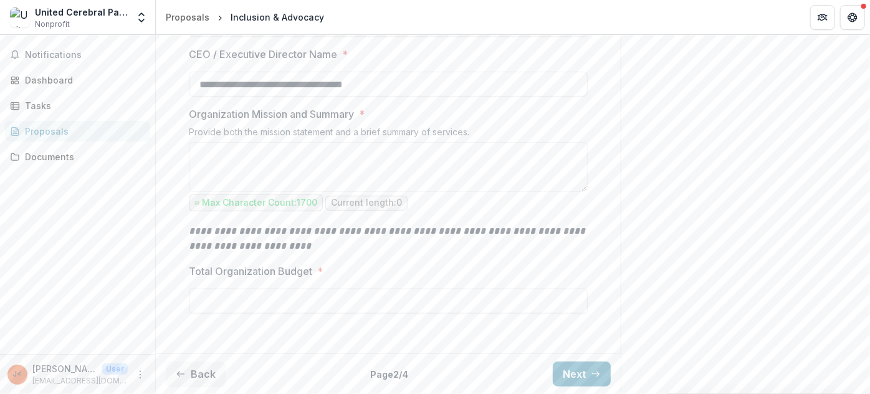
scroll to position [495, 0]
click at [577, 366] on button "Next" at bounding box center [582, 373] width 58 height 25
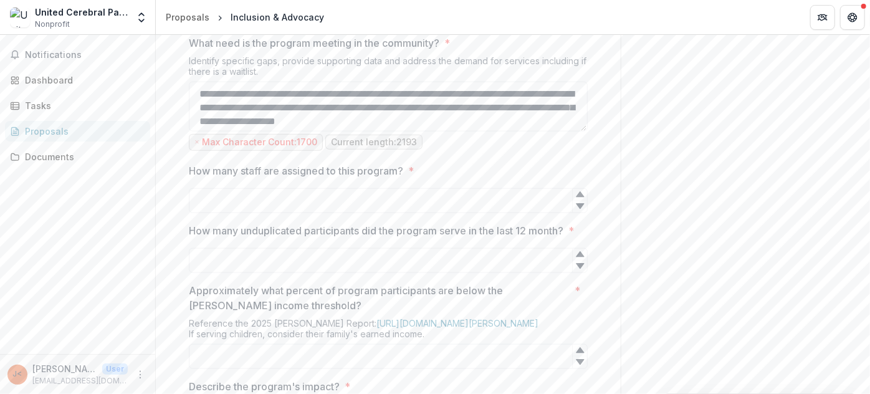
scroll to position [778, 0]
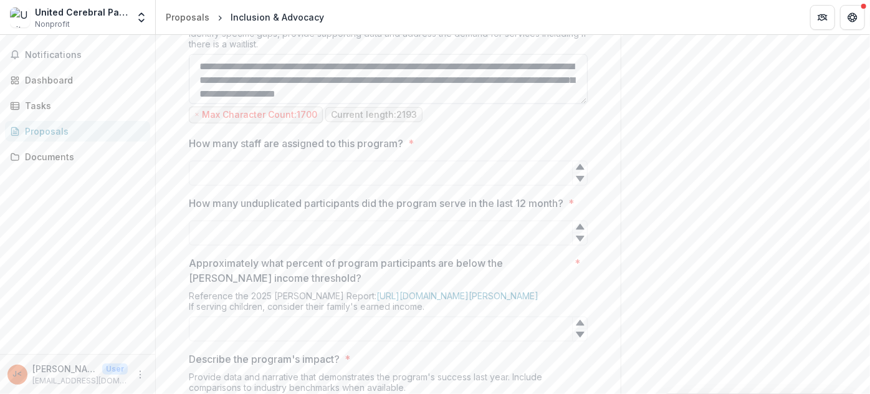
click at [581, 104] on textarea "What need is the program meeting in the community? *" at bounding box center [388, 79] width 399 height 50
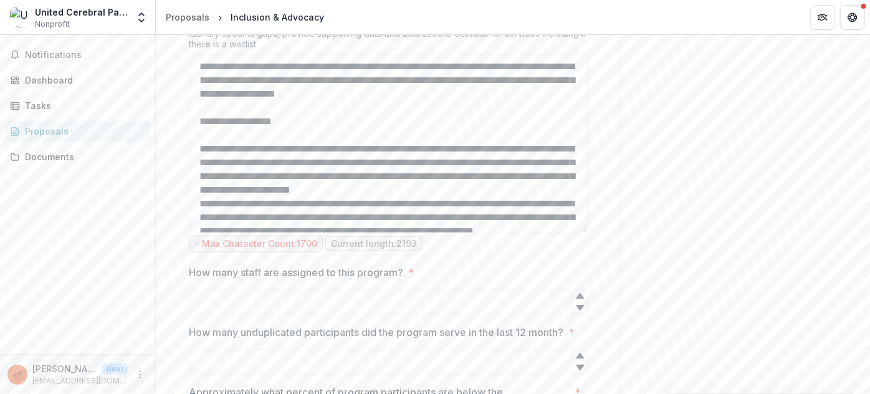
drag, startPoint x: 582, startPoint y: 226, endPoint x: 564, endPoint y: 355, distance: 130.9
click at [564, 233] on textarea "What need is the program meeting in the community? *" at bounding box center [388, 143] width 399 height 179
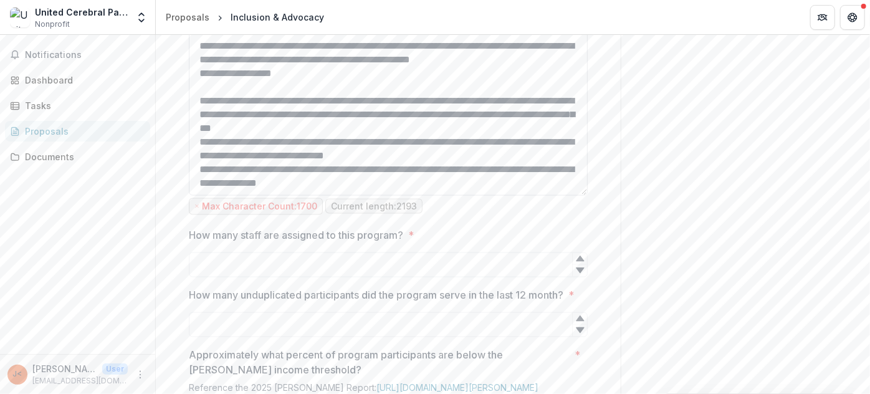
scroll to position [835, 0]
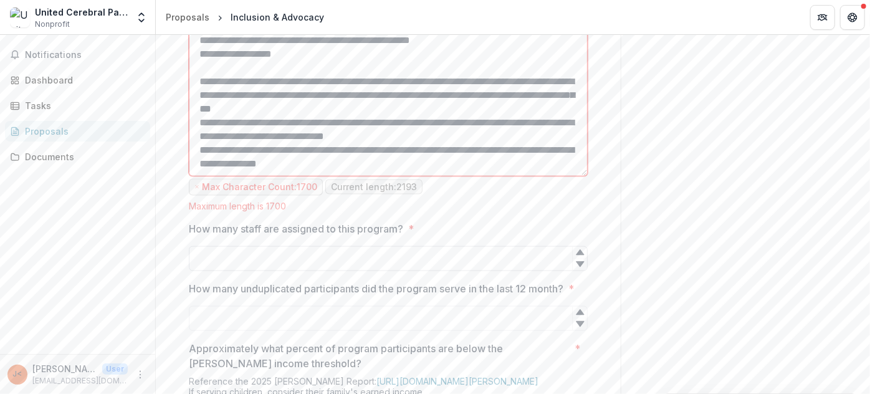
click at [427, 271] on div "How many staff are assigned to this program? *" at bounding box center [388, 246] width 399 height 50
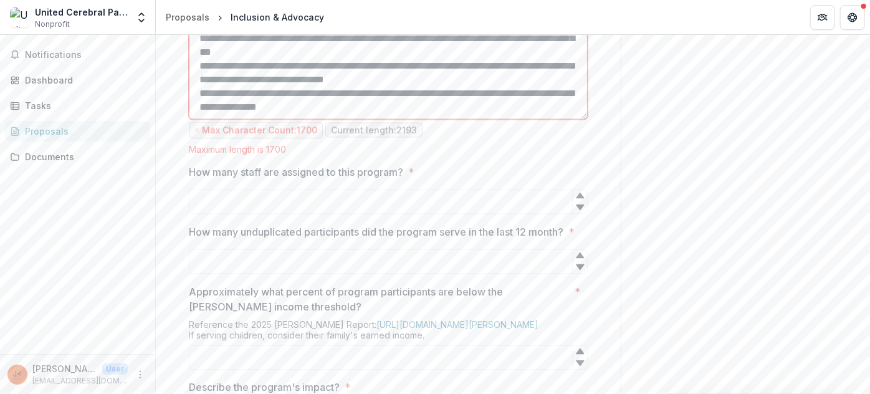
scroll to position [224, 0]
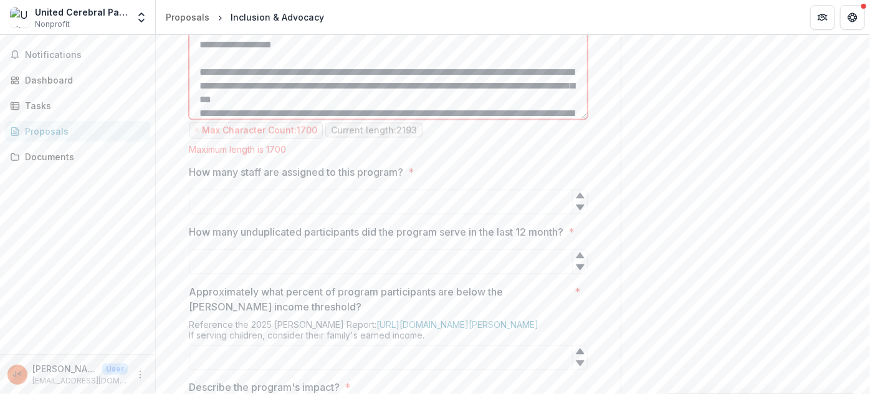
click at [409, 120] on textarea "What need is the program meeting in the community? *" at bounding box center [388, 30] width 399 height 179
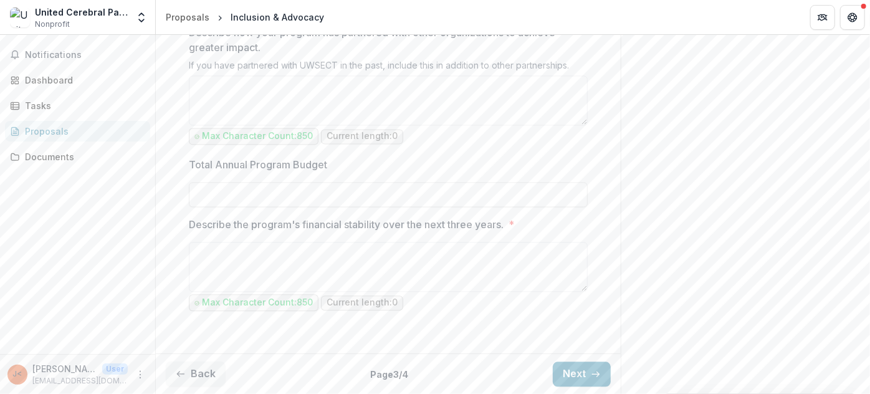
scroll to position [1512, 0]
click at [203, 378] on button "Back" at bounding box center [196, 373] width 60 height 25
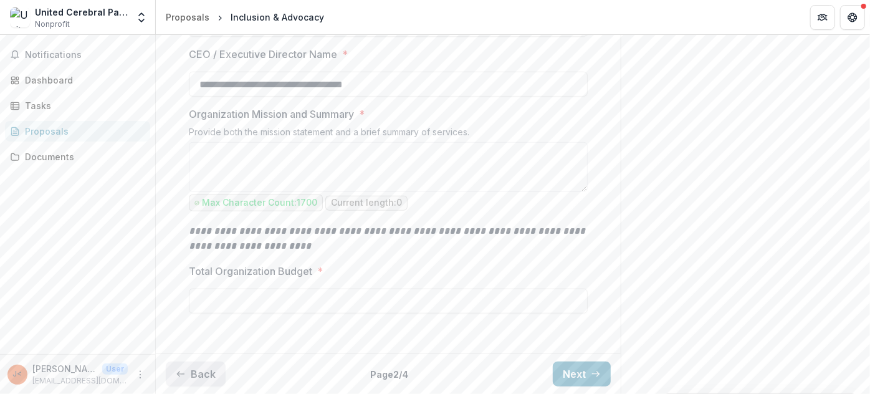
scroll to position [495, 0]
click at [201, 371] on button "Back" at bounding box center [196, 373] width 60 height 25
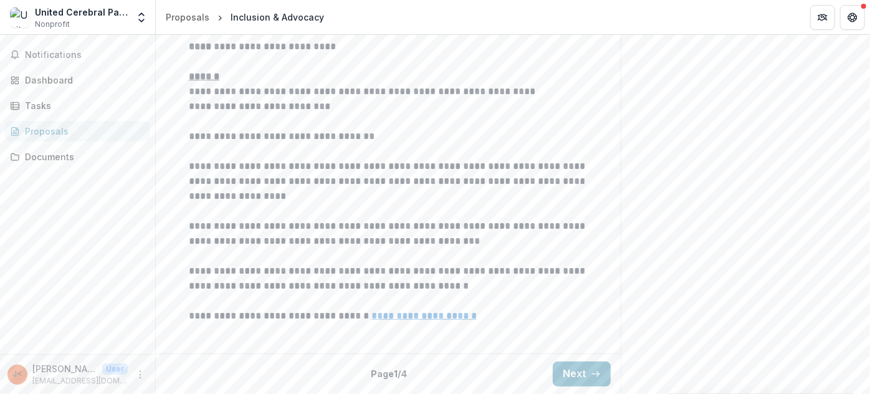
scroll to position [419, 0]
click at [565, 369] on button "Next" at bounding box center [582, 373] width 58 height 25
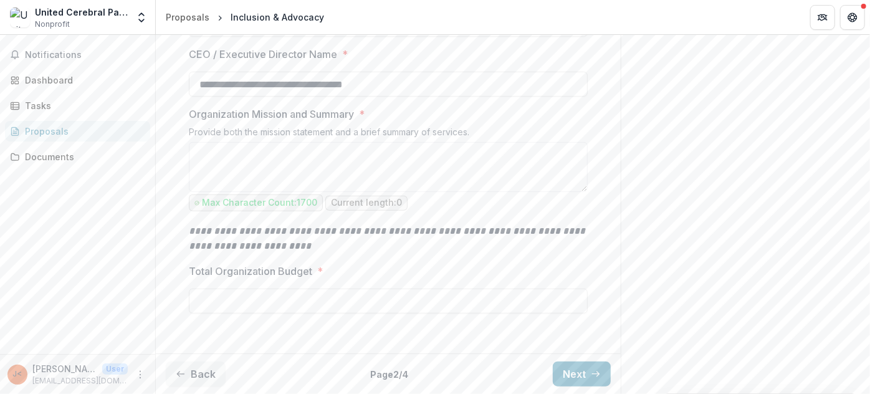
scroll to position [495, 0]
click at [583, 379] on button "Next" at bounding box center [582, 373] width 58 height 25
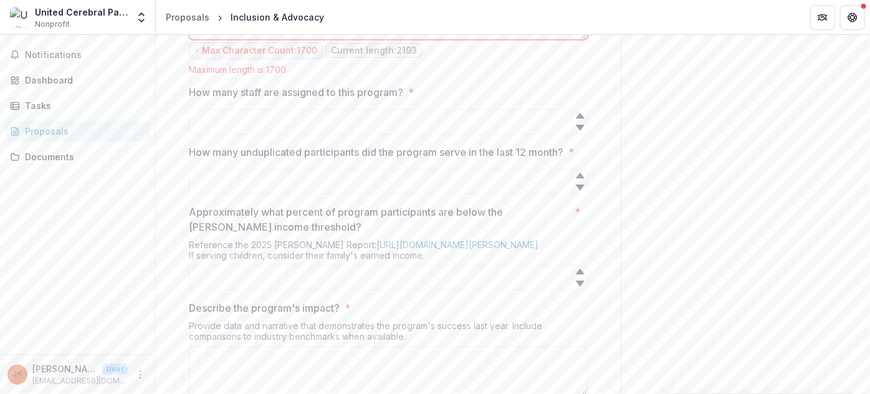
scroll to position [835, 0]
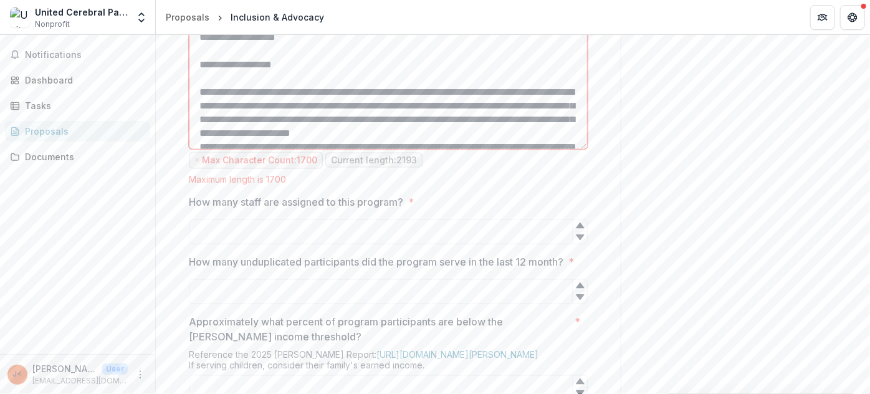
drag, startPoint x: 583, startPoint y: 169, endPoint x: 561, endPoint y: 276, distance: 108.7
click at [564, 150] on textarea "What need is the program meeting in the community? *" at bounding box center [388, 74] width 399 height 152
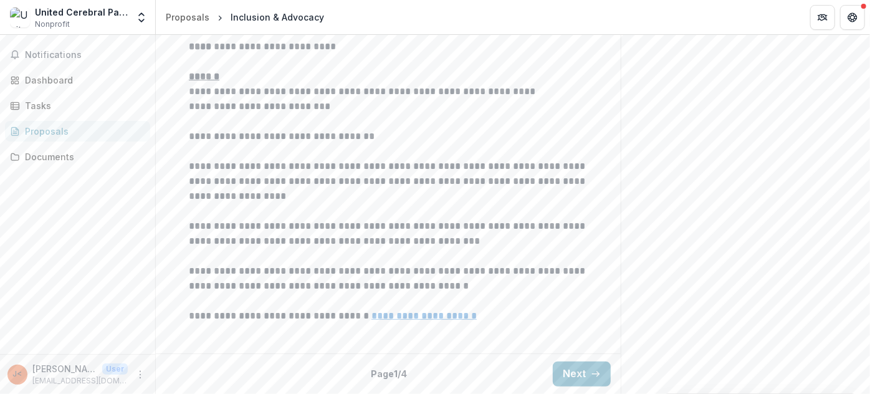
scroll to position [419, 0]
click at [583, 375] on button "Next" at bounding box center [582, 373] width 58 height 25
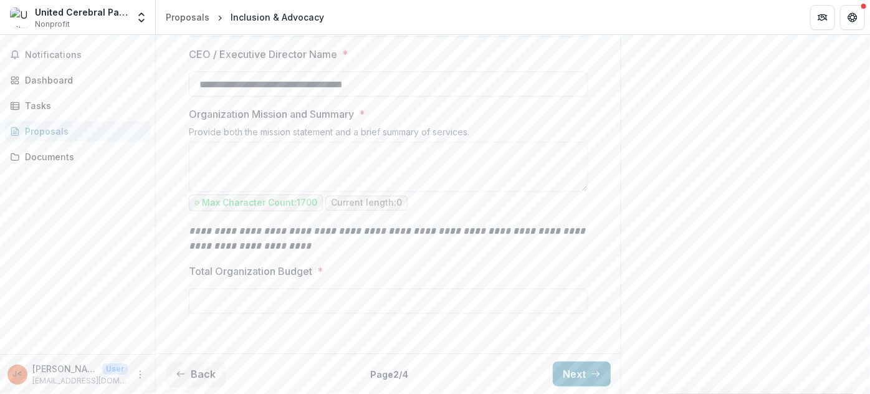
scroll to position [495, 0]
click at [574, 368] on button "Next" at bounding box center [582, 373] width 58 height 25
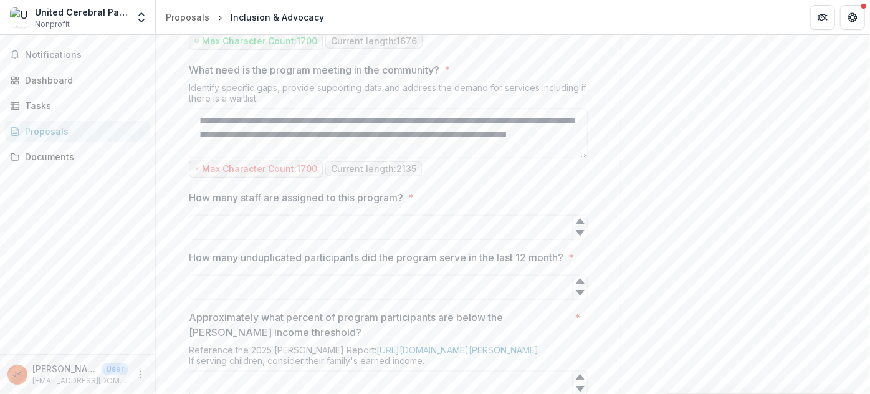
scroll to position [778, 0]
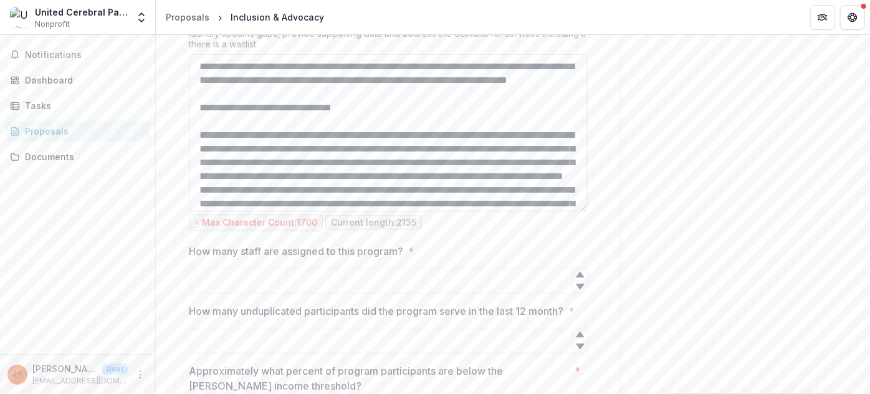
drag, startPoint x: 582, startPoint y: 226, endPoint x: 563, endPoint y: 333, distance: 109.5
click at [564, 212] on textarea "What need is the program meeting in the community? *" at bounding box center [388, 133] width 399 height 158
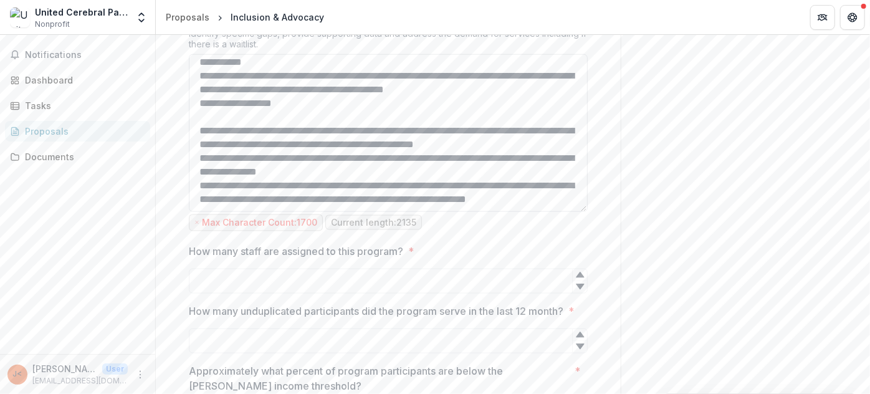
scroll to position [429, 0]
click at [334, 212] on textarea "What need is the program meeting in the community? *" at bounding box center [388, 133] width 399 height 158
click at [297, 202] on textarea "What need is the program meeting in the community? *" at bounding box center [388, 133] width 399 height 158
type textarea "**********"
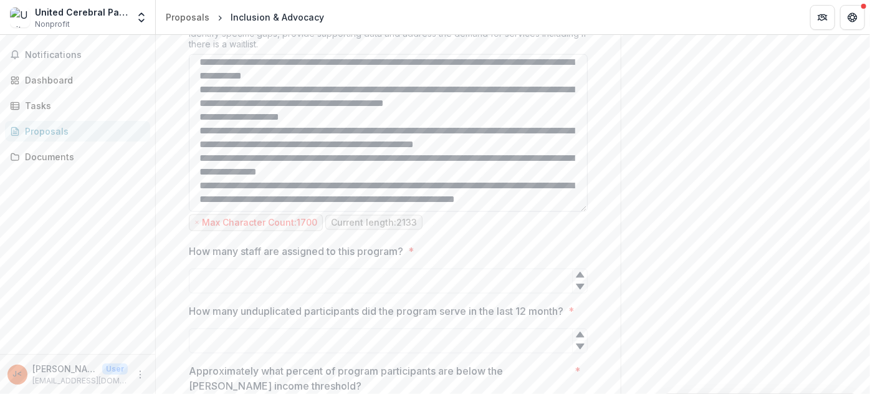
scroll to position [374, 0]
click at [518, 212] on textarea "What need is the program meeting in the community? *" at bounding box center [388, 133] width 399 height 158
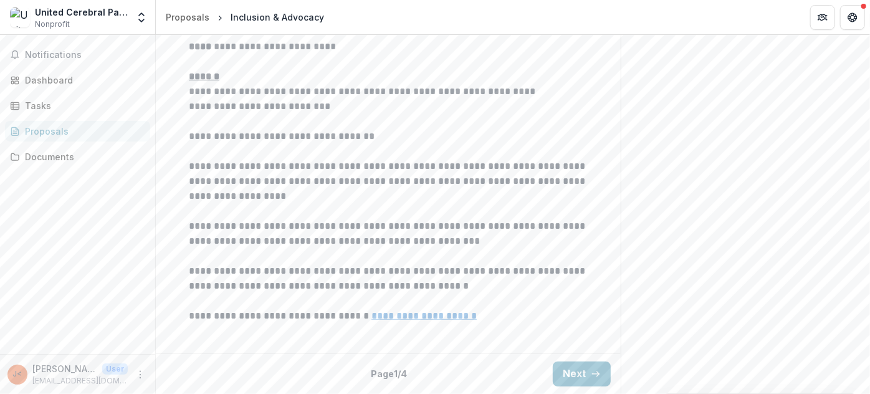
scroll to position [419, 0]
click at [582, 375] on button "Next" at bounding box center [582, 373] width 58 height 25
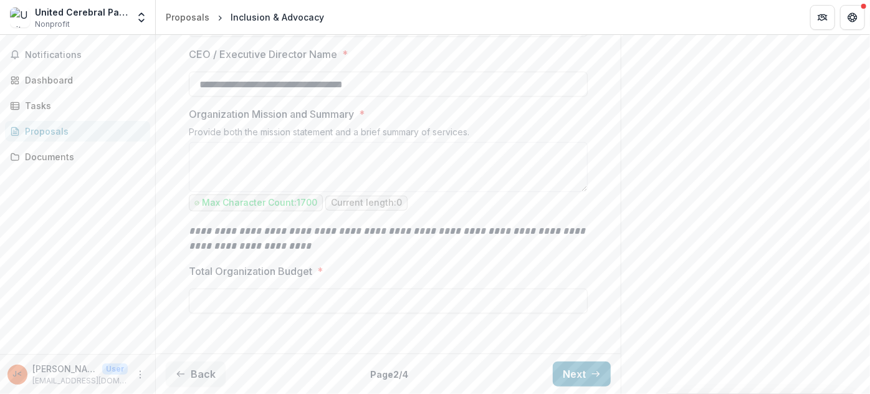
scroll to position [495, 0]
click at [578, 375] on button "Next" at bounding box center [582, 373] width 58 height 25
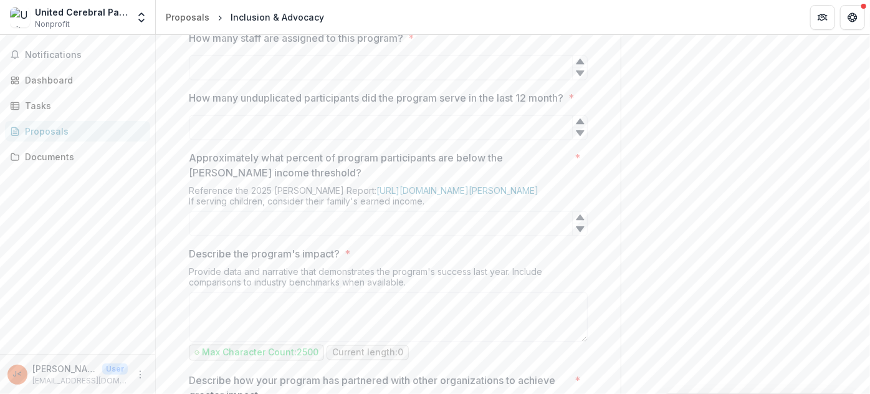
scroll to position [891, 0]
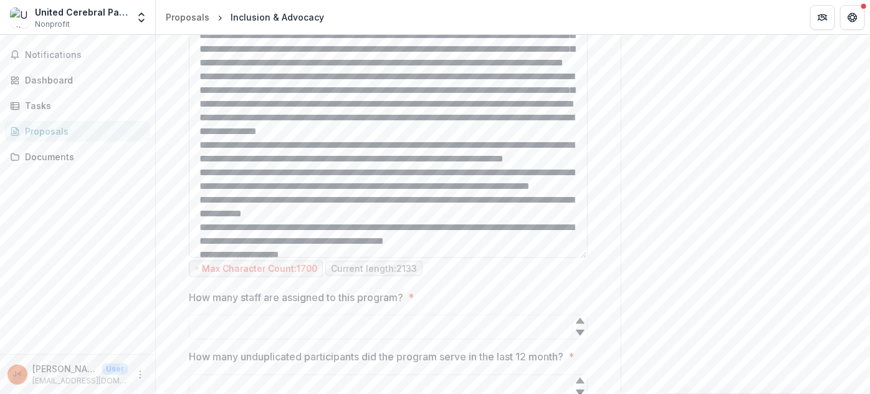
drag, startPoint x: 583, startPoint y: 112, endPoint x: 559, endPoint y: 379, distance: 267.7
click at [563, 258] on textarea "What need is the program meeting in the community? *" at bounding box center [388, 99] width 399 height 317
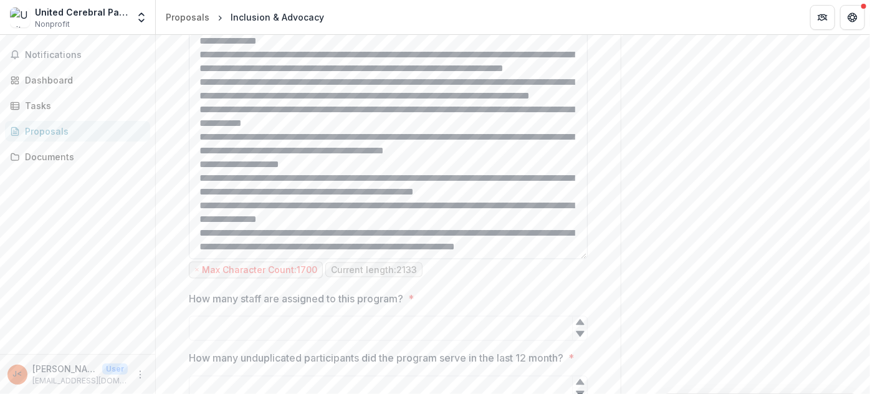
scroll to position [113, 0]
click at [346, 172] on textarea "What need is the program meeting in the community? *" at bounding box center [388, 100] width 399 height 318
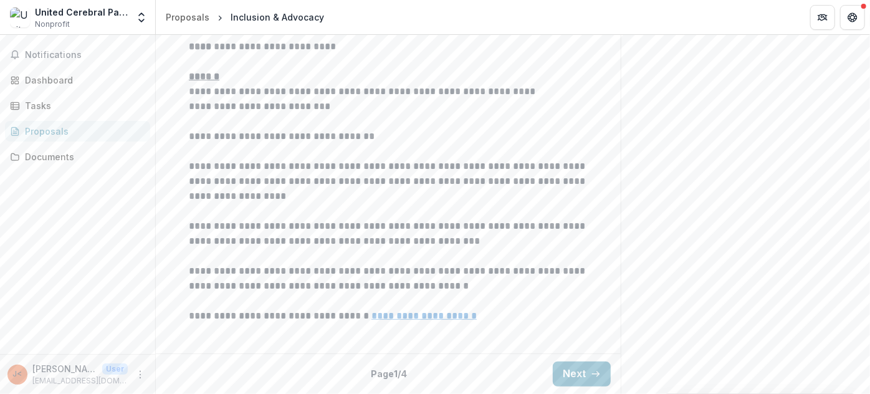
scroll to position [419, 0]
click at [567, 373] on button "Next" at bounding box center [582, 373] width 58 height 25
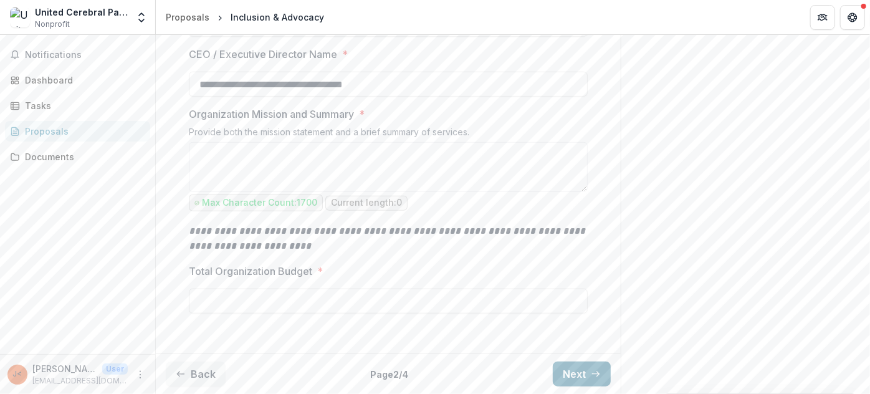
scroll to position [495, 0]
click at [573, 375] on button "Next" at bounding box center [582, 373] width 58 height 25
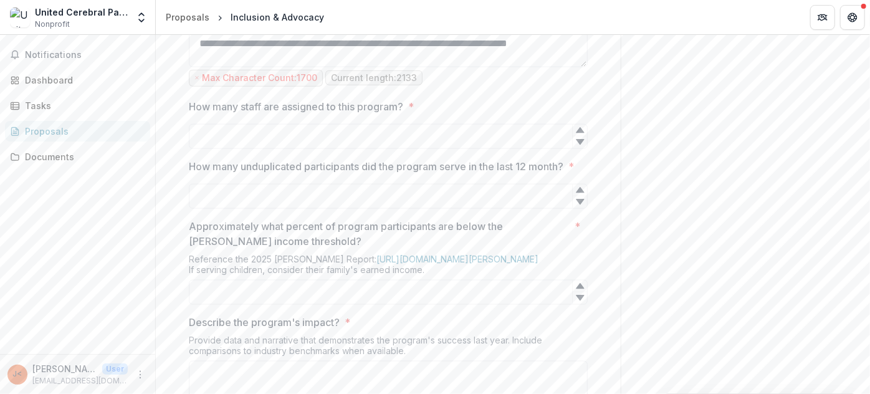
scroll to position [835, 0]
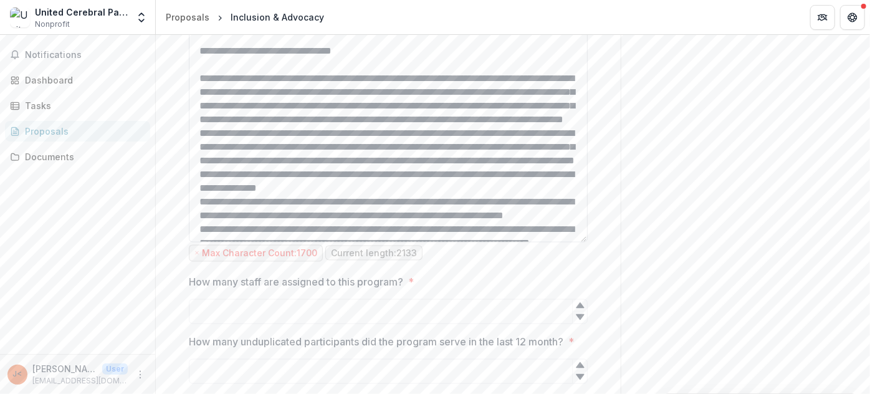
drag, startPoint x: 584, startPoint y: 168, endPoint x: 578, endPoint y: 363, distance: 195.7
click at [578, 242] on textarea "What need is the program meeting in the community? *" at bounding box center [388, 120] width 399 height 245
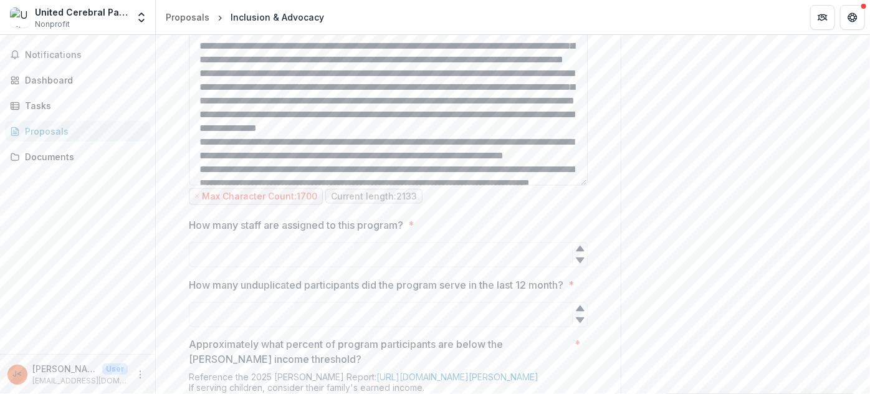
scroll to position [0, 0]
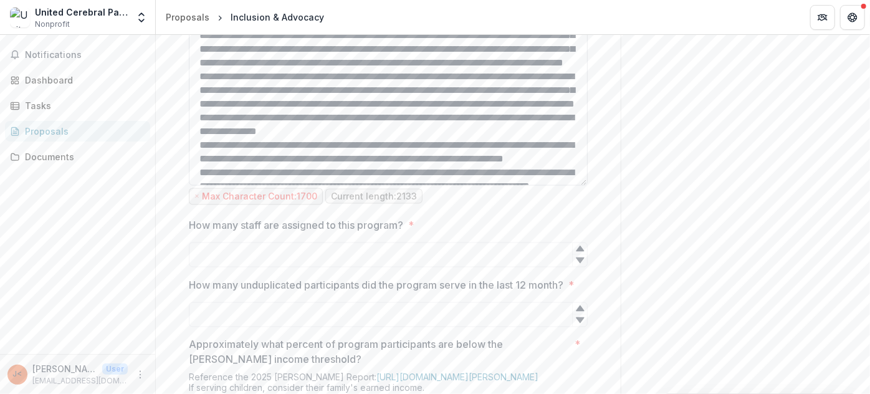
click at [395, 131] on textarea "What need is the program meeting in the community? *" at bounding box center [388, 63] width 399 height 245
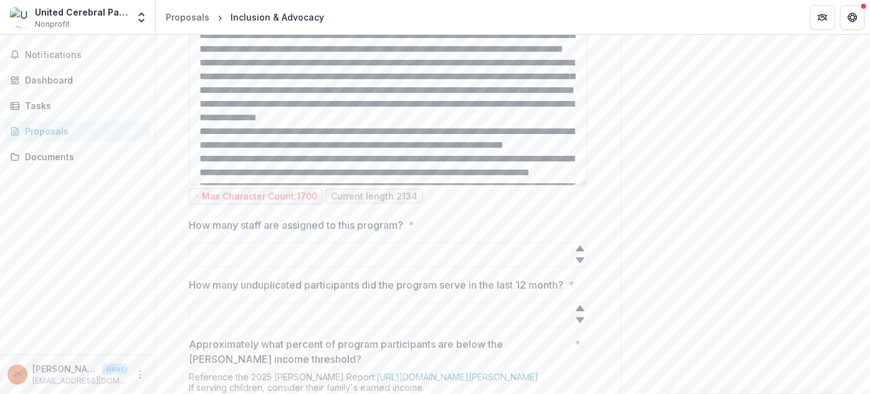
click at [362, 105] on textarea "What need is the program meeting in the community? *" at bounding box center [388, 63] width 399 height 245
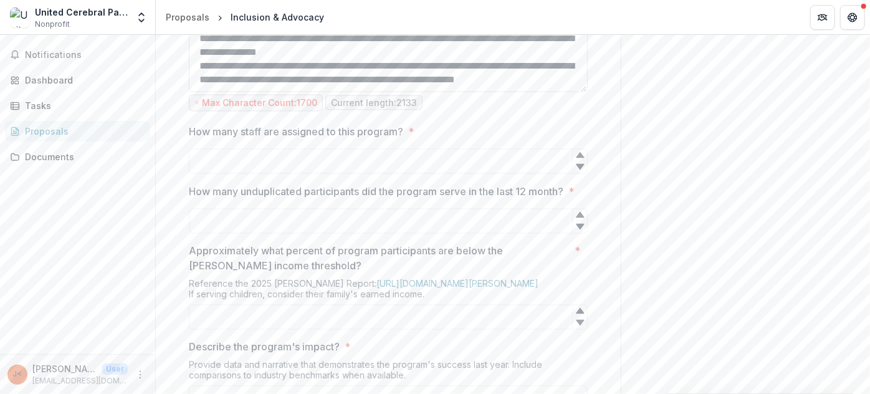
scroll to position [1005, 0]
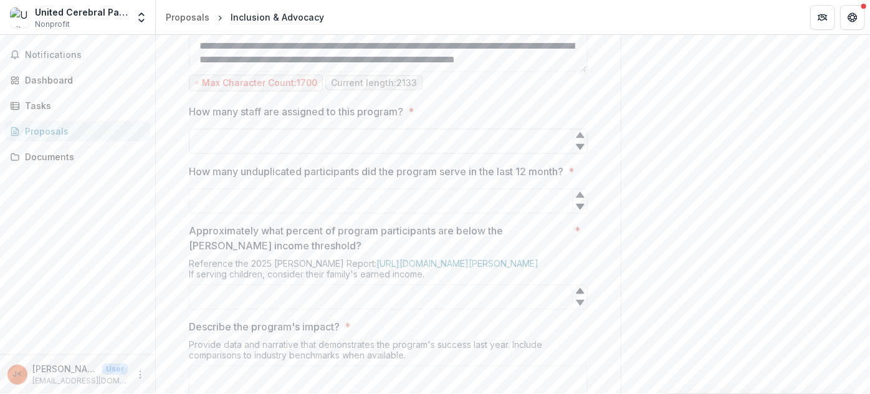
type textarea "**********"
click at [442, 154] on div "How many staff are assigned to this program? *" at bounding box center [388, 129] width 399 height 50
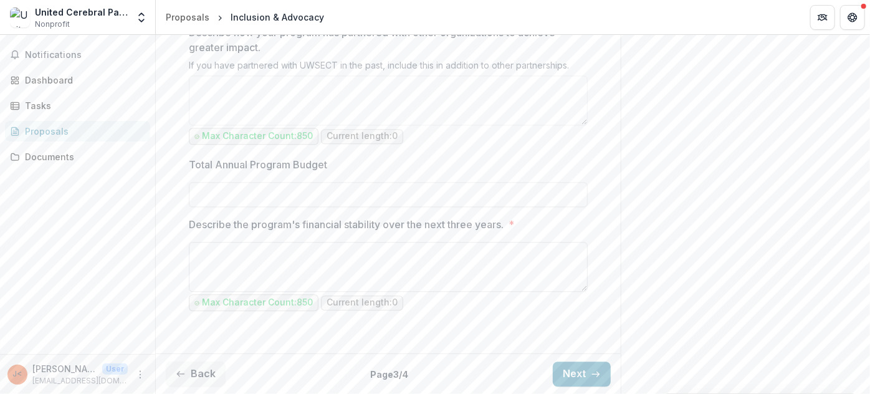
scroll to position [1578, 0]
type input "*"
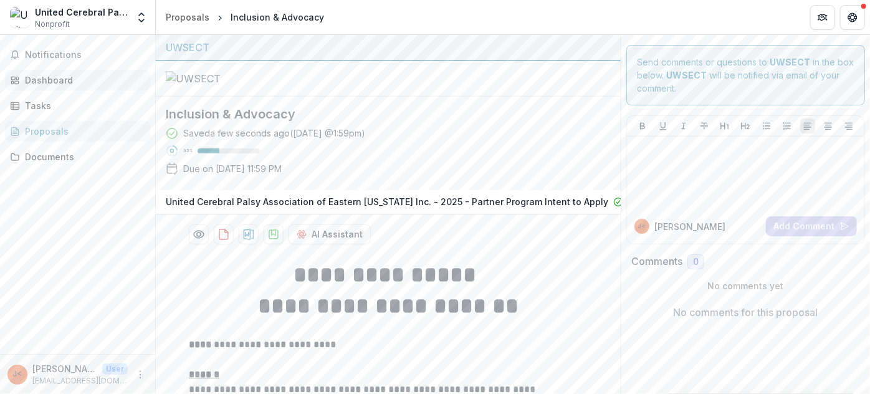
click at [56, 89] on link "Dashboard" at bounding box center [77, 80] width 145 height 21
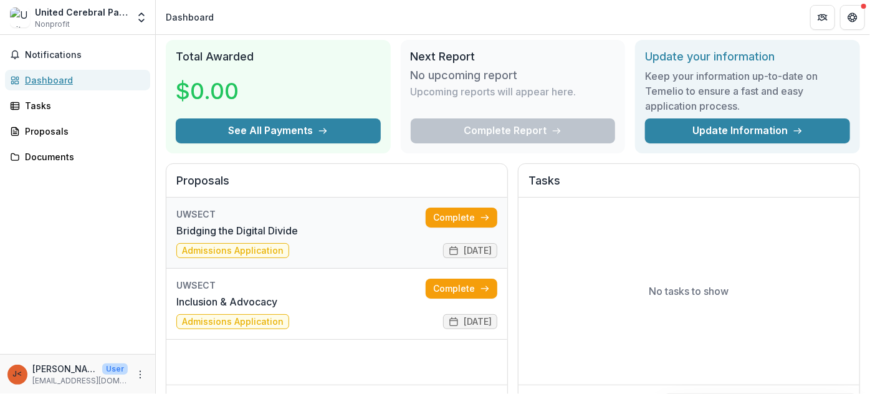
scroll to position [56, 0]
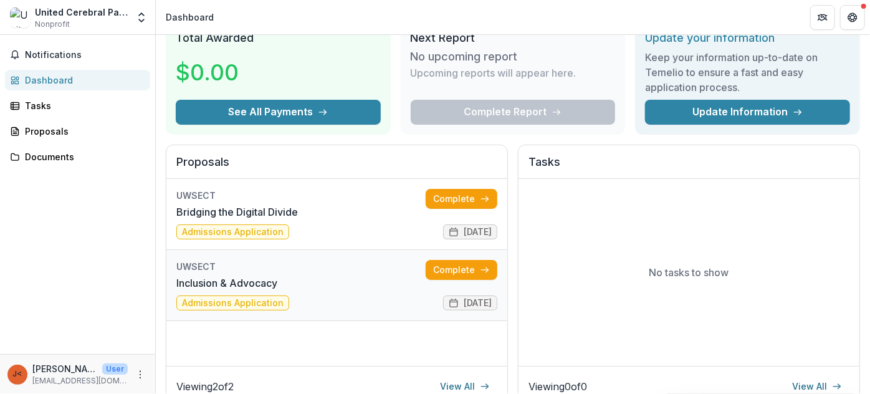
click at [244, 276] on link "Inclusion & Advocacy" at bounding box center [226, 282] width 101 height 15
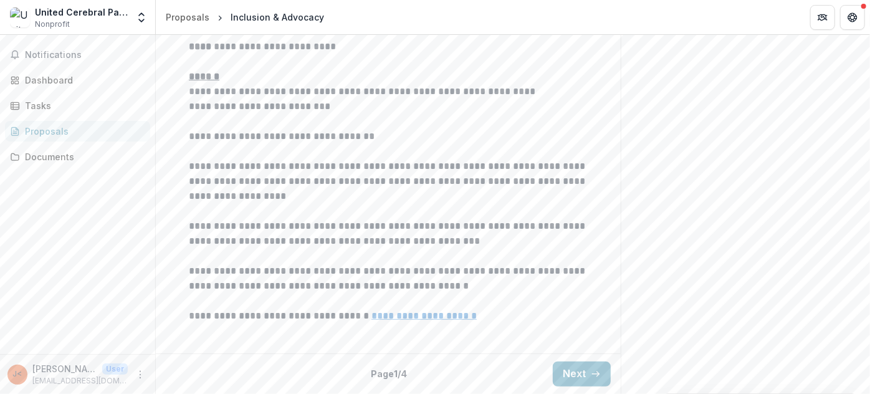
scroll to position [419, 0]
click at [572, 381] on button "Next" at bounding box center [582, 373] width 58 height 25
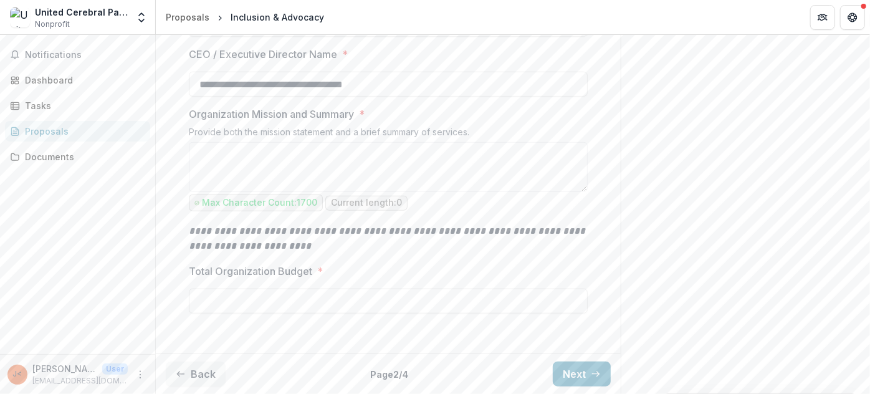
scroll to position [495, 0]
click at [591, 373] on icon "button" at bounding box center [596, 374] width 10 height 10
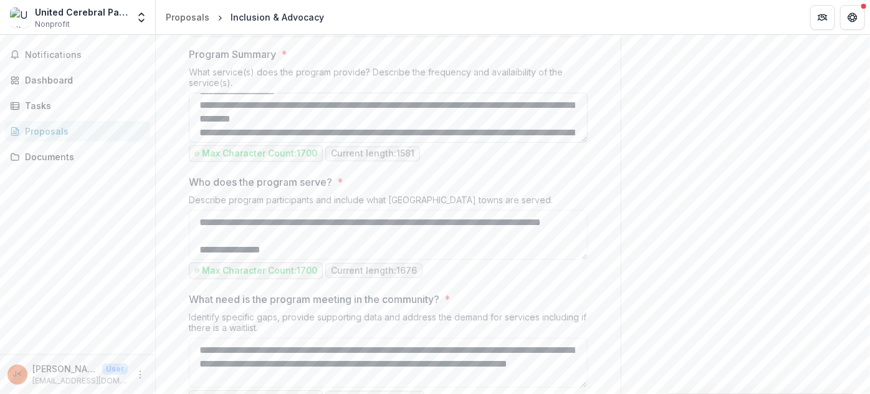
scroll to position [226, 0]
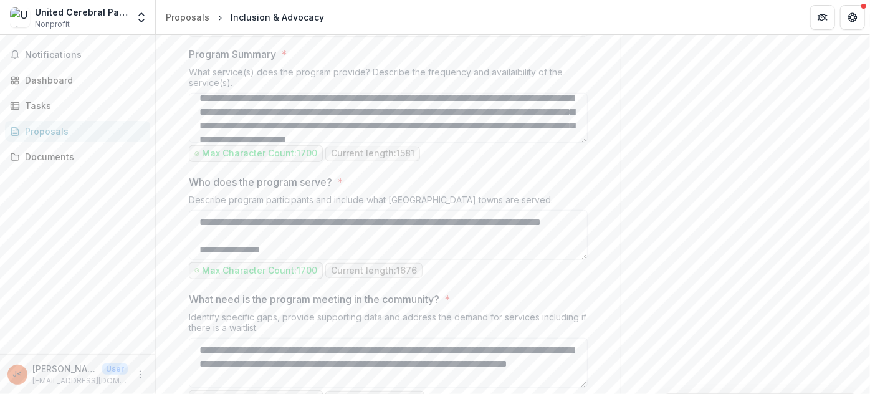
click at [655, 255] on div "Send comments or questions to UWSECT in the box below. UWSECT will be notified …" at bounding box center [744, 335] width 249 height 1590
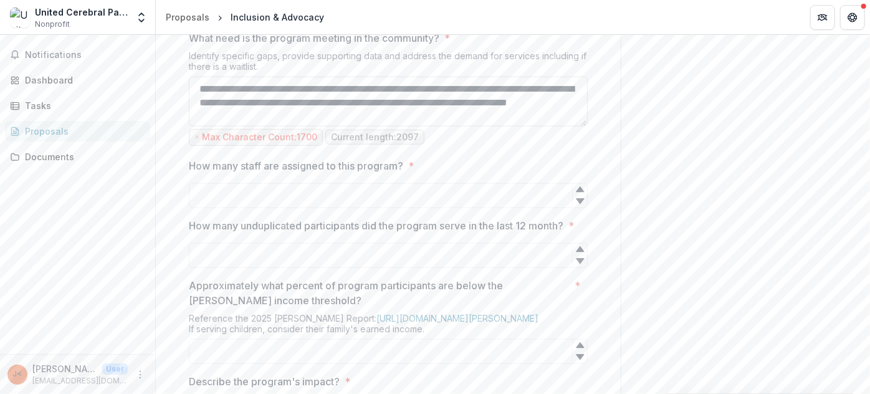
scroll to position [778, 0]
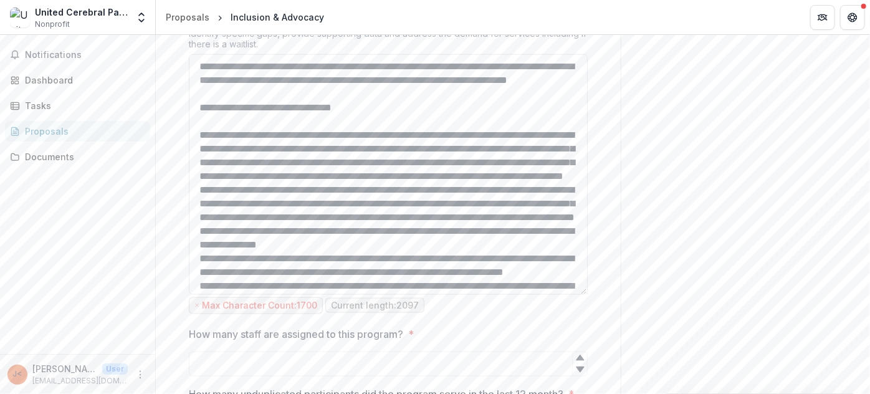
drag, startPoint x: 582, startPoint y: 226, endPoint x: 516, endPoint y: 379, distance: 166.9
click at [533, 393] on html "**********" at bounding box center [435, 197] width 870 height 394
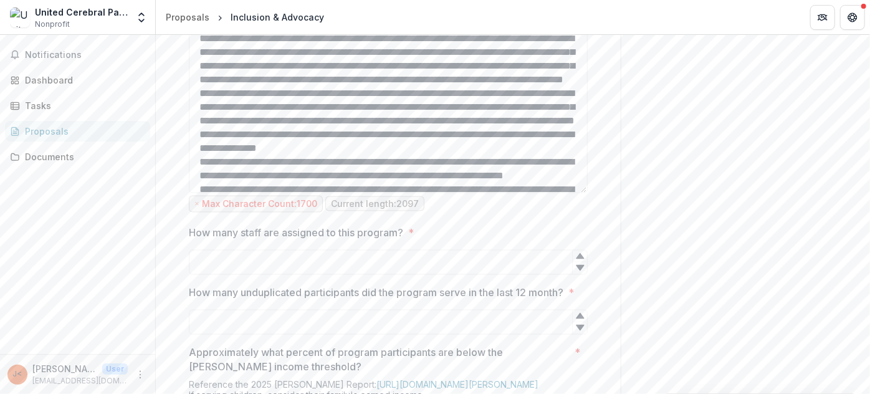
scroll to position [891, 0]
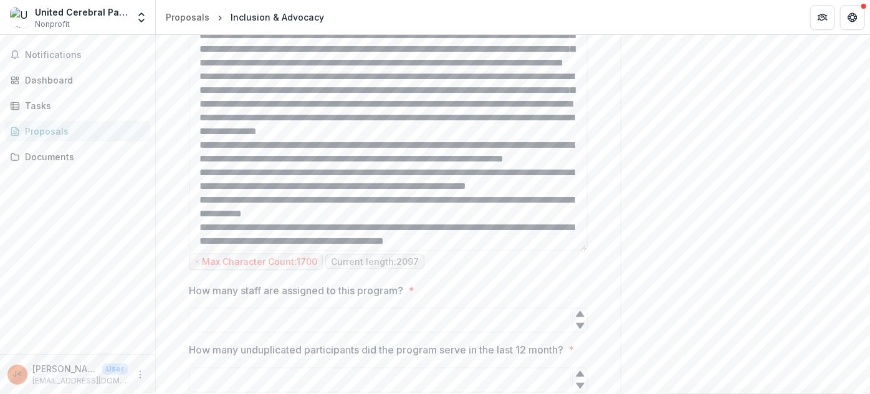
drag, startPoint x: 581, startPoint y: 298, endPoint x: 568, endPoint y: 373, distance: 76.0
click at [568, 251] on textarea "What need is the program meeting in the community? *" at bounding box center [388, 96] width 399 height 310
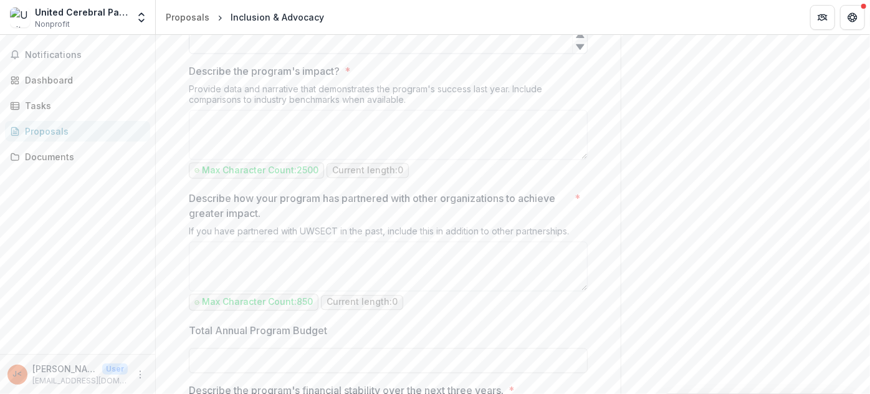
scroll to position [1344, 0]
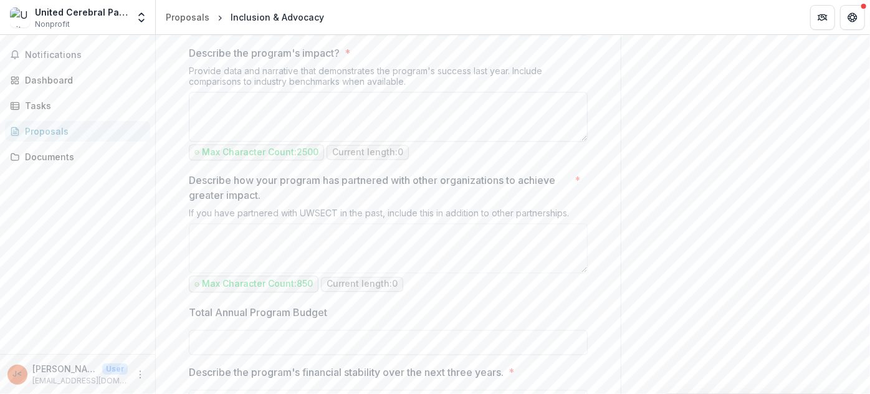
click at [346, 141] on textarea "Describe the program's impact? *" at bounding box center [388, 117] width 399 height 50
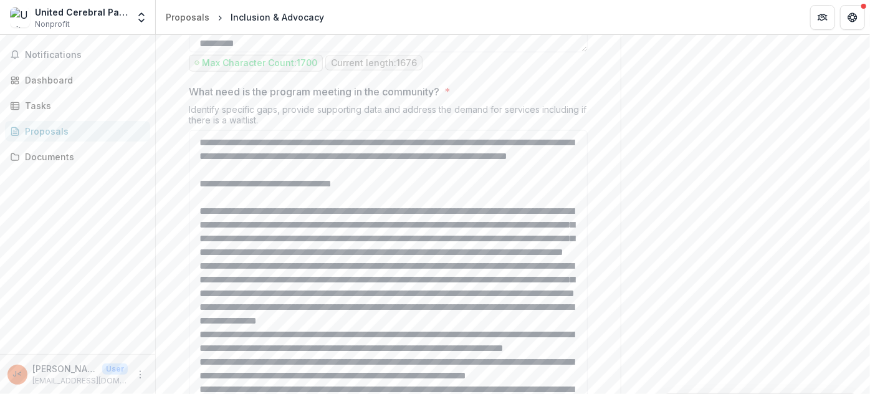
scroll to position [665, 0]
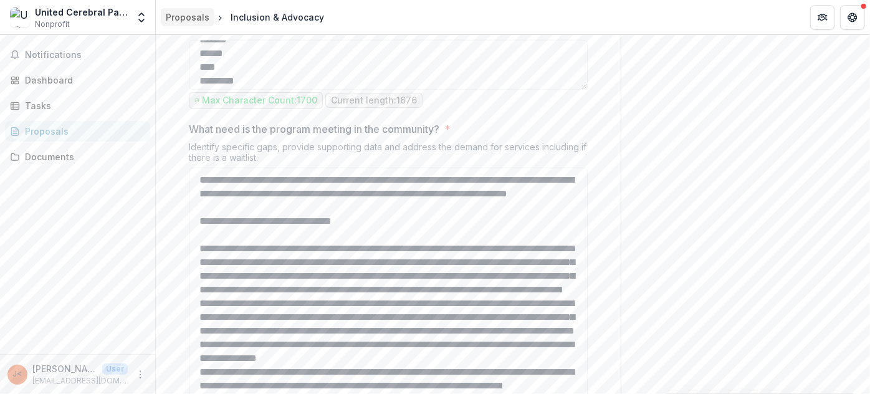
click at [179, 17] on div "Proposals" at bounding box center [188, 17] width 44 height 13
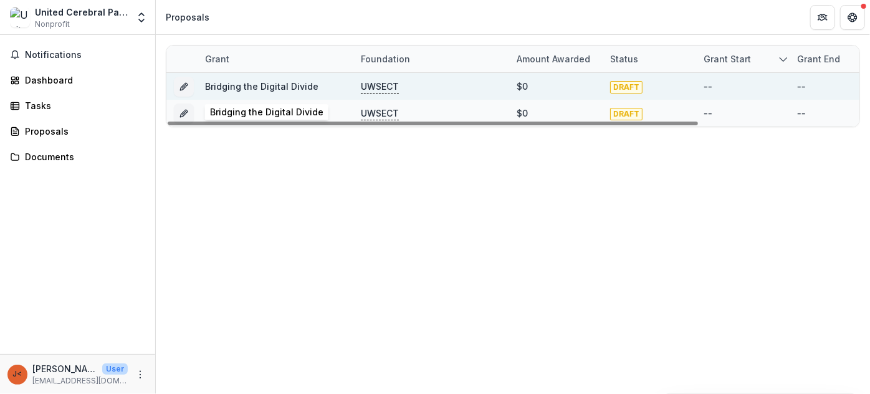
click at [240, 87] on link "Bridging the Digital Divide" at bounding box center [261, 86] width 113 height 11
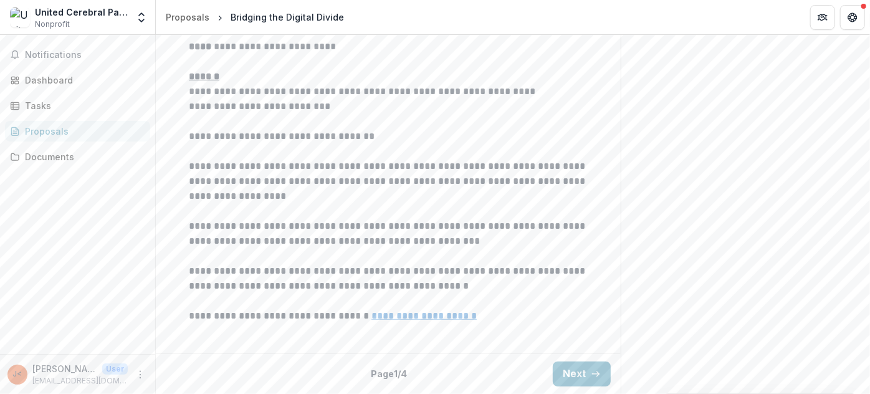
scroll to position [419, 0]
click at [60, 75] on div "Dashboard" at bounding box center [82, 80] width 115 height 13
